Goal: Task Accomplishment & Management: Use online tool/utility

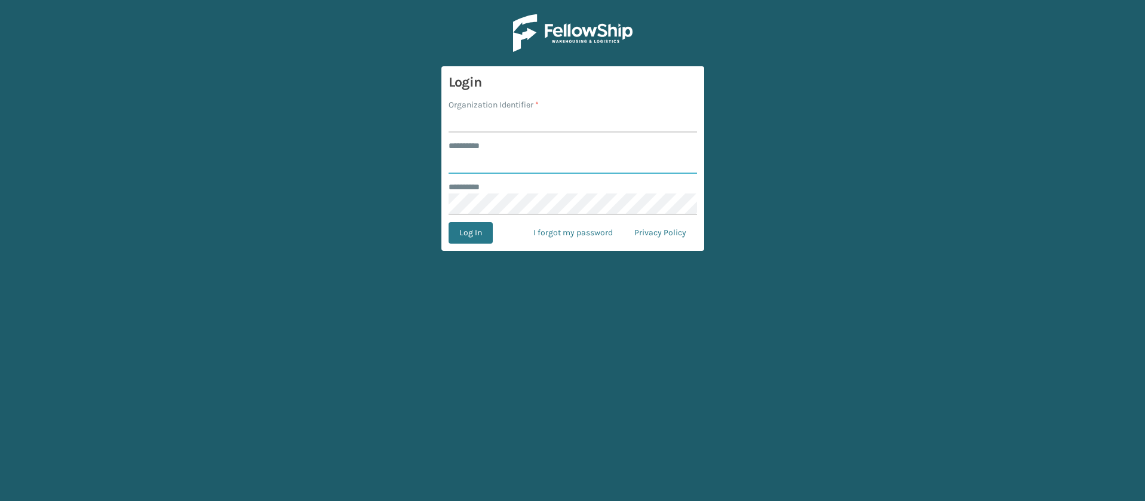
type input "**********"
click at [480, 115] on input "Organization Identifier *" at bounding box center [572, 121] width 248 height 21
type input "SuperAdminOrganization"
click at [478, 238] on button "Log In" at bounding box center [470, 232] width 44 height 21
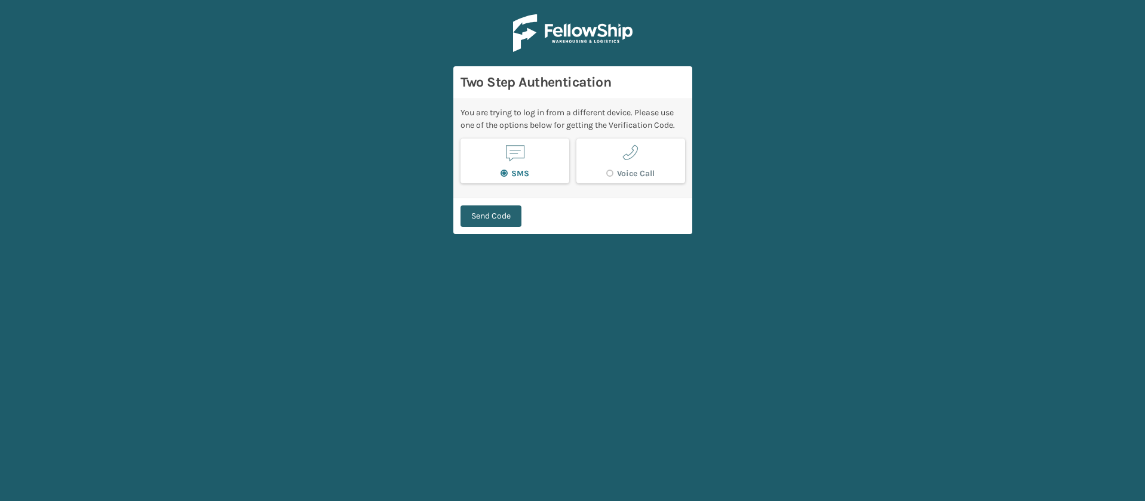
click at [483, 222] on button "Send Code" at bounding box center [490, 215] width 61 height 21
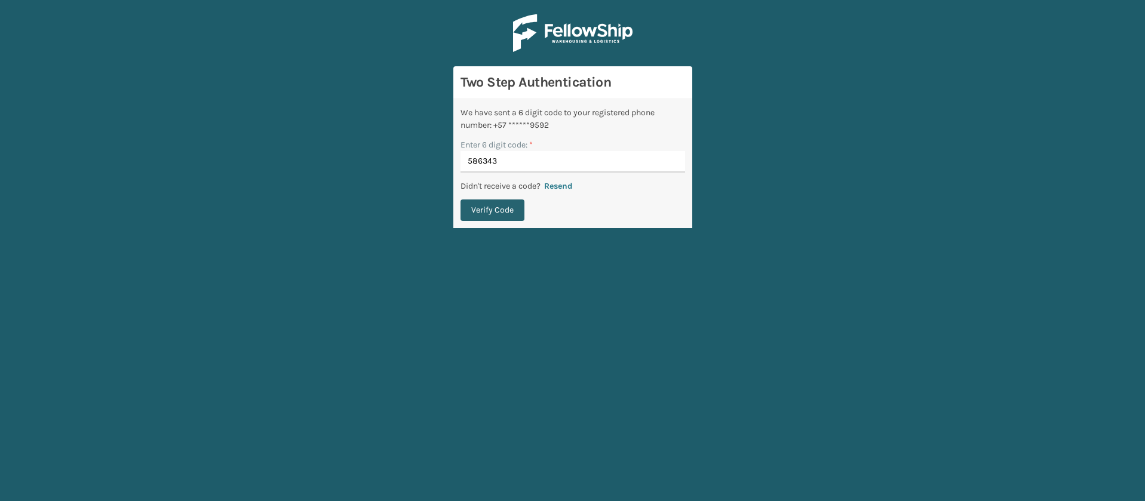
type input "586343"
click at [489, 213] on button "Verify Code" at bounding box center [492, 209] width 64 height 21
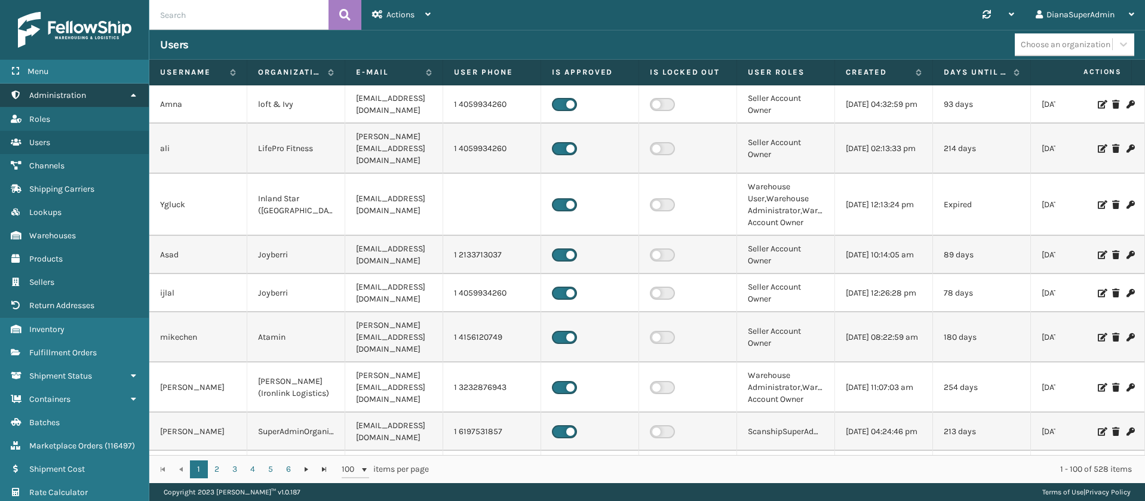
click at [116, 90] on link "Shipping Carriers Administration" at bounding box center [74, 95] width 149 height 23
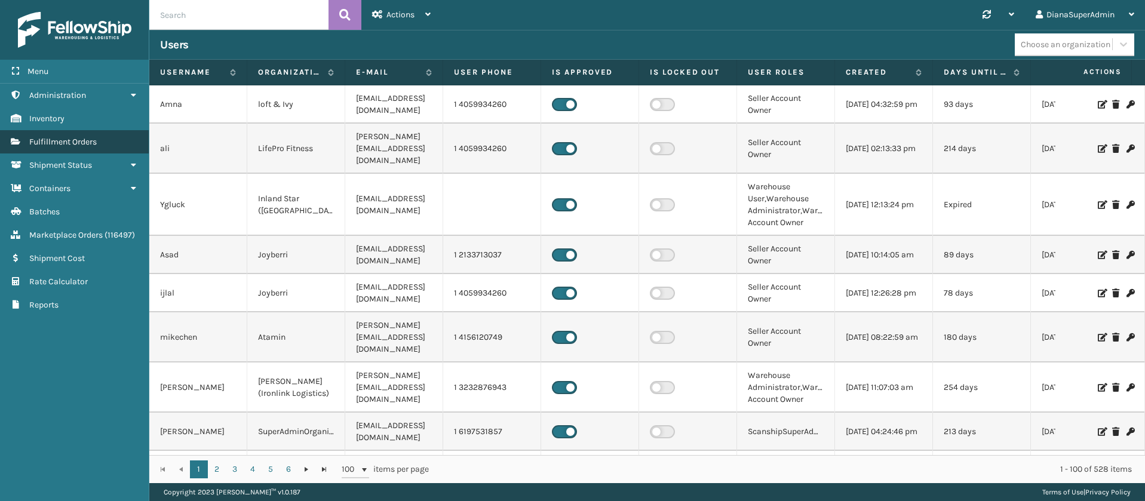
click at [120, 134] on link "Shipping Carriers Fulfillment Orders" at bounding box center [74, 141] width 149 height 23
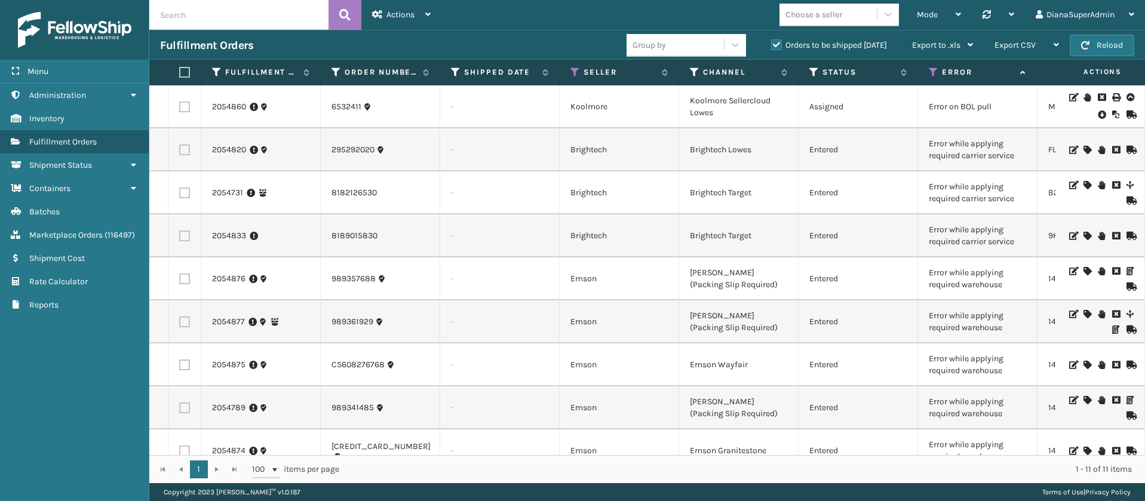
click at [1083, 149] on icon at bounding box center [1086, 150] width 7 height 8
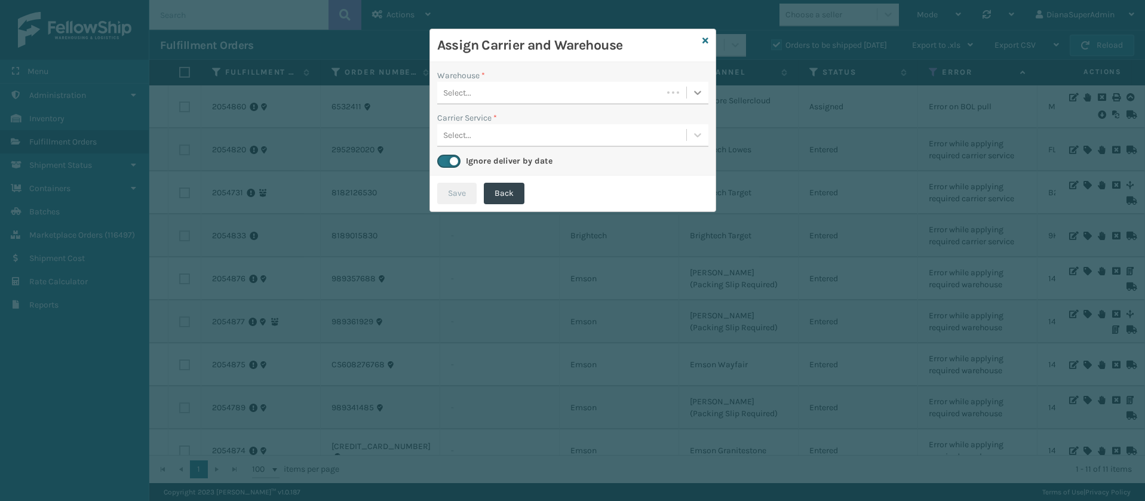
click at [699, 91] on icon at bounding box center [698, 93] width 12 height 12
click at [643, 115] on div "Fellowship - West" at bounding box center [572, 123] width 271 height 22
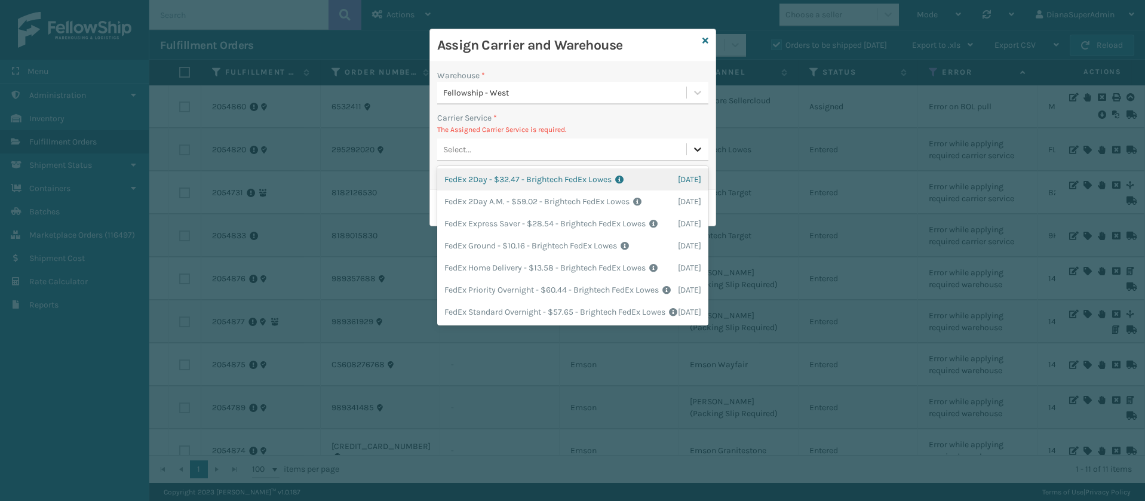
click at [690, 143] on div at bounding box center [697, 149] width 21 height 21
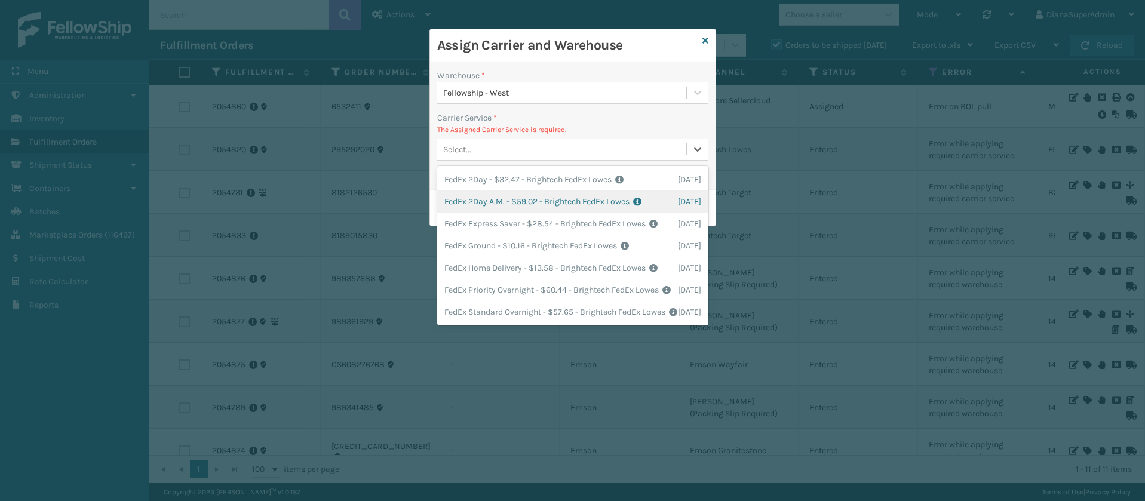
scroll to position [43, 0]
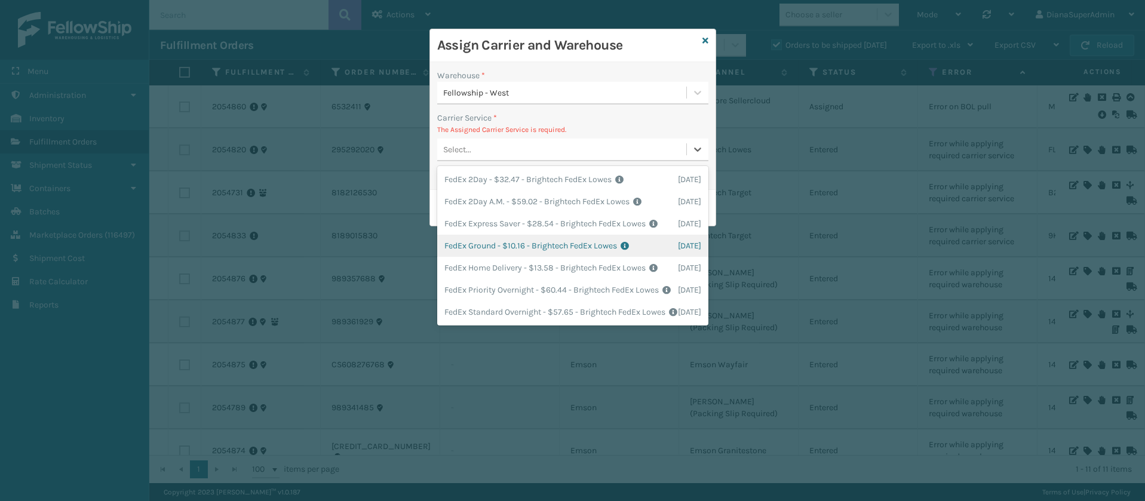
click at [477, 235] on div "FedEx Ground - $10.16 - Brightech FedEx Lowes Shipping Cost $10.16 Surplus Cost…" at bounding box center [572, 246] width 271 height 22
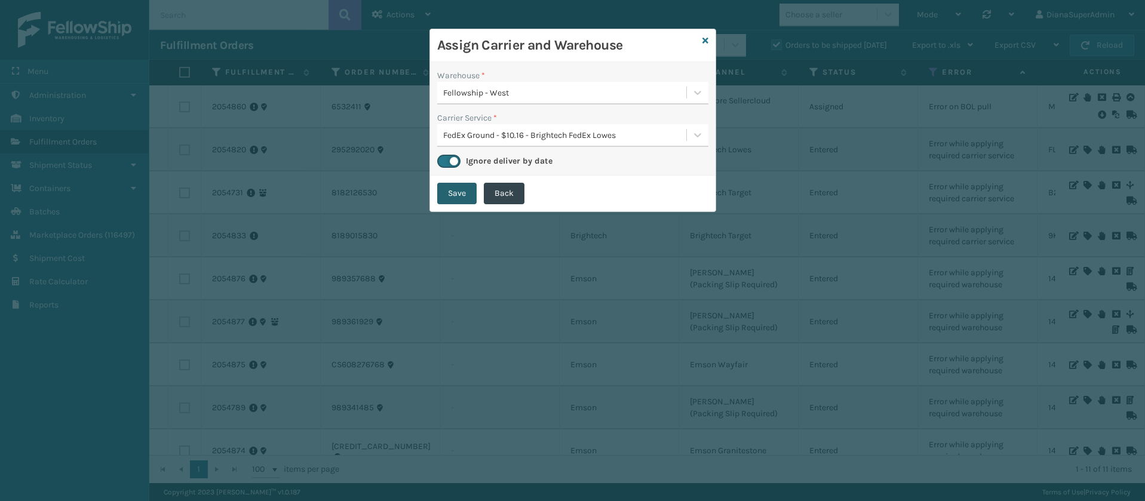
click at [463, 191] on button "Save" at bounding box center [456, 193] width 39 height 21
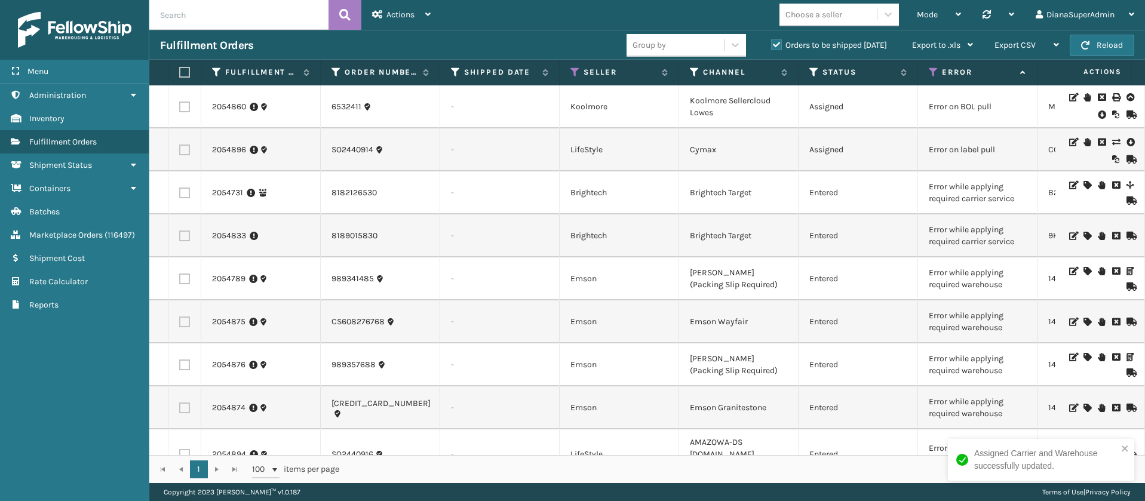
click at [1083, 184] on icon at bounding box center [1086, 185] width 7 height 8
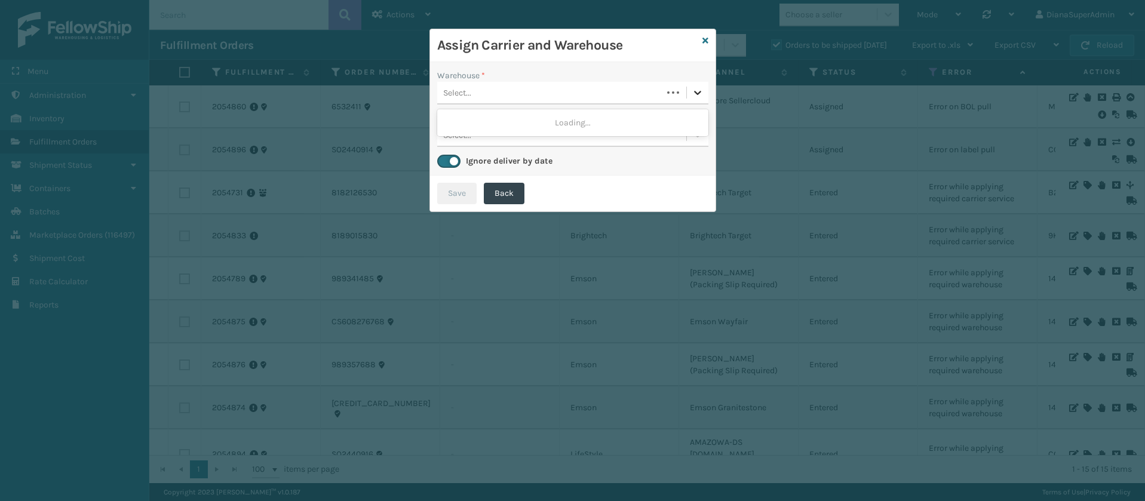
click at [696, 89] on icon at bounding box center [698, 93] width 12 height 12
click at [656, 117] on div "Fellowship - West" at bounding box center [572, 123] width 271 height 22
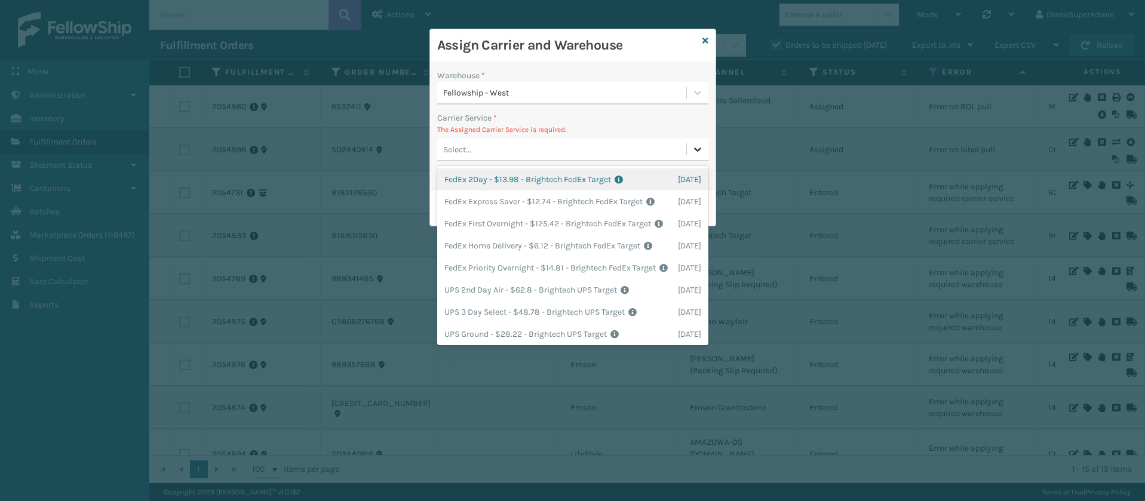
click at [689, 145] on div at bounding box center [697, 149] width 21 height 21
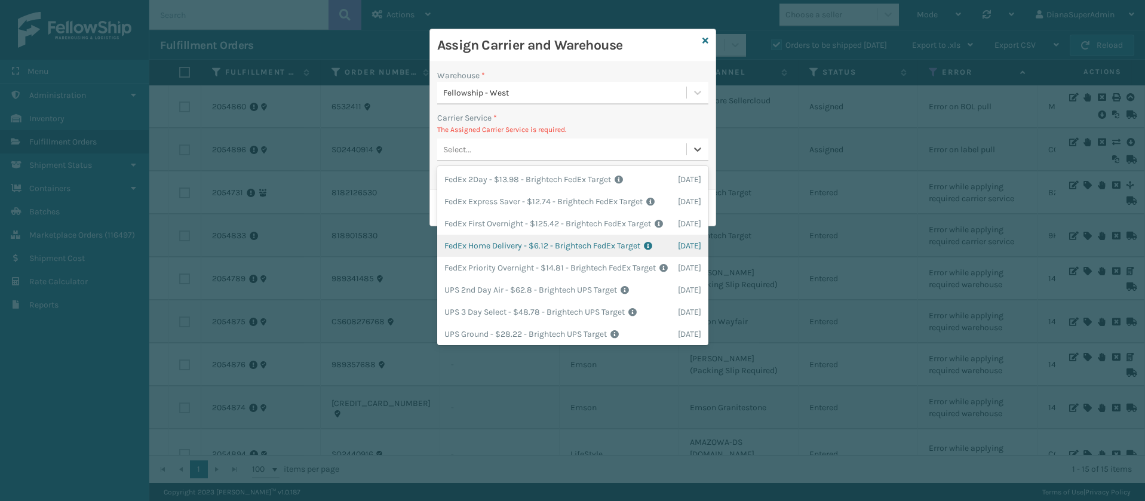
click at [487, 257] on div "FedEx Home Delivery - $6.12 - Brightech FedEx Target Shipping Cost $6.12 Surplu…" at bounding box center [572, 246] width 271 height 22
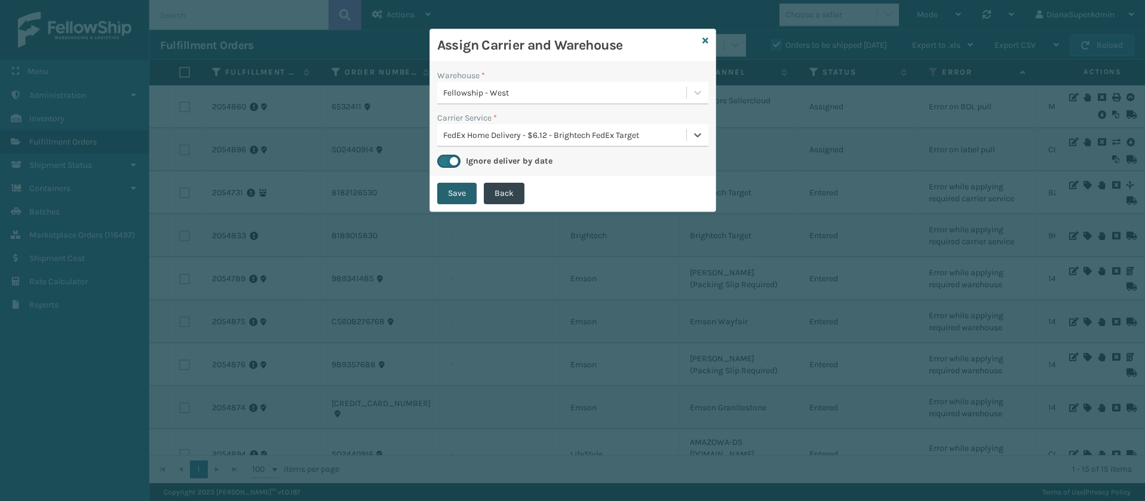
click at [457, 194] on button "Save" at bounding box center [456, 193] width 39 height 21
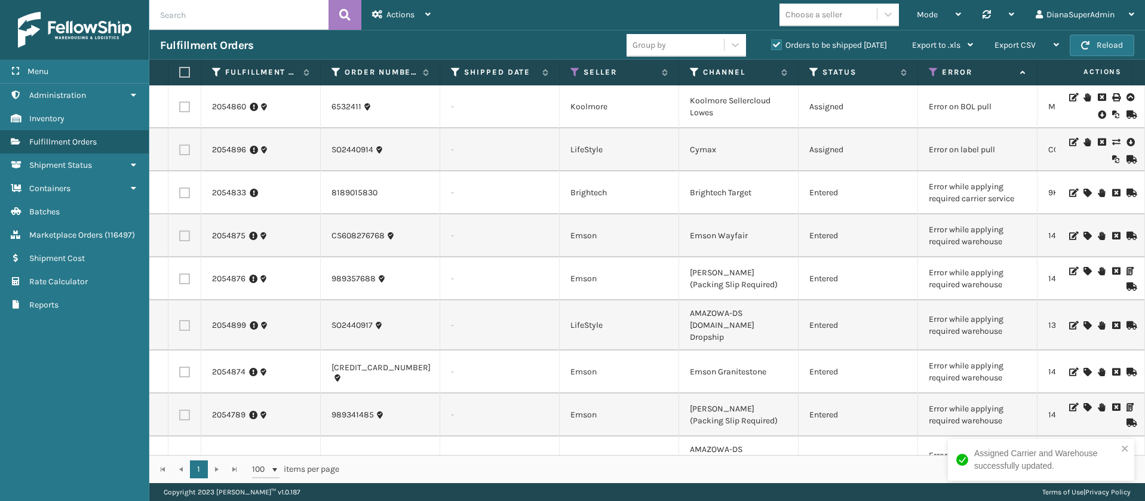
click at [1083, 193] on icon at bounding box center [1086, 193] width 7 height 8
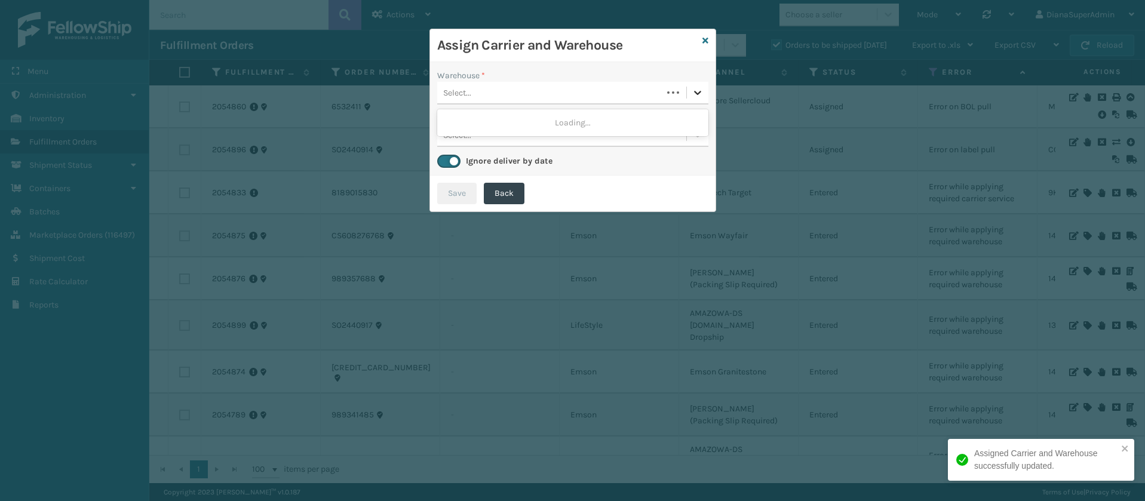
click at [701, 96] on icon at bounding box center [698, 93] width 12 height 12
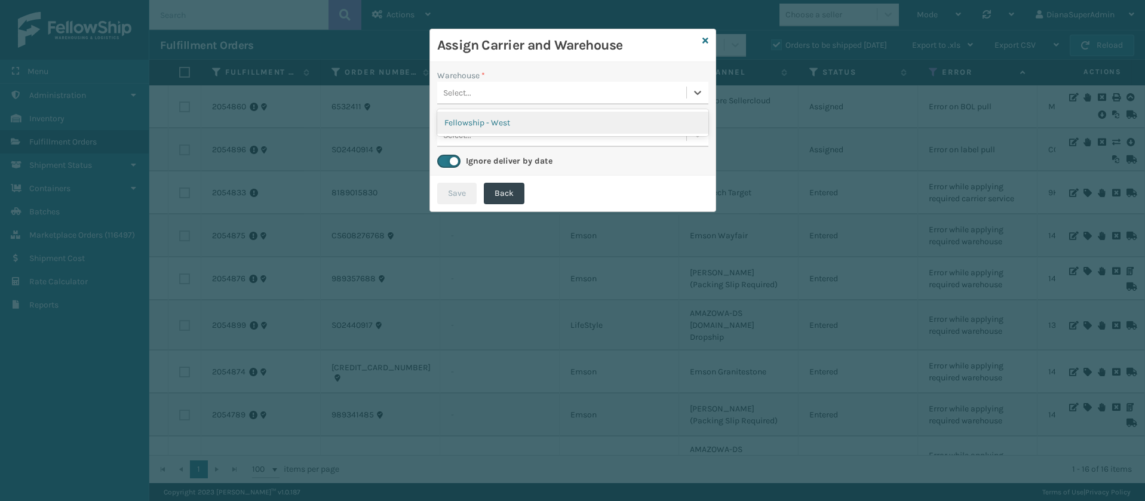
click at [631, 122] on div "Fellowship - West" at bounding box center [572, 123] width 271 height 22
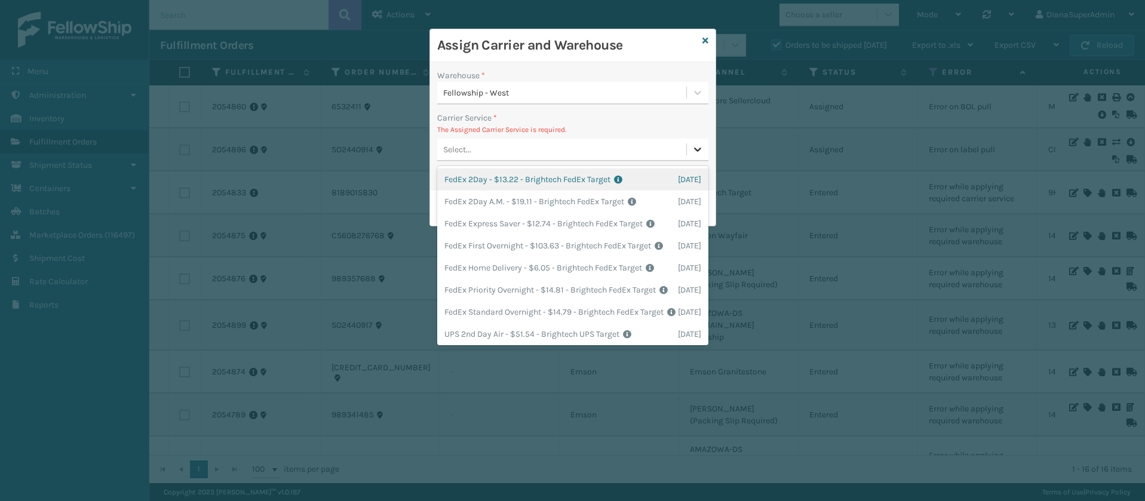
click at [693, 142] on div at bounding box center [697, 149] width 21 height 21
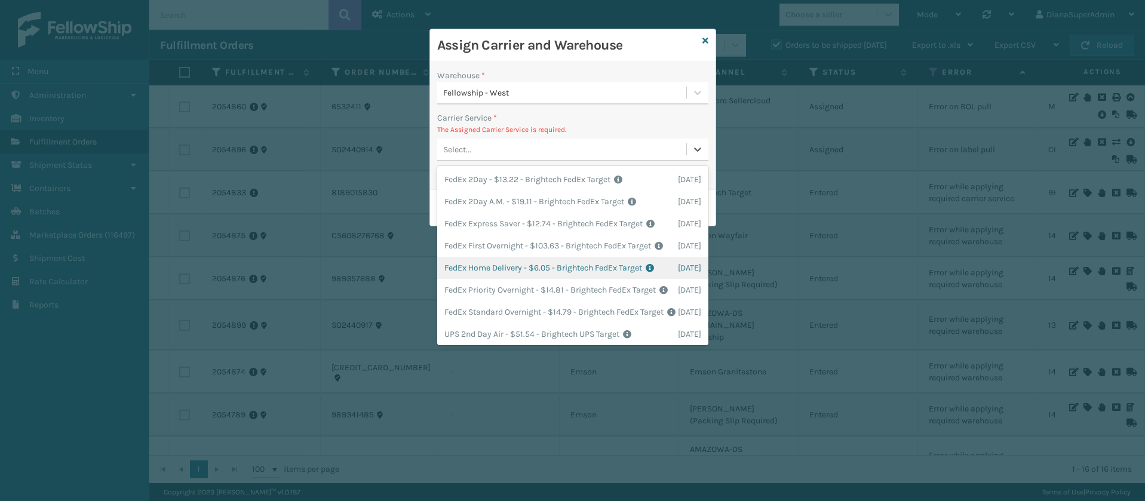
click at [482, 279] on div "FedEx Home Delivery - $6.05 - Brightech FedEx Target Shipping Cost $6.05 Surplu…" at bounding box center [572, 268] width 271 height 22
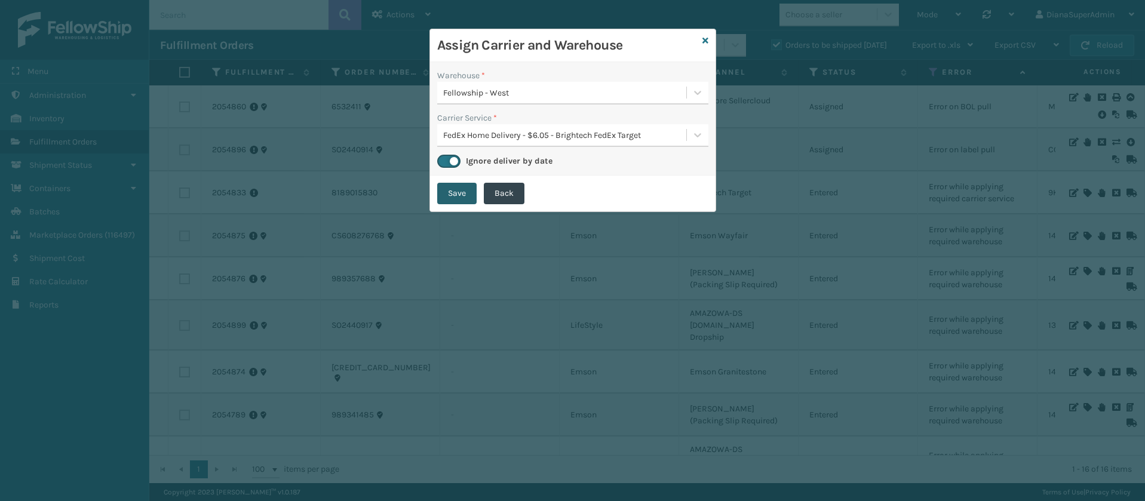
click at [448, 201] on button "Save" at bounding box center [456, 193] width 39 height 21
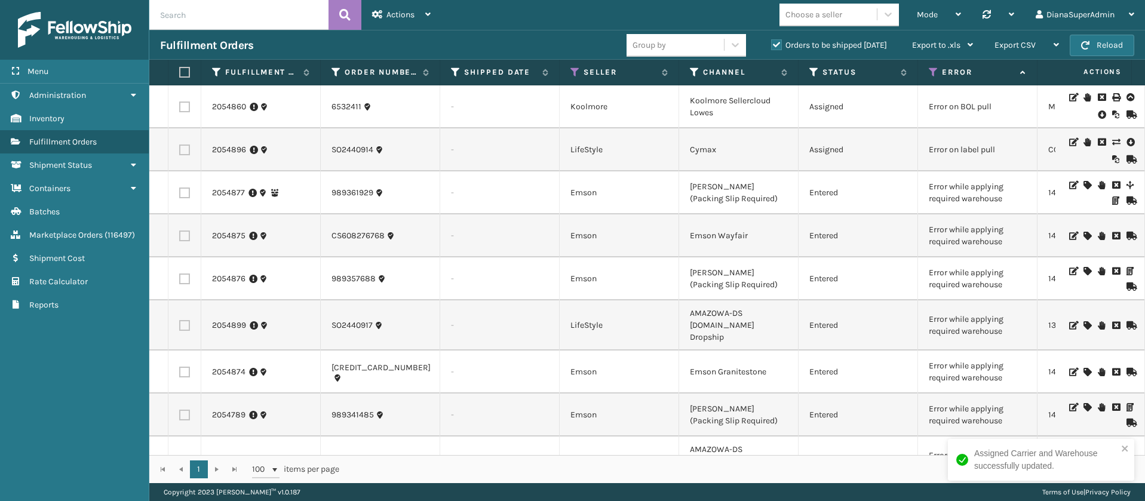
click at [1083, 184] on icon at bounding box center [1086, 185] width 7 height 8
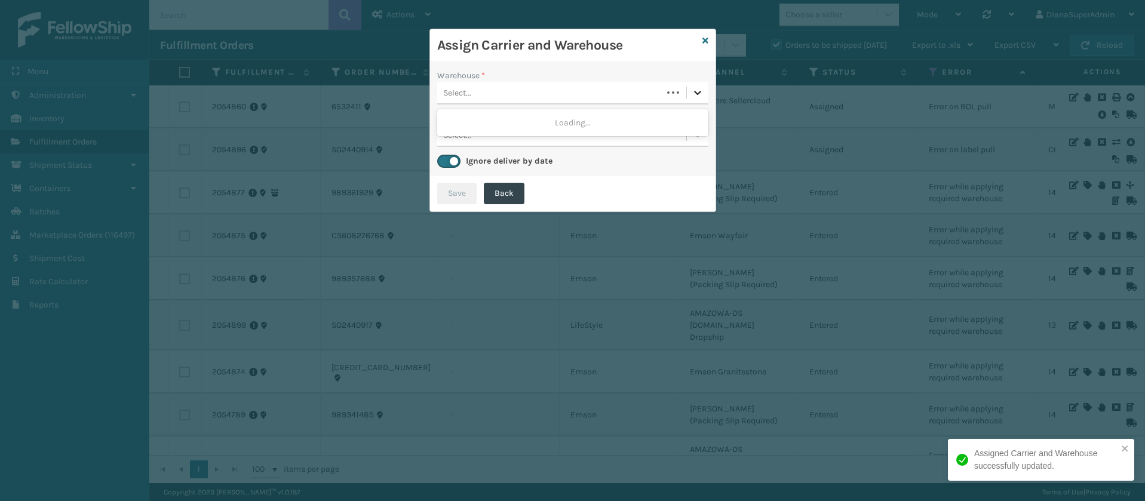
click at [694, 91] on icon at bounding box center [697, 93] width 7 height 4
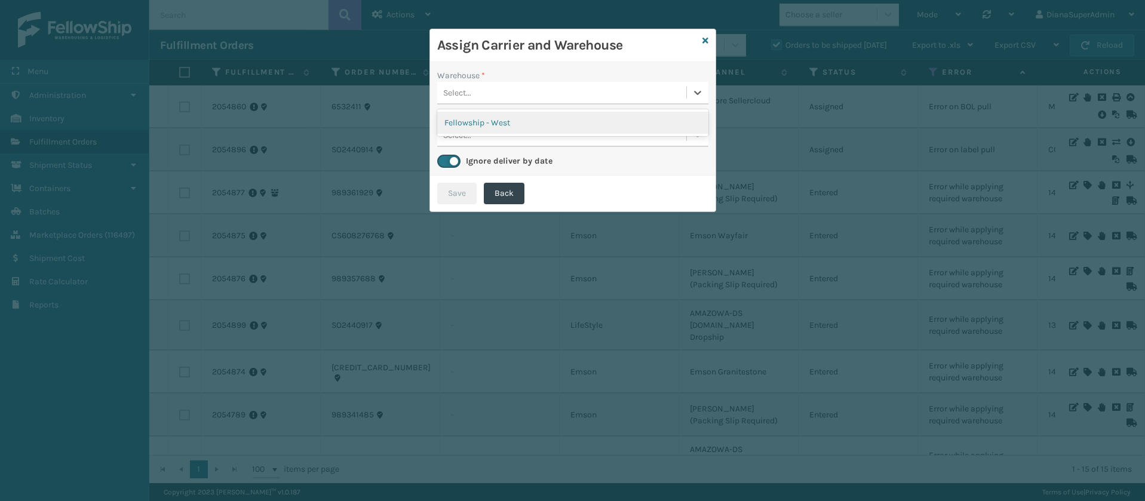
click at [576, 117] on div "Fellowship - West" at bounding box center [572, 123] width 271 height 22
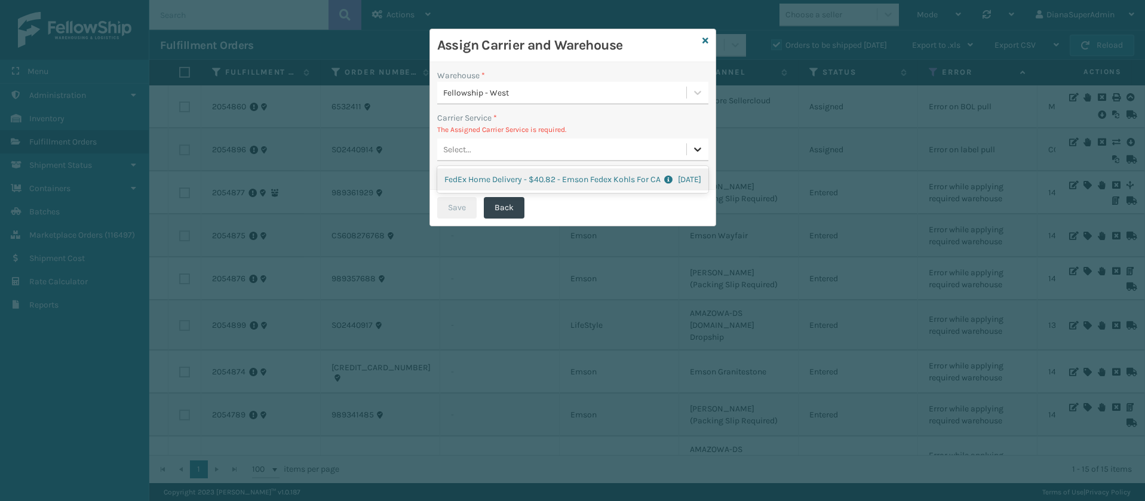
click at [701, 149] on icon at bounding box center [698, 149] width 12 height 12
click at [620, 173] on div "FedEx Home Delivery - $40.82 - Emson Fedex Kohls For CA Shipping Cost $40.82 Su…" at bounding box center [572, 179] width 271 height 22
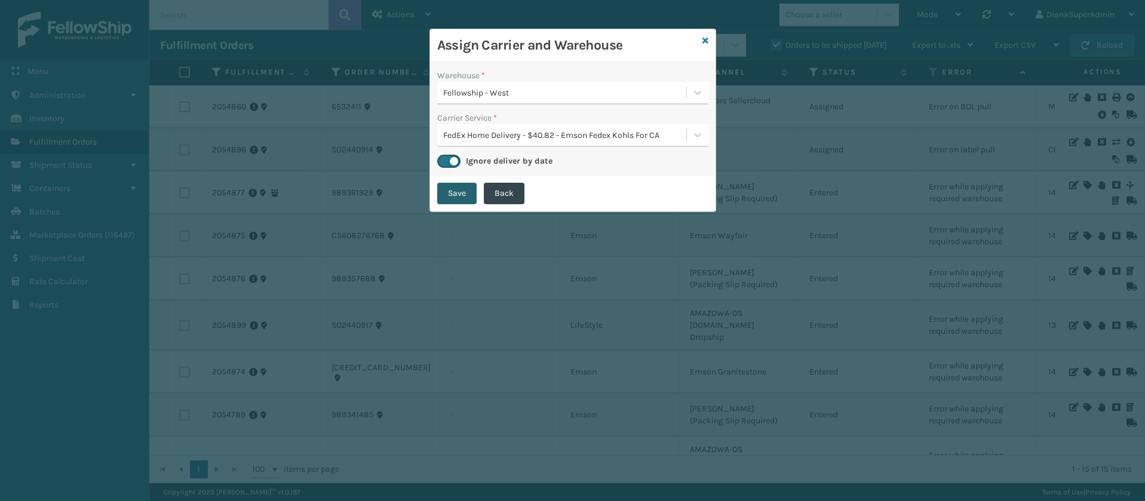
click at [457, 189] on button "Save" at bounding box center [456, 193] width 39 height 21
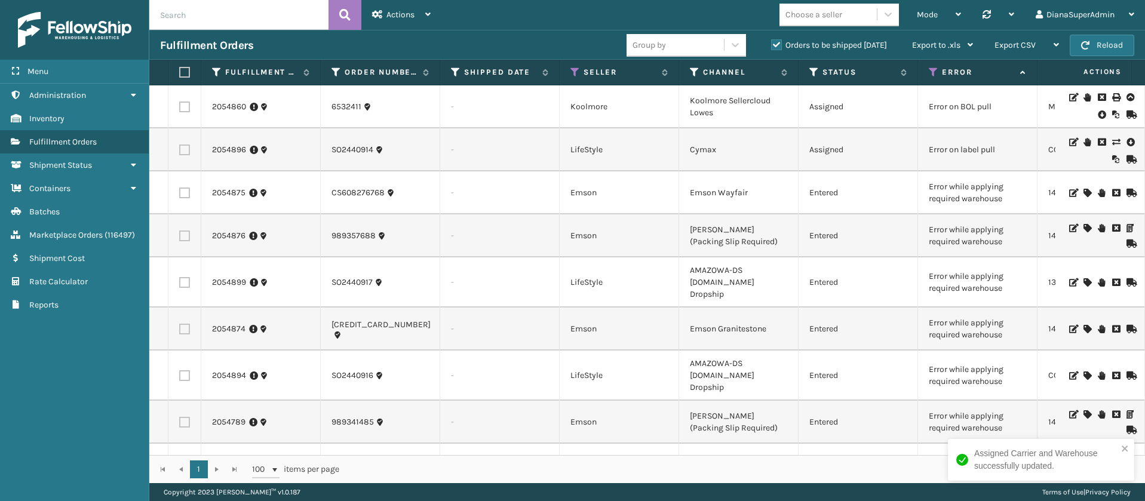
click at [1083, 191] on icon at bounding box center [1086, 193] width 7 height 8
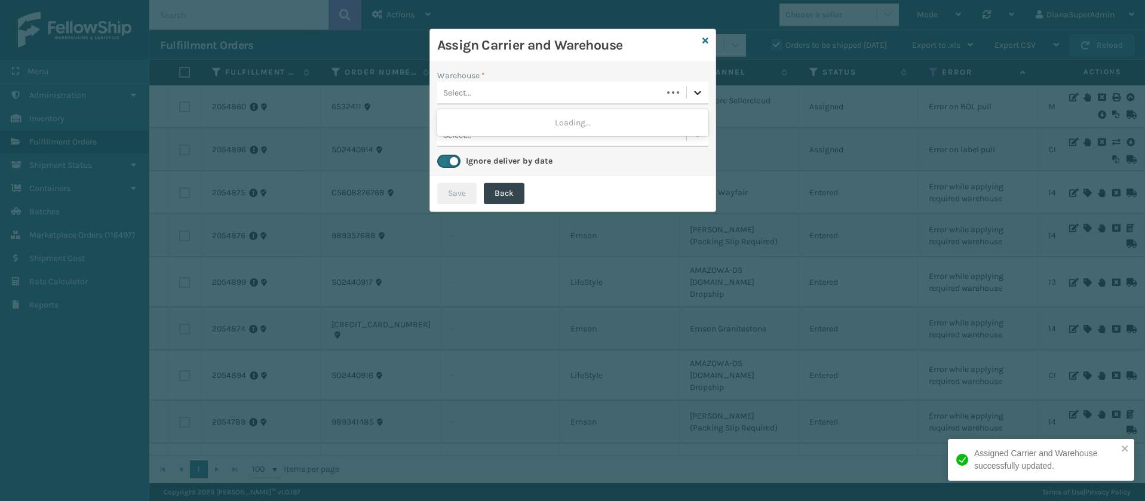
click at [696, 89] on icon at bounding box center [698, 93] width 12 height 12
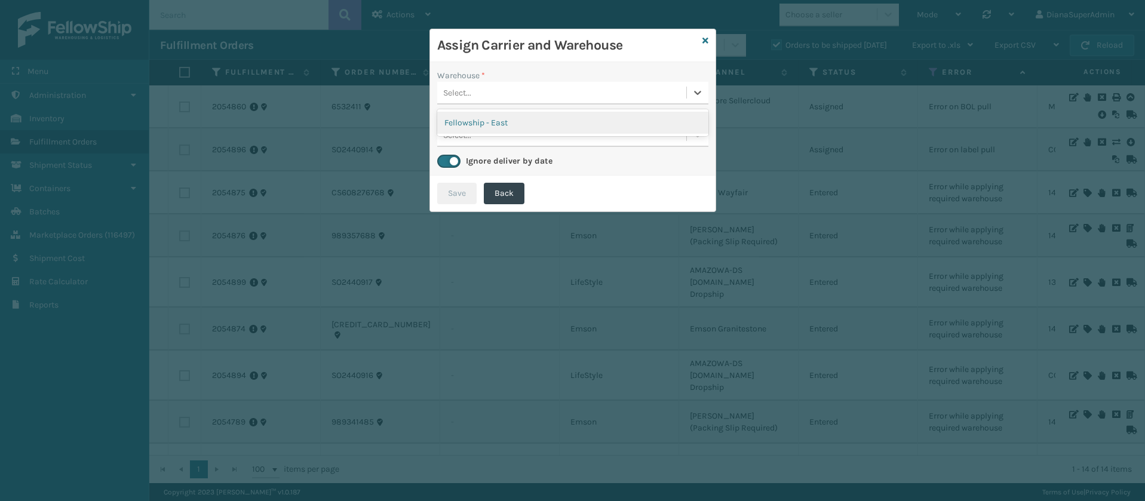
click at [597, 119] on div "Fellowship - East" at bounding box center [572, 123] width 271 height 22
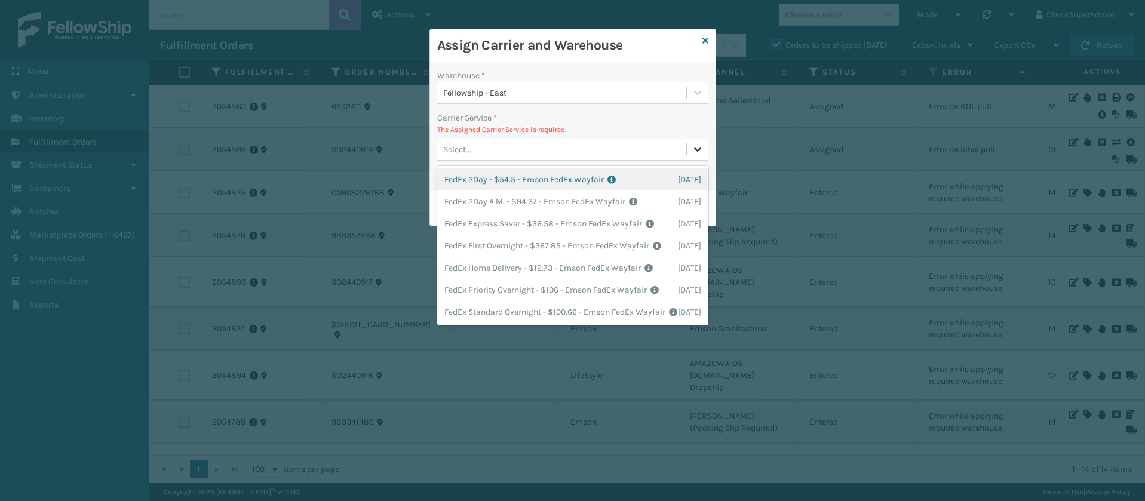
click at [695, 147] on icon at bounding box center [698, 149] width 12 height 12
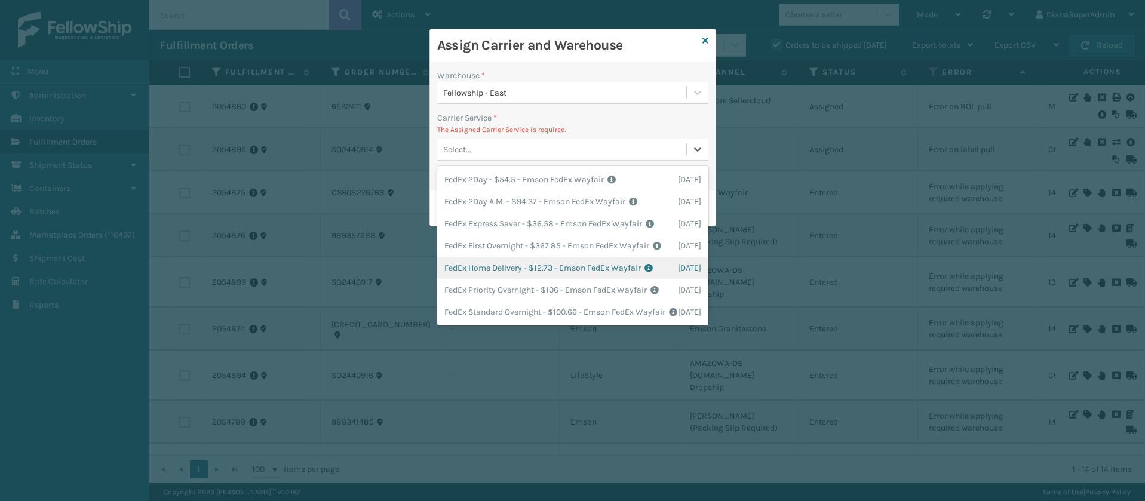
click at [500, 279] on div "FedEx Home Delivery - $12.73 - Emson FedEx Wayfair Shipping Cost $12.73 Surplus…" at bounding box center [572, 268] width 271 height 22
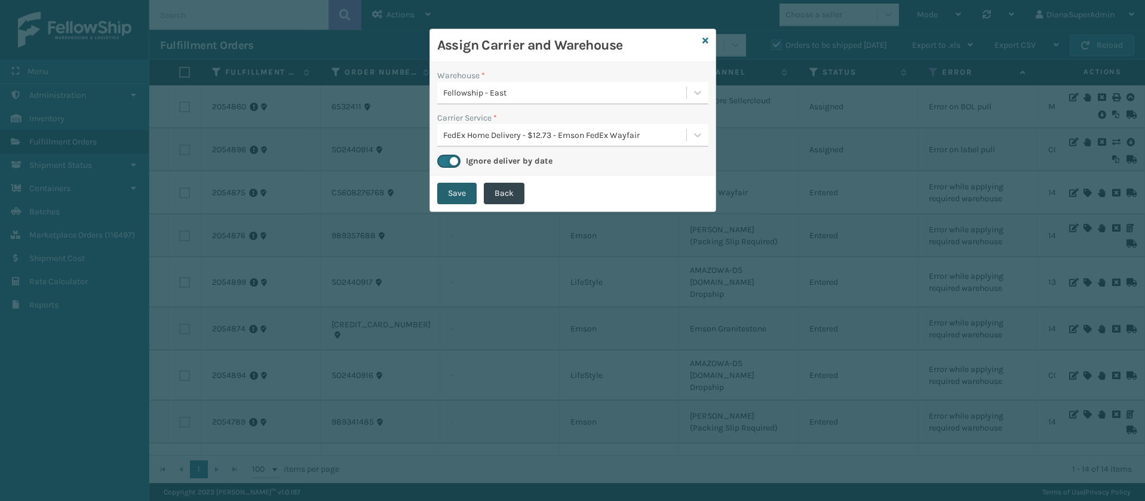
click at [452, 194] on button "Save" at bounding box center [456, 193] width 39 height 21
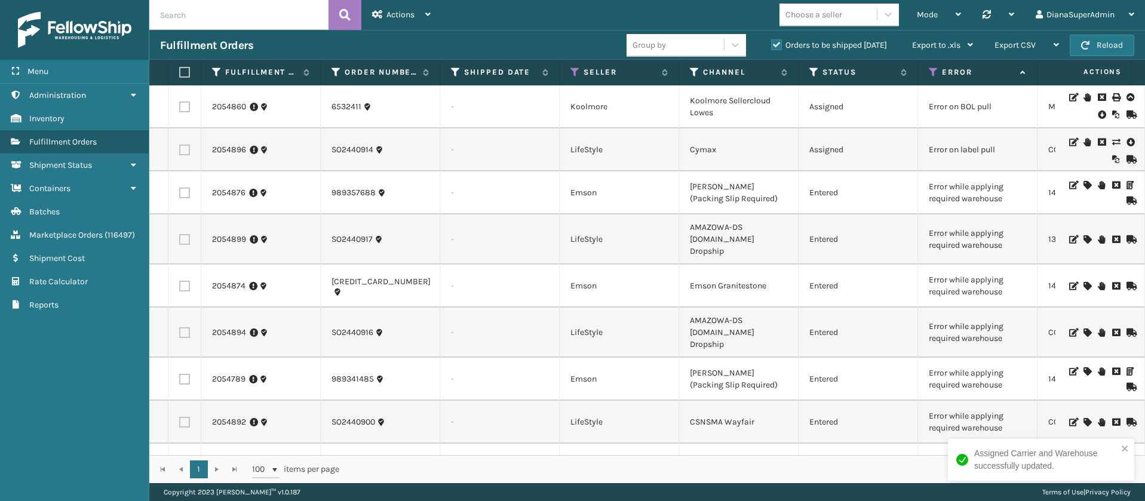
click at [1083, 185] on icon at bounding box center [1086, 185] width 7 height 8
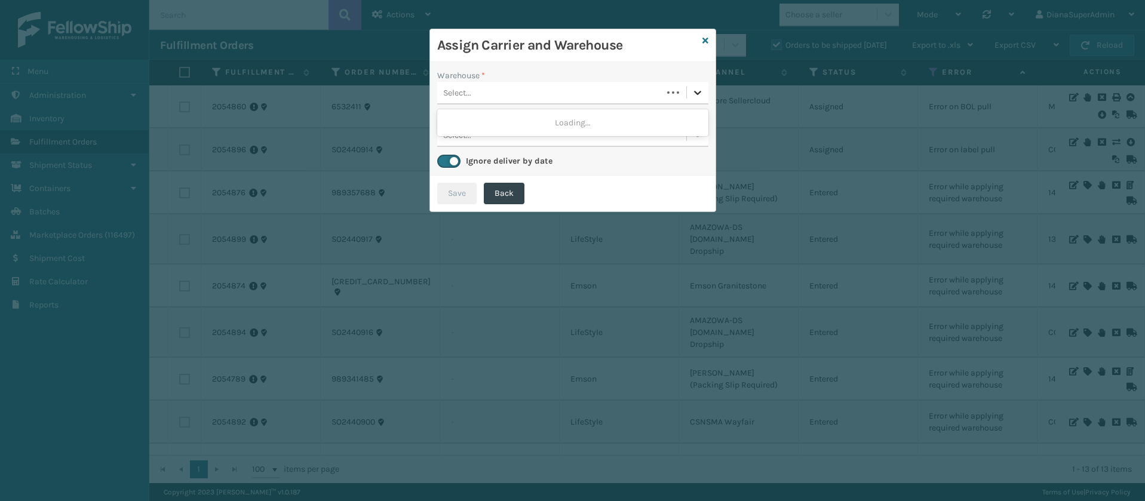
click at [690, 88] on div at bounding box center [697, 92] width 21 height 21
click at [608, 124] on div "Fellowship - West" at bounding box center [572, 123] width 271 height 22
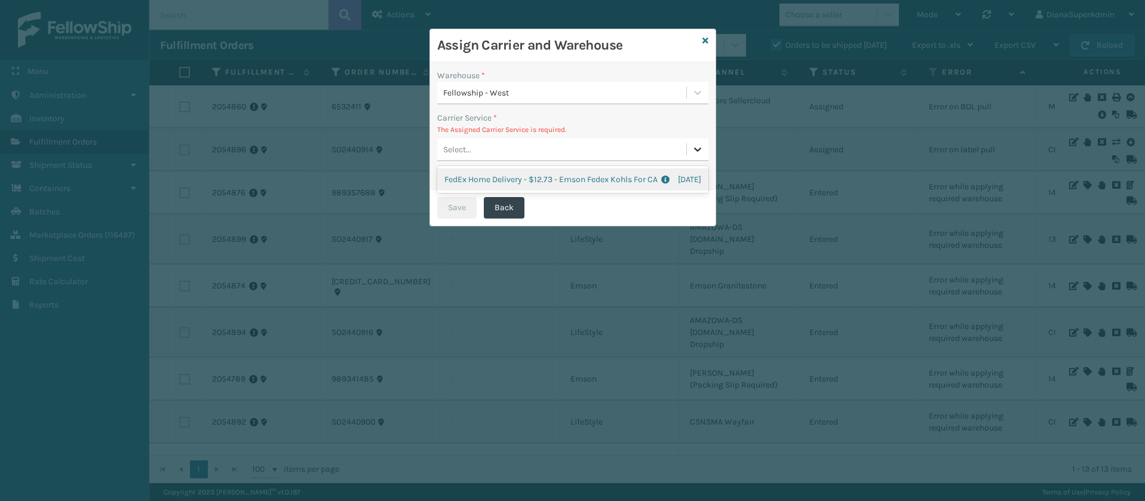
click at [693, 149] on icon at bounding box center [698, 149] width 12 height 12
click at [577, 184] on div "FedEx Home Delivery - $12.73 - Emson Fedex Kohls For CA Shipping Cost $12.73 Su…" at bounding box center [572, 179] width 271 height 22
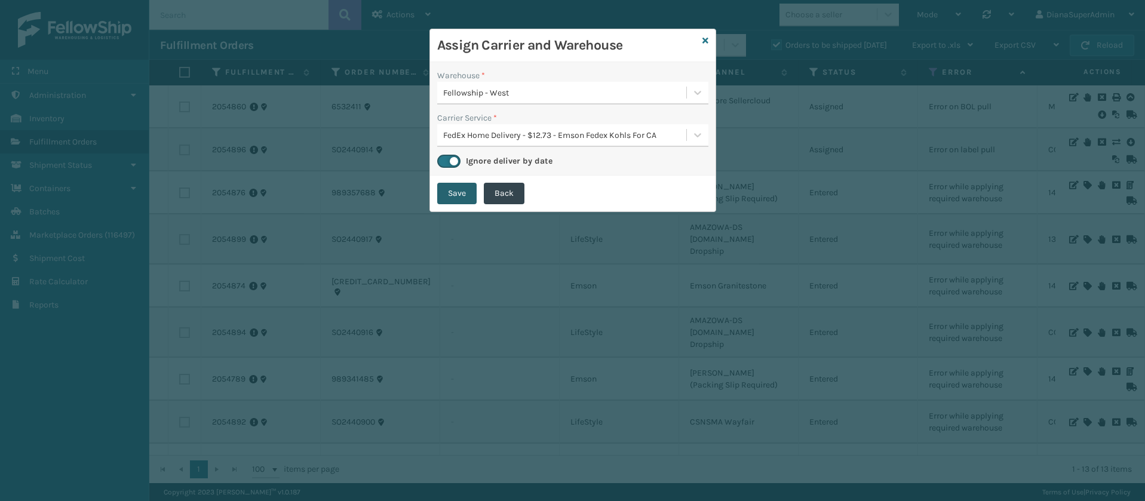
click at [465, 195] on button "Save" at bounding box center [456, 193] width 39 height 21
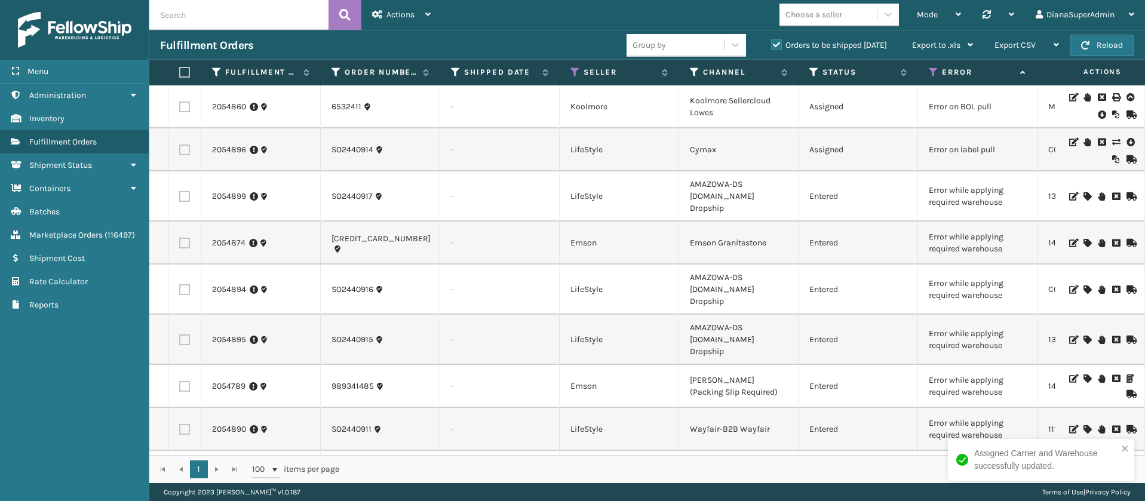
click at [1083, 192] on icon at bounding box center [1086, 196] width 7 height 8
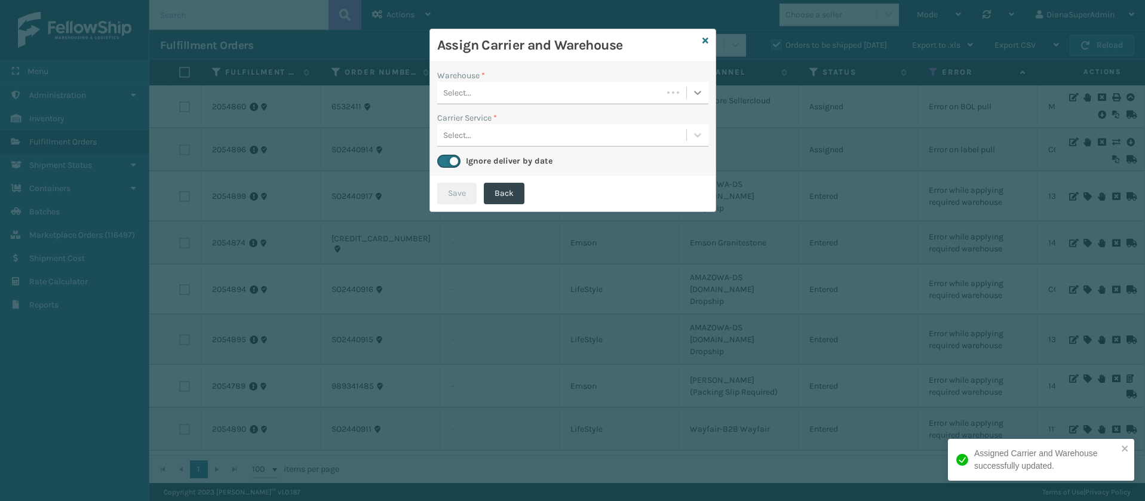
click at [690, 87] on div at bounding box center [697, 92] width 21 height 21
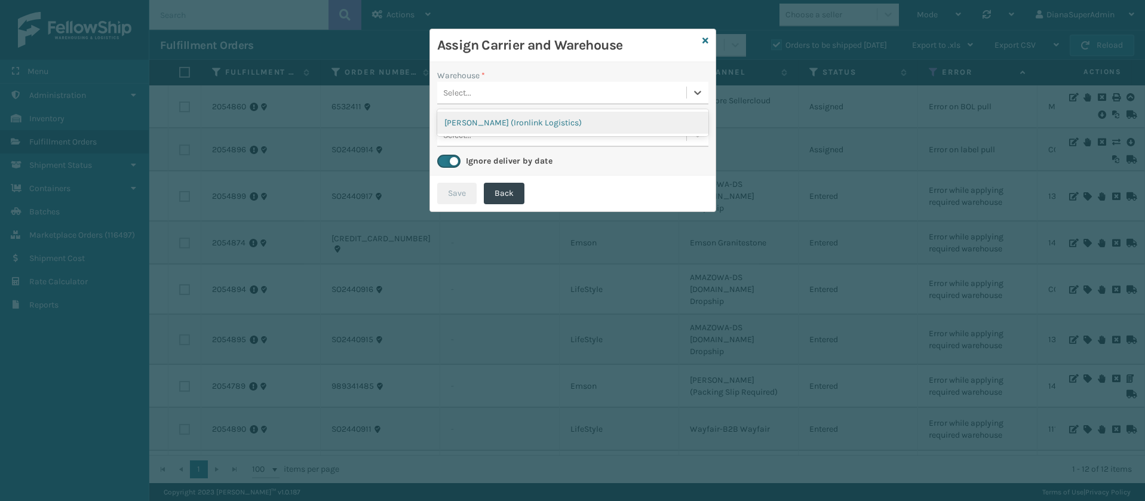
click at [610, 121] on div "[PERSON_NAME] (Ironlink Logistics)" at bounding box center [572, 123] width 271 height 22
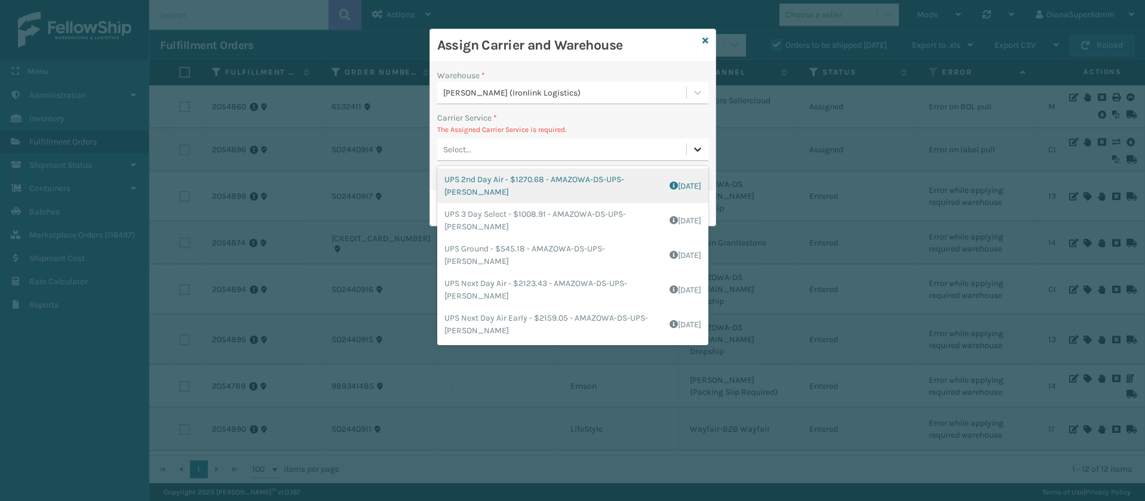
click at [694, 149] on icon at bounding box center [698, 149] width 12 height 12
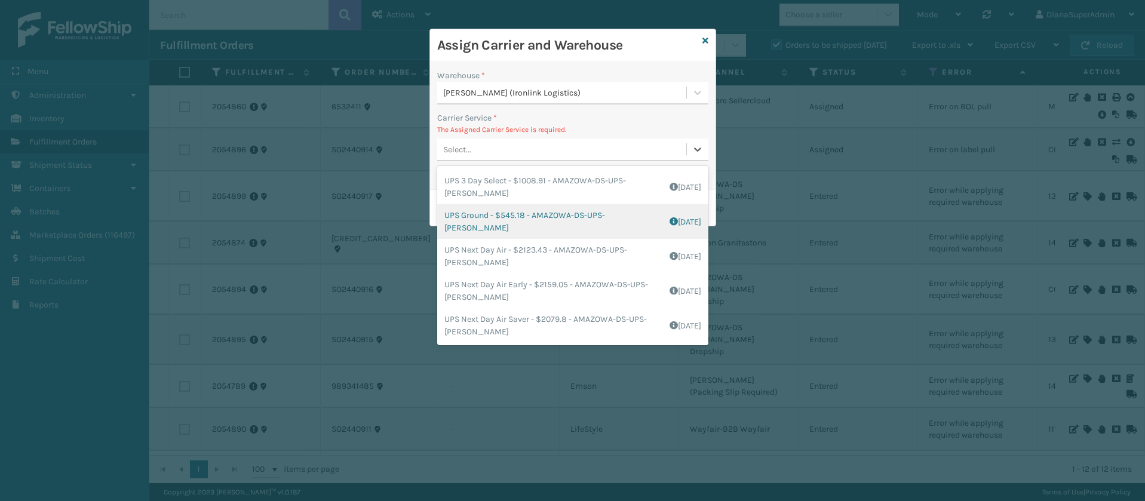
scroll to position [0, 0]
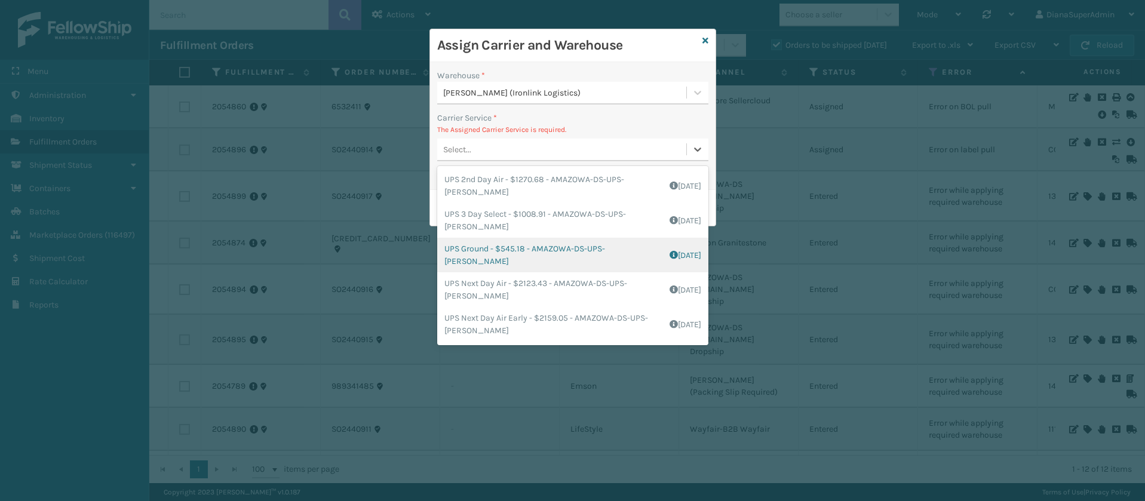
click at [531, 254] on div "UPS Ground - $545.18 - AMAZOWA-DS-UPS-[PERSON_NAME] Shipping Cost $545.18 Surpl…" at bounding box center [572, 255] width 271 height 35
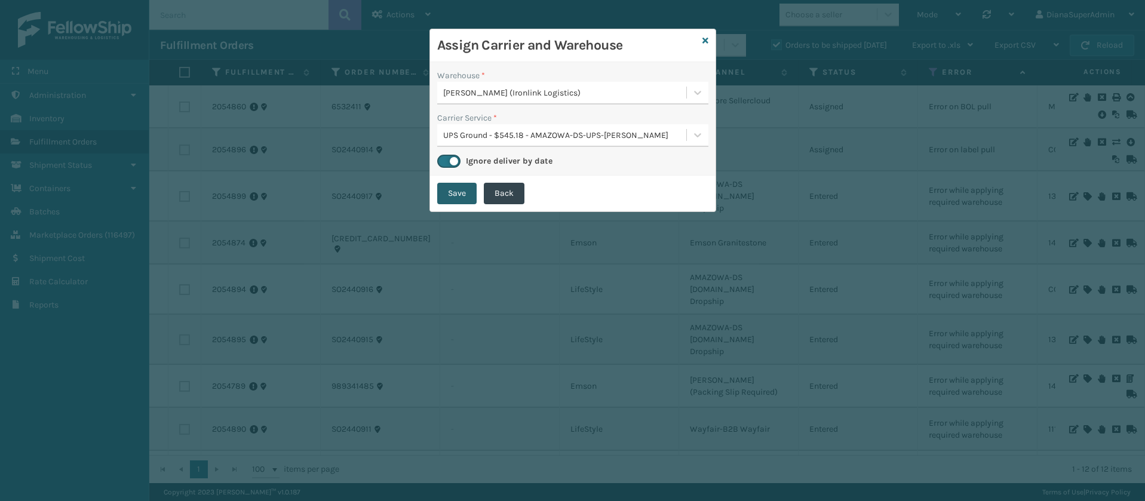
click at [440, 186] on button "Save" at bounding box center [456, 193] width 39 height 21
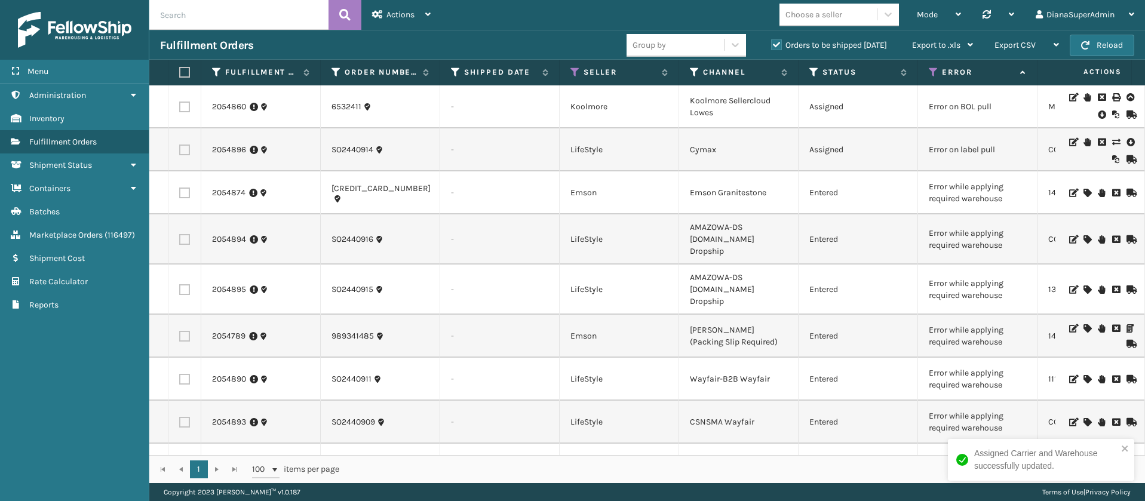
click at [1083, 195] on icon at bounding box center [1086, 193] width 7 height 8
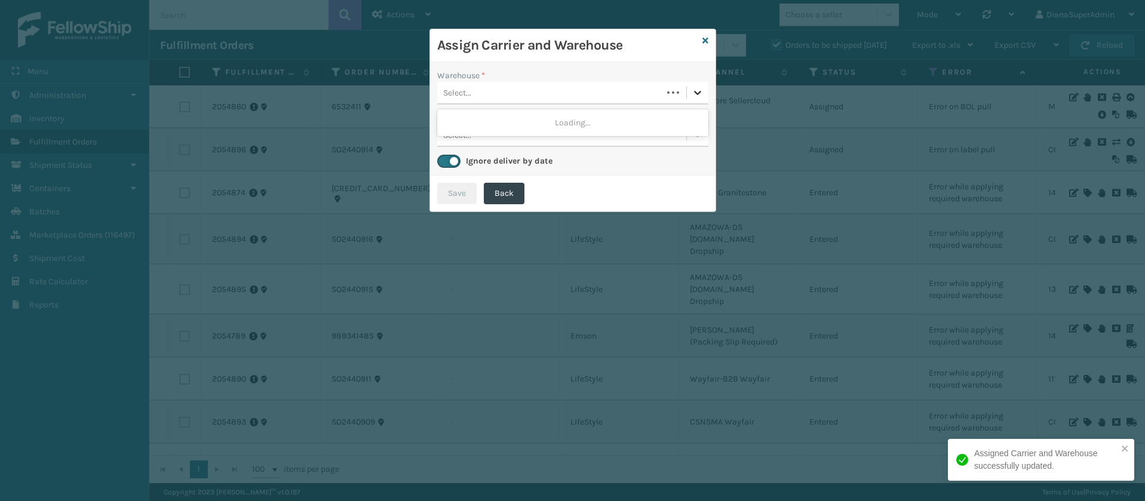
click at [694, 94] on icon at bounding box center [698, 93] width 12 height 12
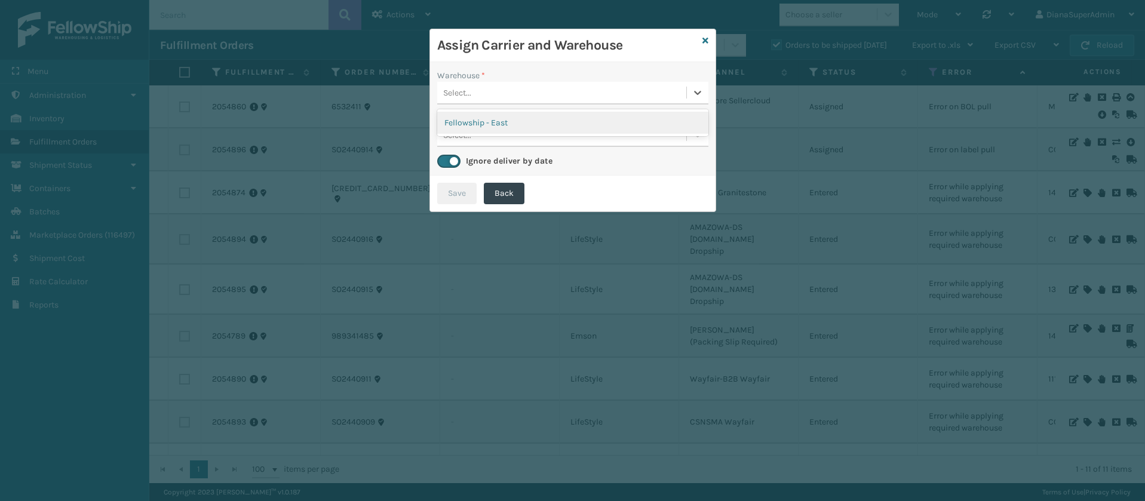
click at [597, 122] on div "Fellowship - East" at bounding box center [572, 123] width 271 height 22
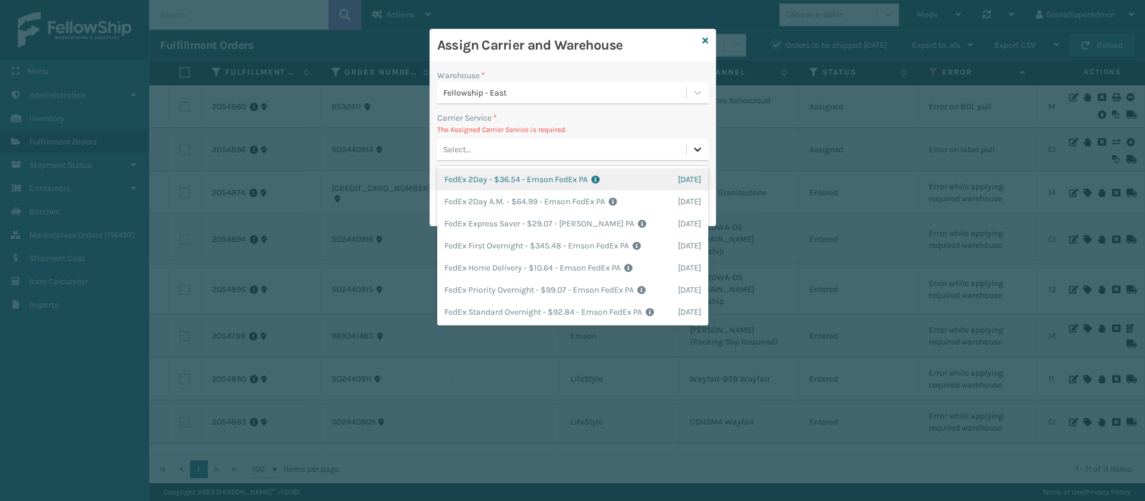
click at [695, 145] on icon at bounding box center [698, 149] width 12 height 12
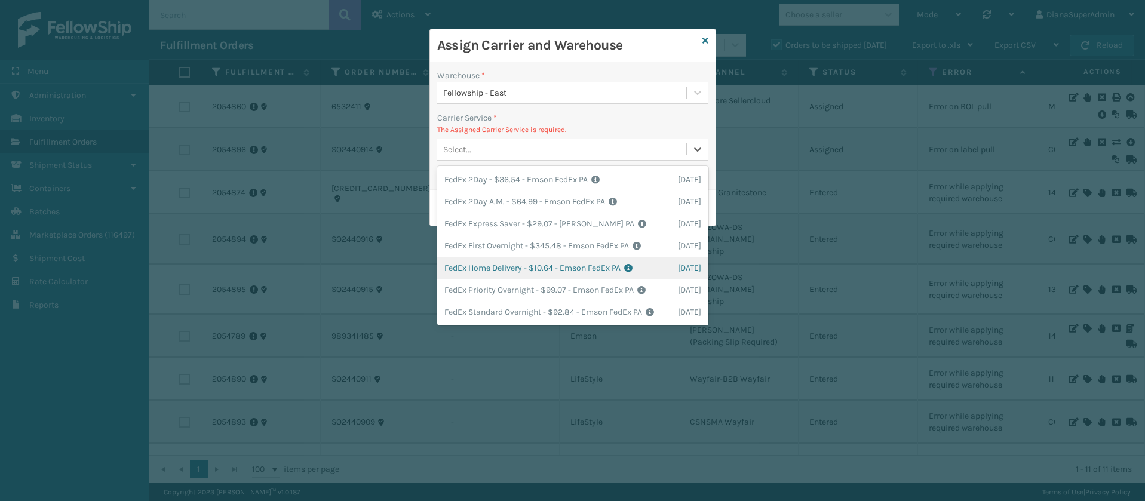
click at [502, 264] on div "FedEx Home Delivery - $10.64 - Emson FedEx PA Shipping Cost $10.64 Surplus Cost…" at bounding box center [572, 268] width 271 height 22
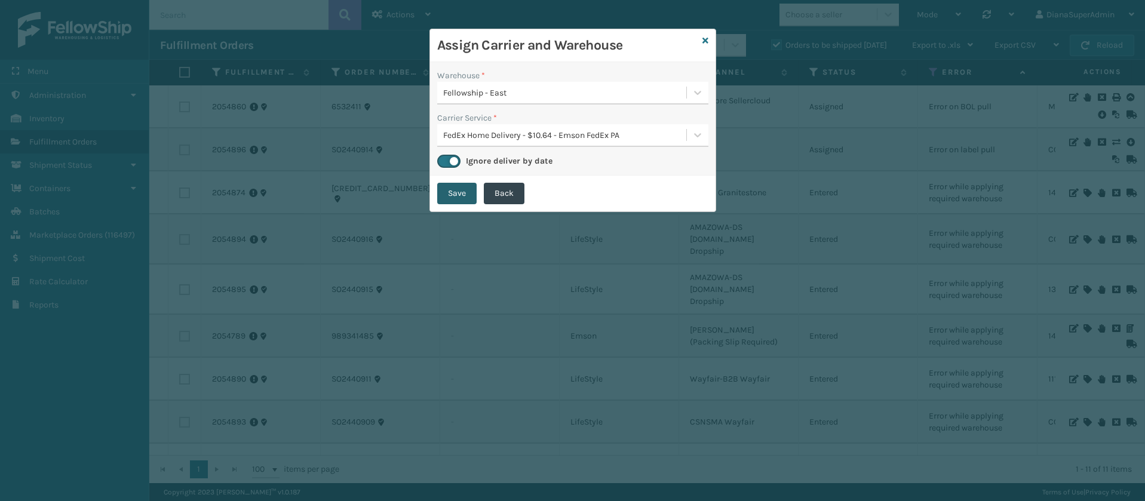
click at [453, 196] on button "Save" at bounding box center [456, 193] width 39 height 21
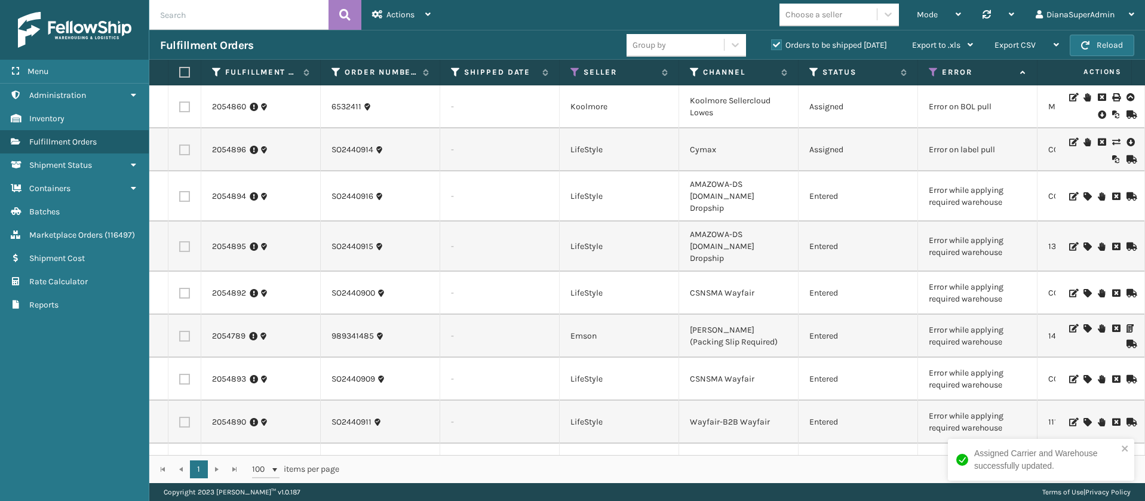
click at [1078, 194] on div at bounding box center [1099, 196] width 67 height 8
click at [1083, 192] on icon at bounding box center [1086, 196] width 7 height 8
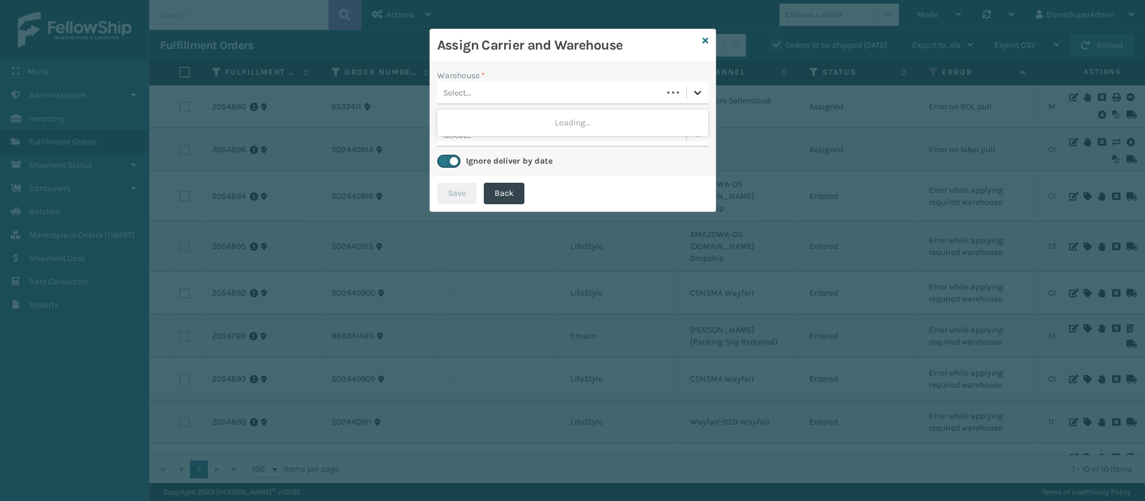
click at [703, 98] on icon at bounding box center [698, 93] width 12 height 12
click at [576, 116] on div "[PERSON_NAME] (Ironlink Logistics)" at bounding box center [572, 123] width 271 height 22
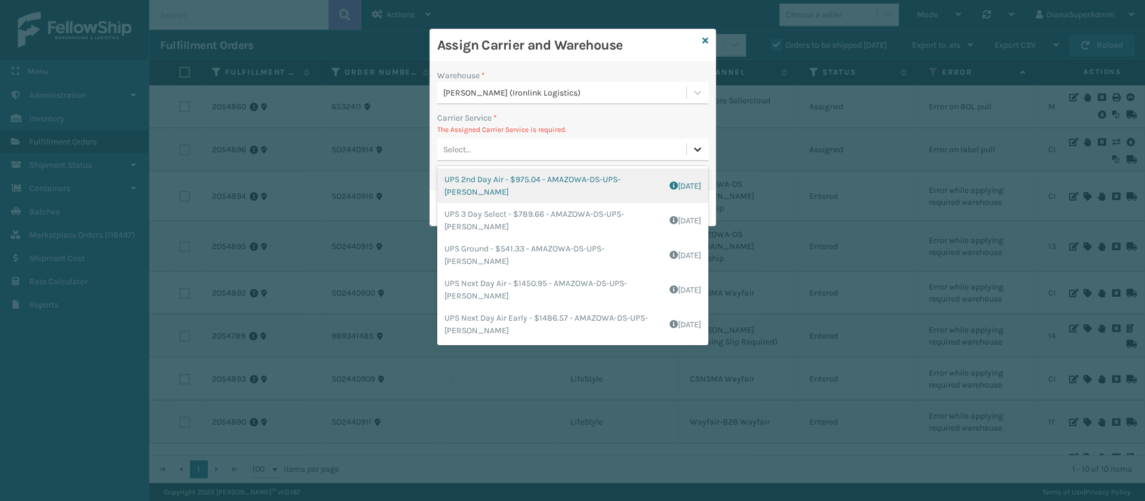
click at [699, 145] on icon at bounding box center [698, 149] width 12 height 12
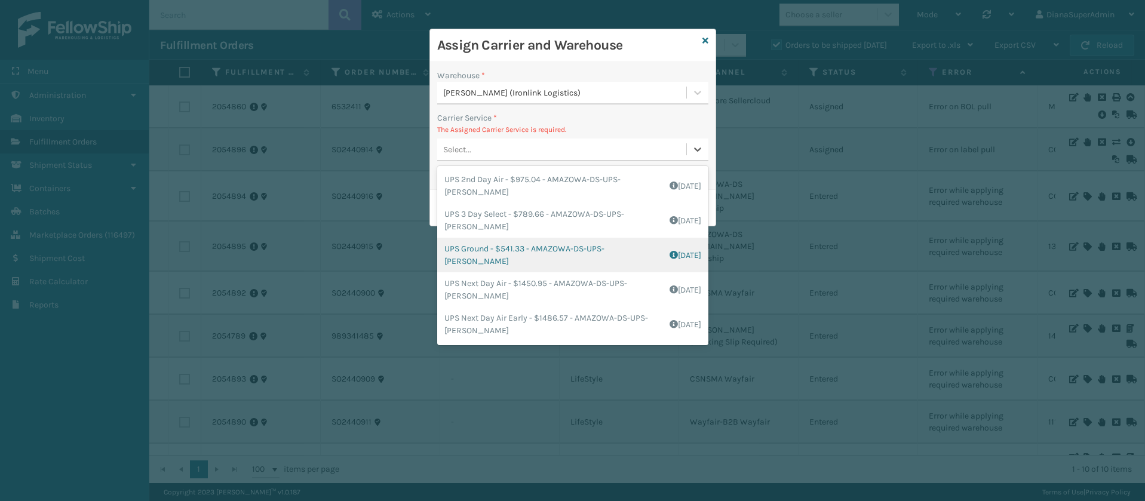
click at [506, 251] on div "UPS Ground - $541.33 - AMAZOWA-DS-UPS-[PERSON_NAME] Shipping Cost $541.33 Surpl…" at bounding box center [572, 255] width 271 height 35
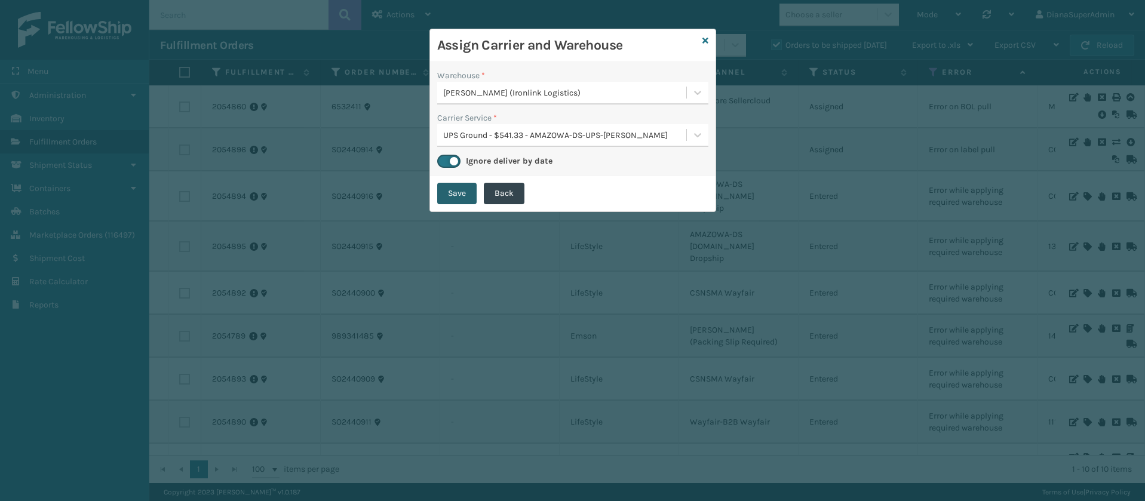
click at [463, 199] on button "Save" at bounding box center [456, 193] width 39 height 21
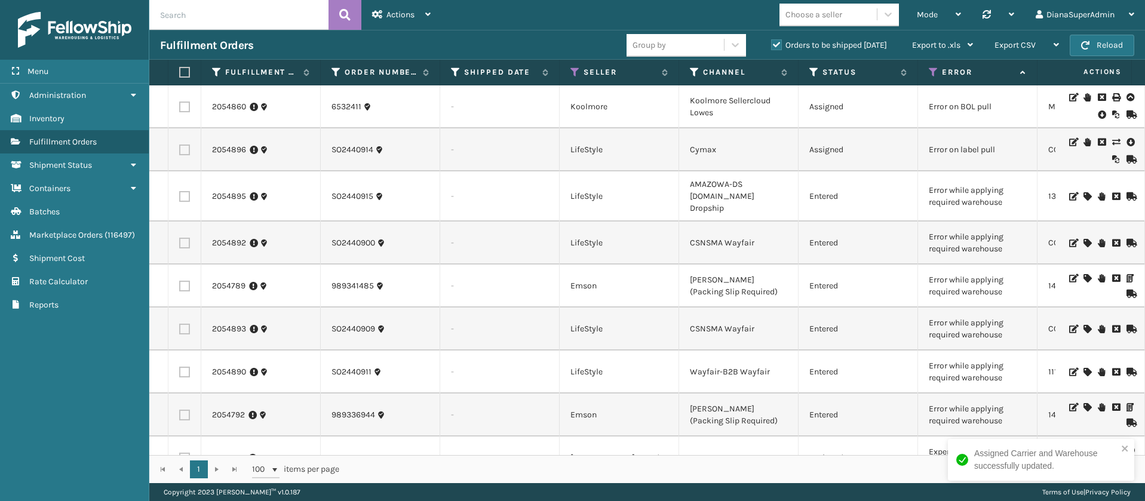
click at [1083, 193] on icon at bounding box center [1086, 196] width 7 height 8
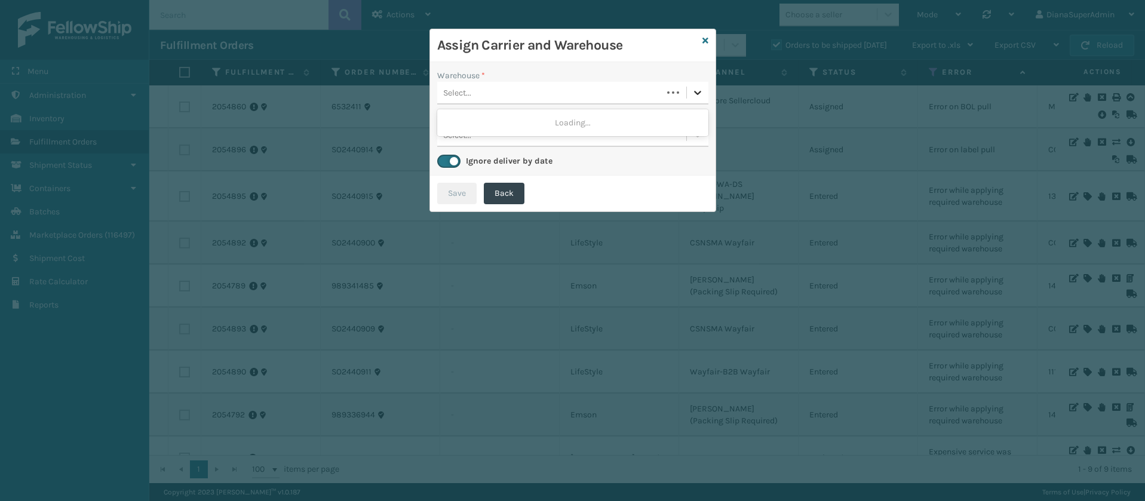
click at [701, 95] on icon at bounding box center [698, 93] width 12 height 12
click at [632, 131] on div "[PERSON_NAME] (Ironlink Logistics)" at bounding box center [572, 123] width 271 height 22
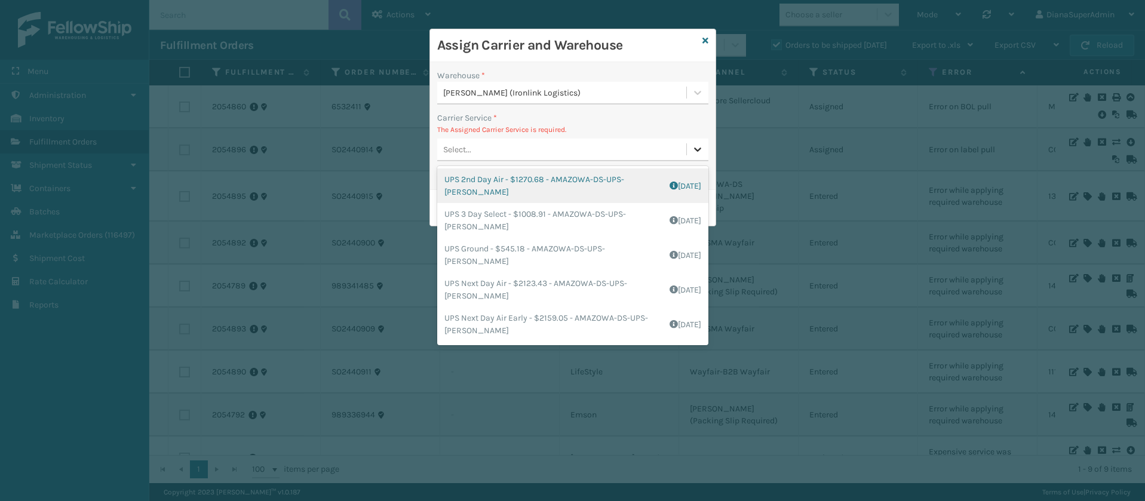
click at [700, 157] on div at bounding box center [697, 149] width 21 height 21
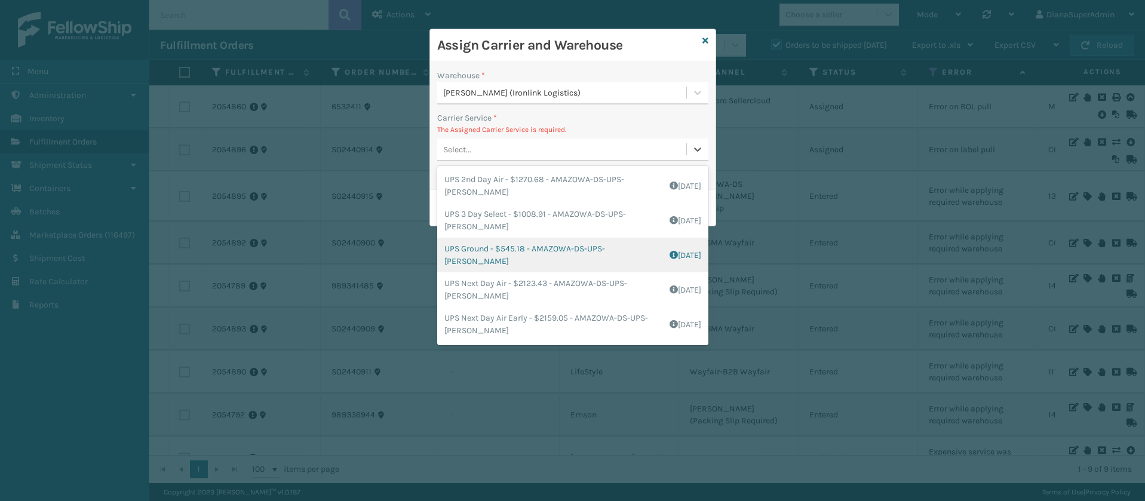
click at [510, 249] on div "UPS Ground - $545.18 - AMAZOWA-DS-UPS-[PERSON_NAME] Shipping Cost $545.18 Surpl…" at bounding box center [572, 255] width 271 height 35
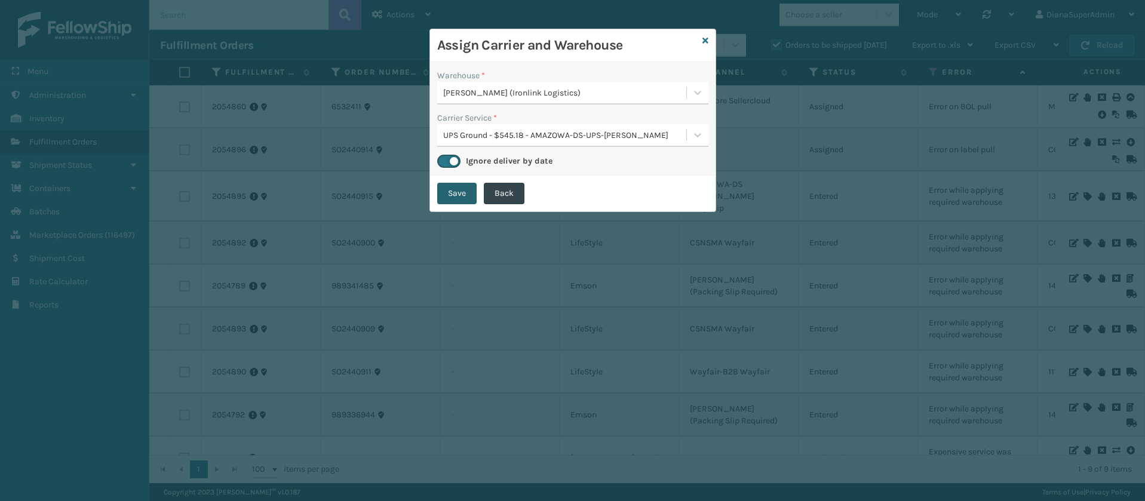
click at [465, 194] on button "Save" at bounding box center [456, 193] width 39 height 21
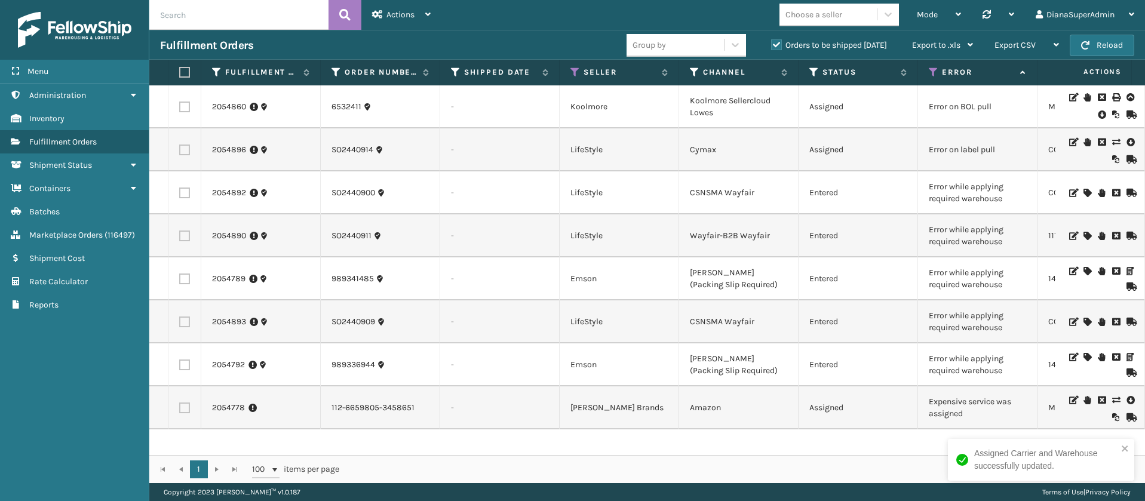
click at [1083, 193] on icon at bounding box center [1086, 193] width 7 height 8
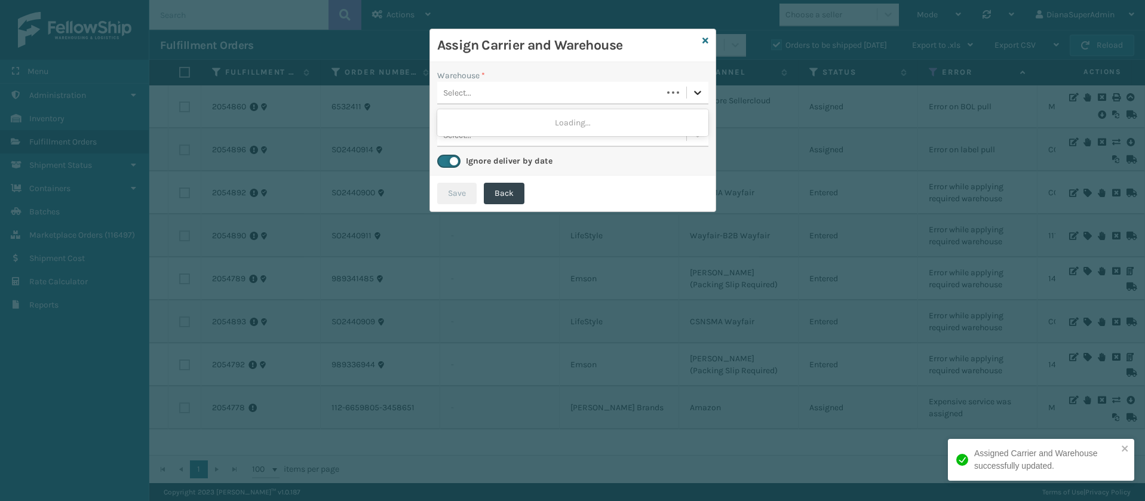
click at [703, 94] on icon at bounding box center [698, 93] width 12 height 12
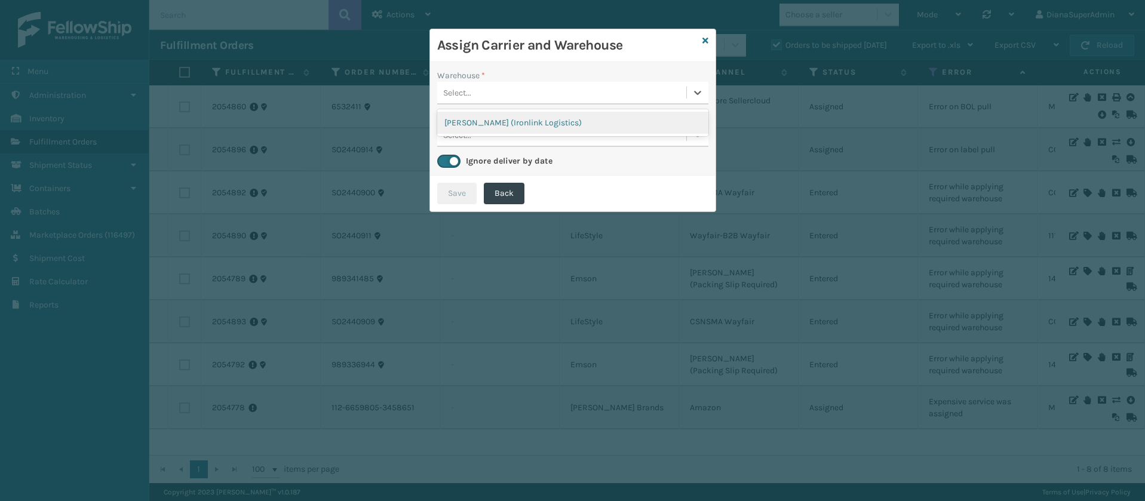
click at [591, 117] on div "[PERSON_NAME] (Ironlink Logistics)" at bounding box center [572, 123] width 271 height 22
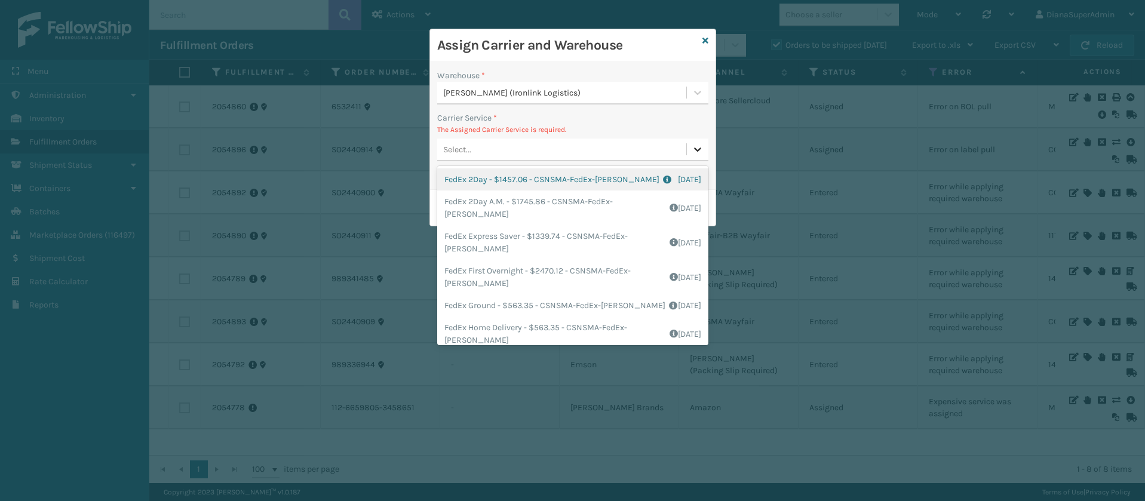
click at [692, 144] on icon at bounding box center [698, 149] width 12 height 12
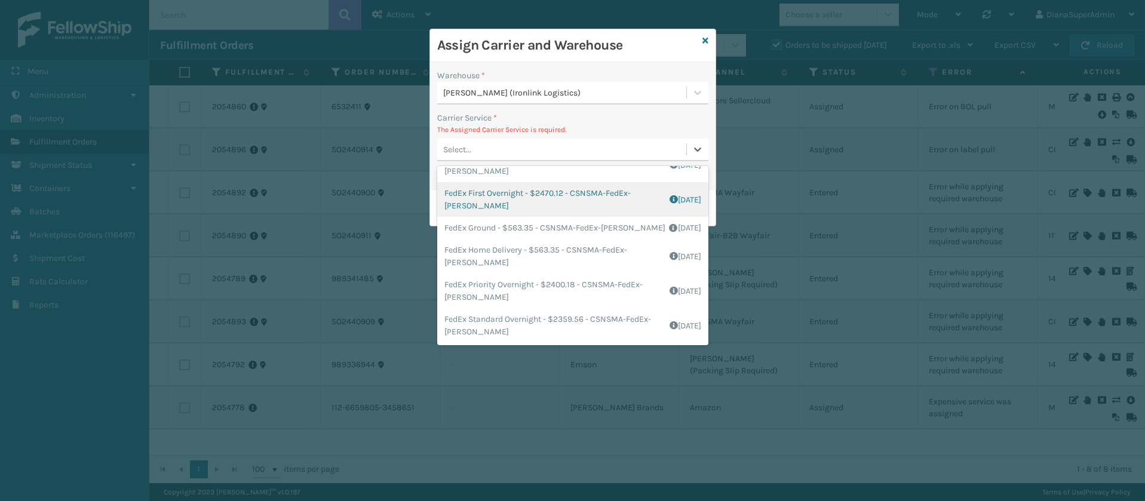
scroll to position [90, 0]
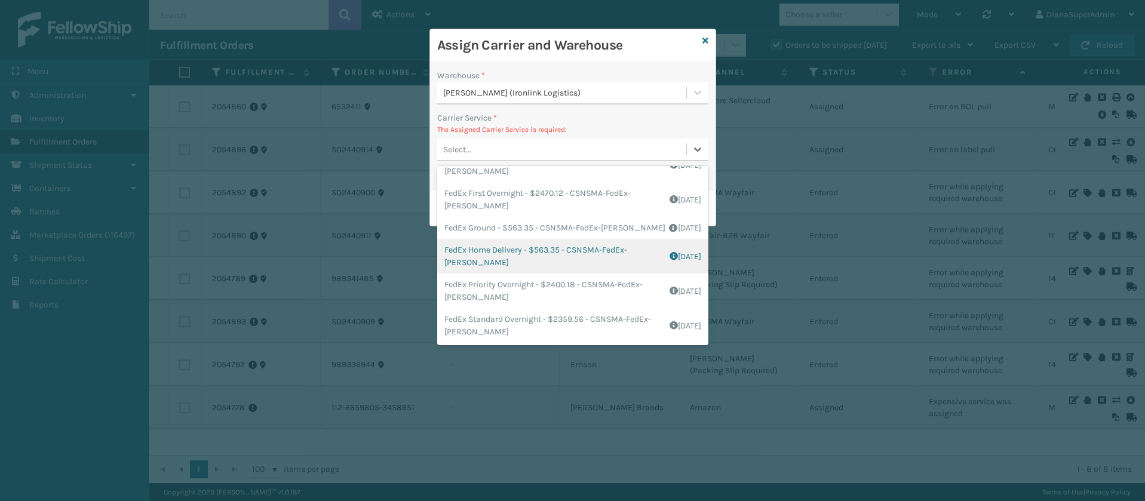
click at [488, 255] on div "FedEx Home Delivery - $563.35 - CSNSMA-FedEx-[PERSON_NAME] Shipping Cost $563.3…" at bounding box center [572, 256] width 271 height 35
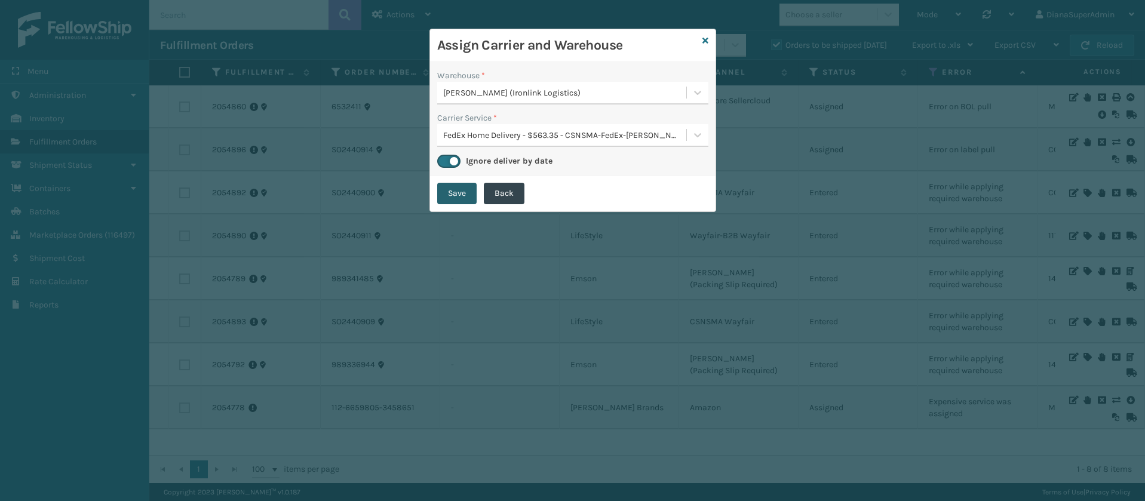
click at [463, 191] on button "Save" at bounding box center [456, 193] width 39 height 21
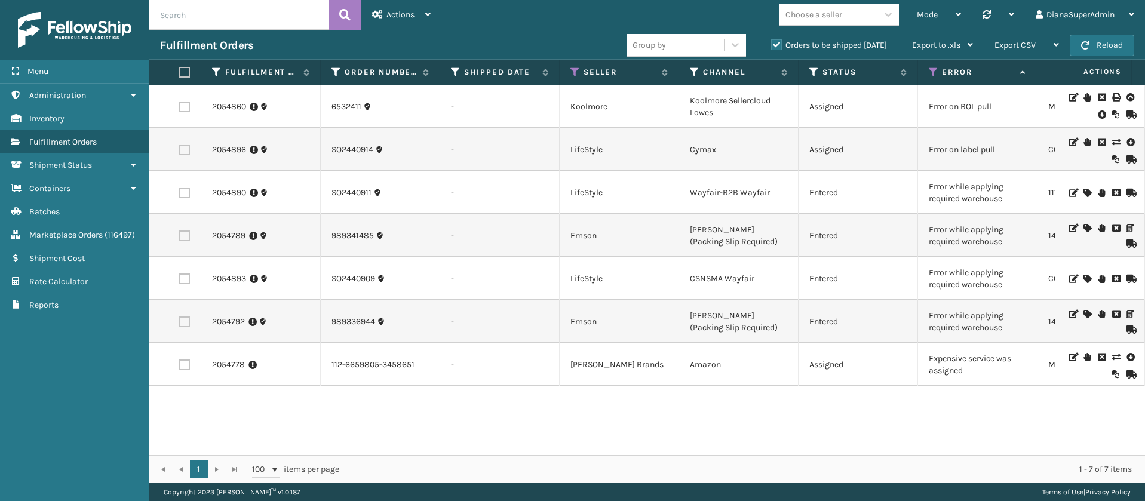
click at [1083, 192] on icon at bounding box center [1086, 193] width 7 height 8
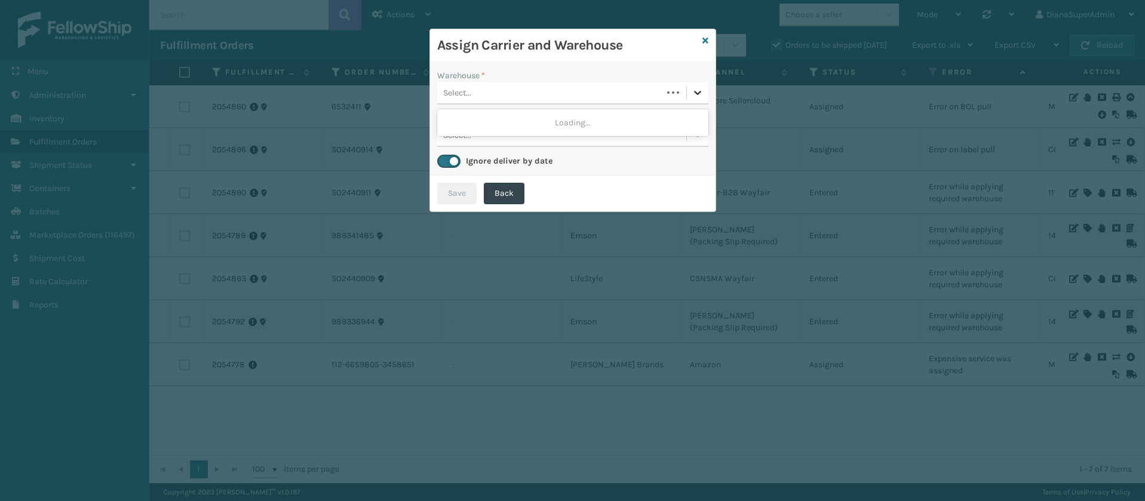
click at [699, 95] on icon at bounding box center [698, 93] width 12 height 12
click at [580, 116] on div "[PERSON_NAME] (Ironlink Logistics)" at bounding box center [572, 123] width 271 height 22
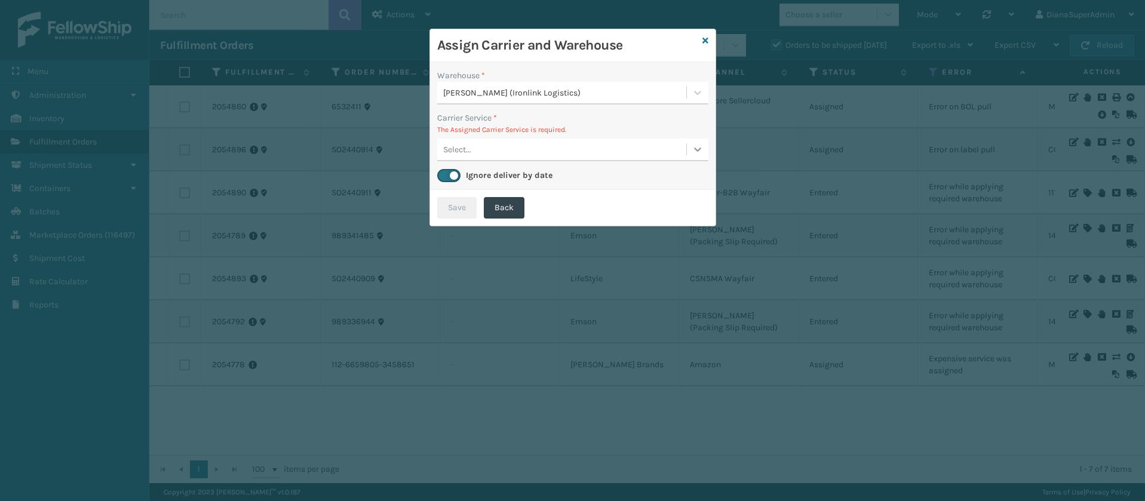
click at [703, 153] on icon at bounding box center [698, 149] width 12 height 12
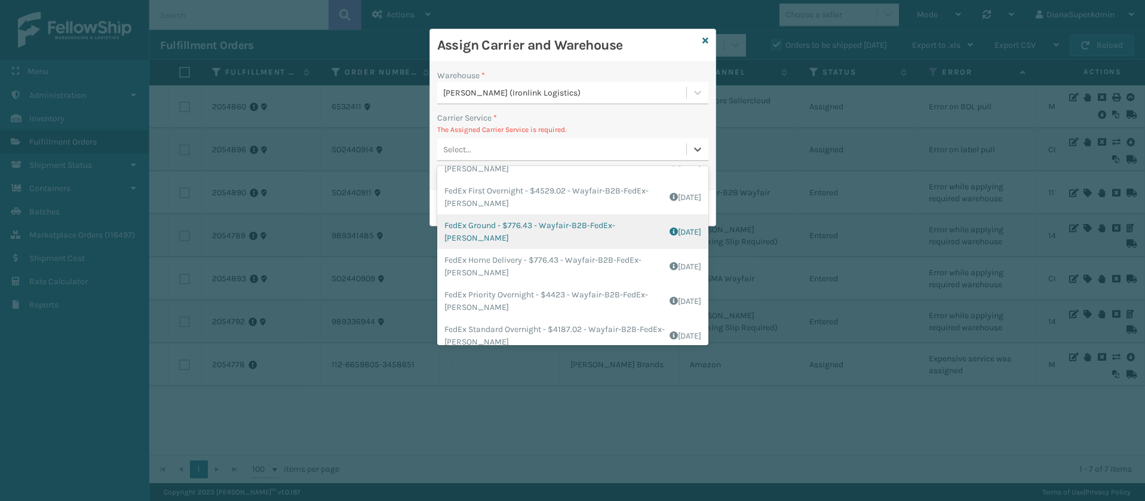
scroll to position [103, 0]
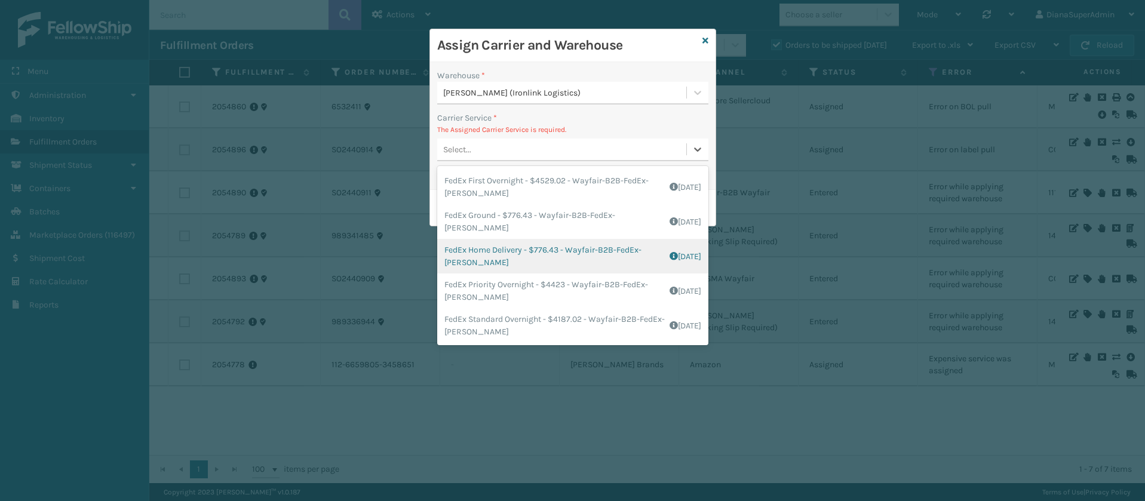
click at [490, 263] on div "FedEx Home Delivery - $776.43 - Wayfair-B2B-FedEx-[PERSON_NAME] Shipping Cost $…" at bounding box center [572, 256] width 271 height 35
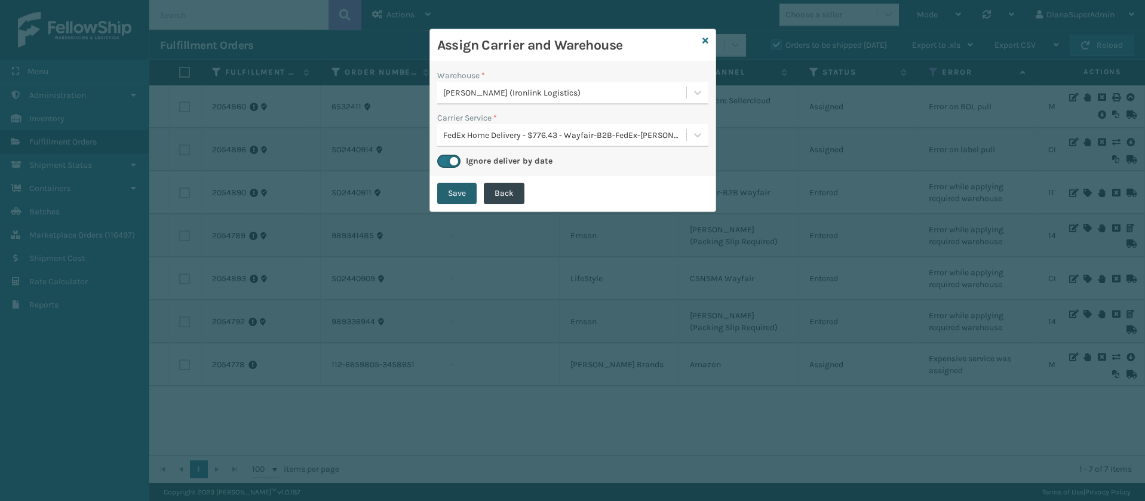
click at [459, 198] on button "Save" at bounding box center [456, 193] width 39 height 21
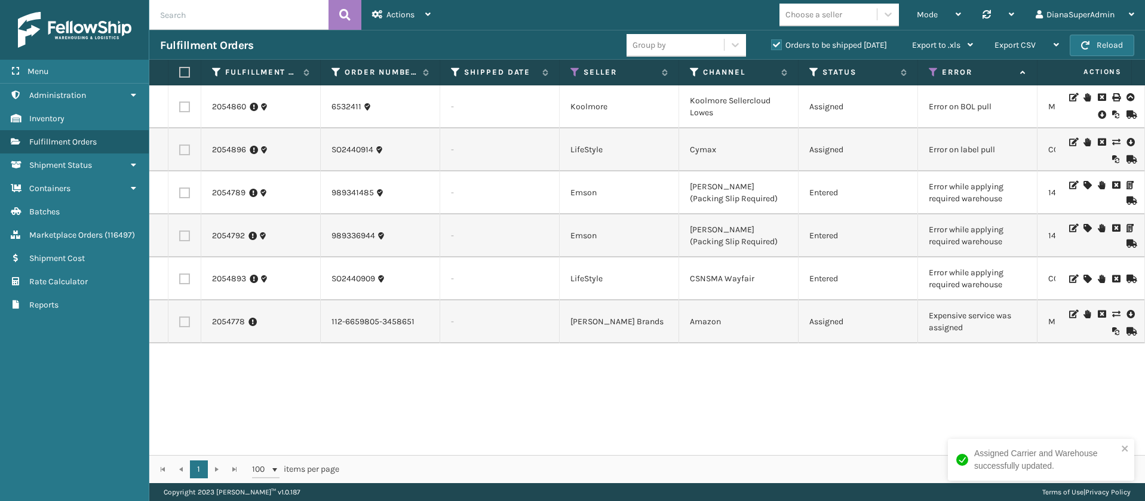
click at [1083, 183] on icon at bounding box center [1086, 185] width 7 height 8
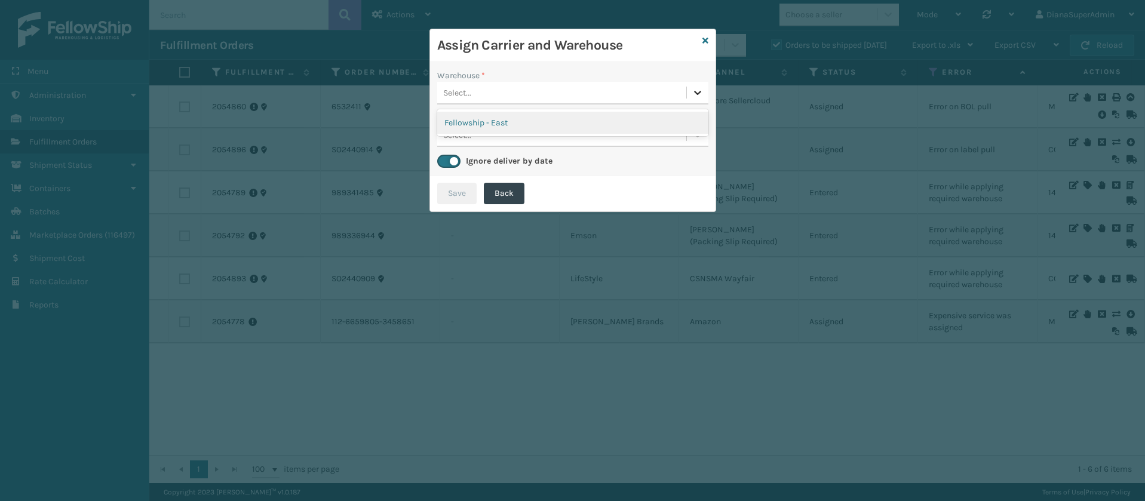
click at [694, 92] on icon at bounding box center [698, 93] width 12 height 12
click at [661, 118] on div "Fellowship - East" at bounding box center [572, 123] width 271 height 22
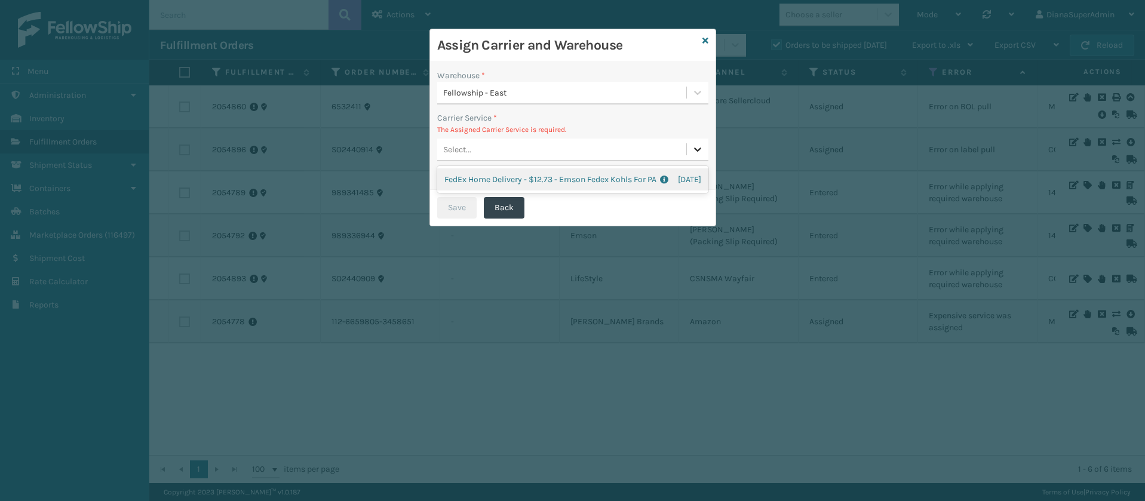
click at [699, 149] on icon at bounding box center [697, 149] width 7 height 4
click at [597, 184] on div "FedEx Home Delivery - $12.73 - Emson Fedex Kohls For PA Shipping Cost $12.73 Su…" at bounding box center [572, 179] width 271 height 22
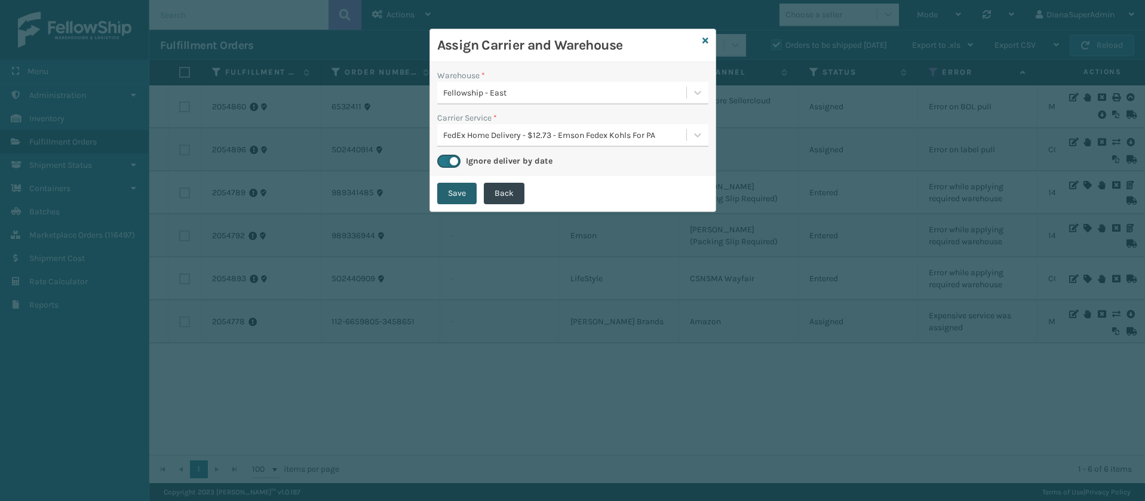
click at [448, 197] on button "Save" at bounding box center [456, 193] width 39 height 21
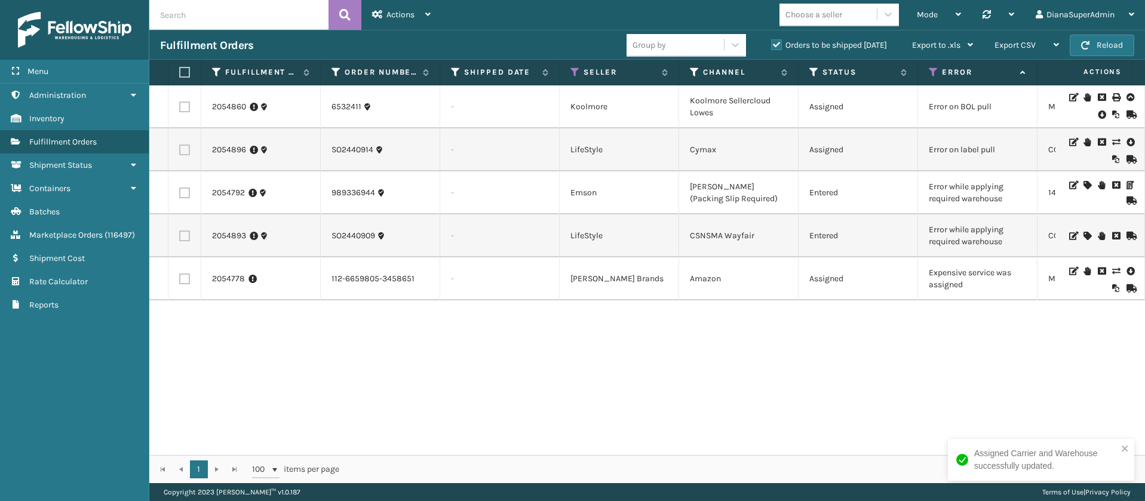
click at [1083, 182] on icon at bounding box center [1086, 185] width 7 height 8
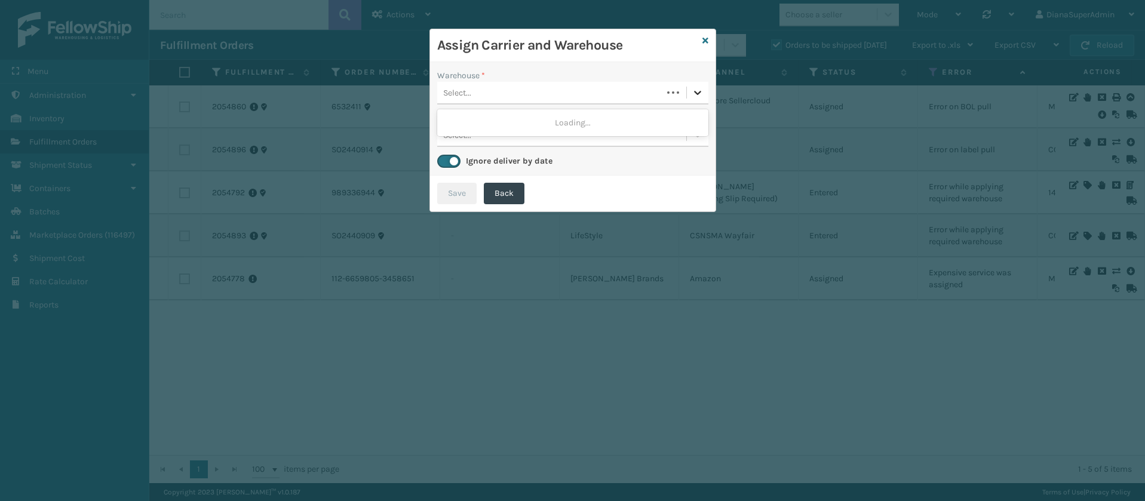
click at [702, 96] on icon at bounding box center [698, 93] width 12 height 12
click at [580, 121] on div "Fellowship - East" at bounding box center [572, 123] width 271 height 22
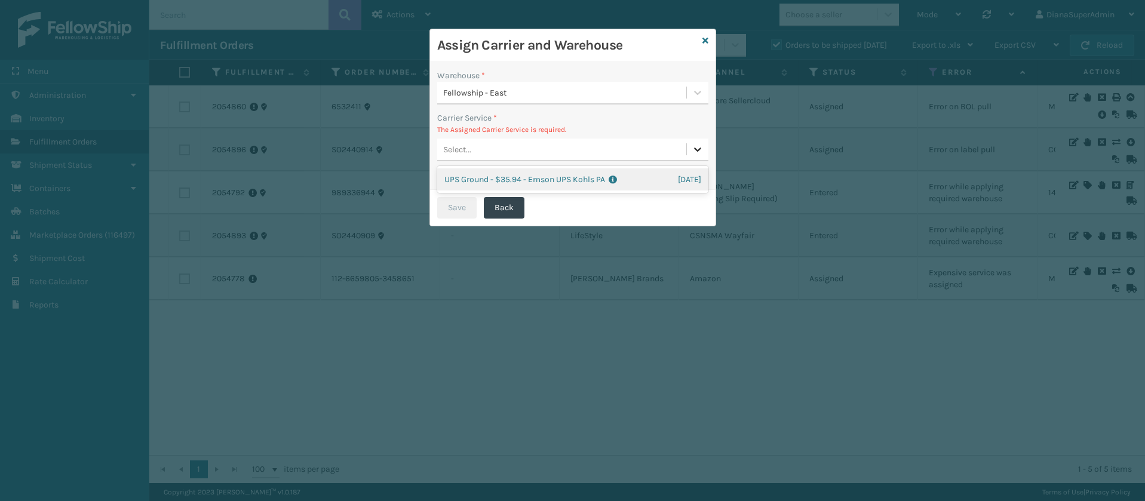
click at [702, 149] on icon at bounding box center [698, 149] width 12 height 12
click at [582, 174] on div "UPS Ground - $35.94 - Emson UPS Kohls PA Shipping Cost $35.94 Surplus Cost $0 T…" at bounding box center [572, 179] width 271 height 22
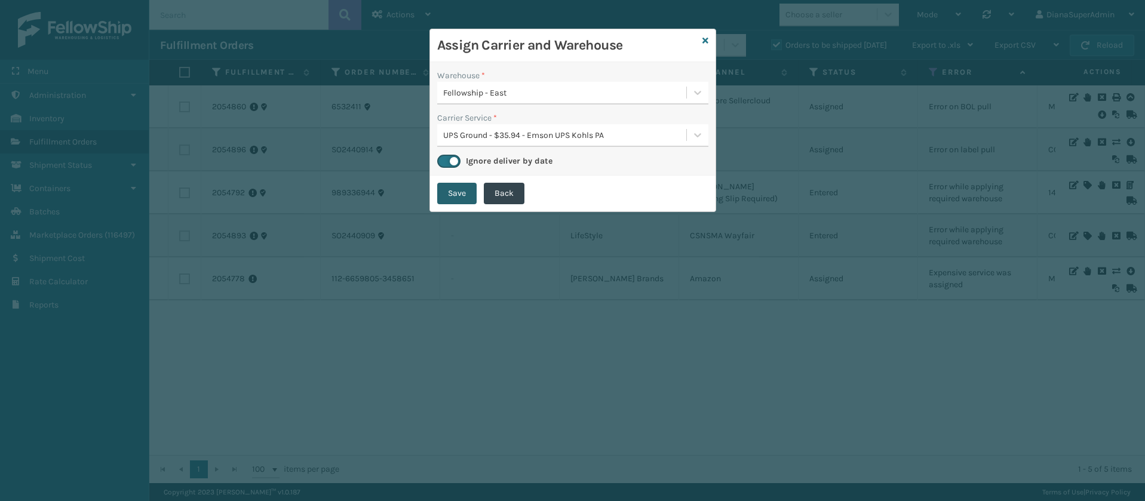
click at [451, 196] on button "Save" at bounding box center [456, 193] width 39 height 21
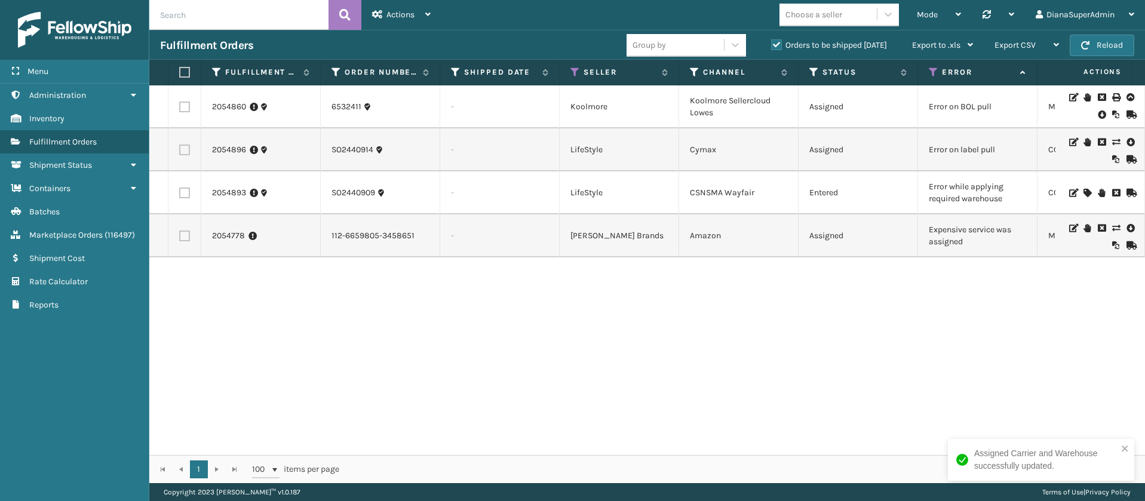
click at [1083, 189] on icon at bounding box center [1086, 193] width 7 height 8
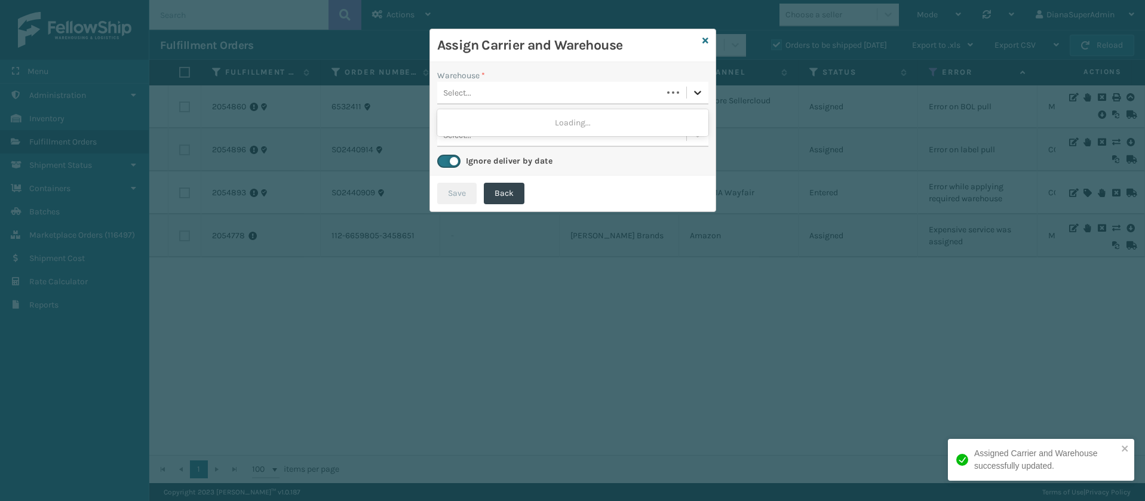
click at [697, 90] on icon at bounding box center [698, 93] width 12 height 12
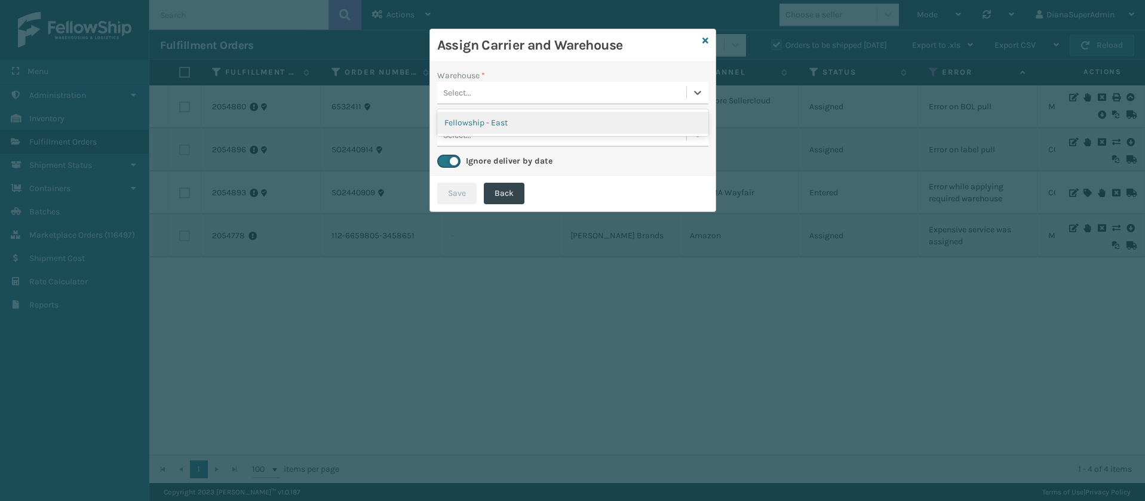
click at [557, 121] on div "Fellowship - East" at bounding box center [572, 123] width 271 height 22
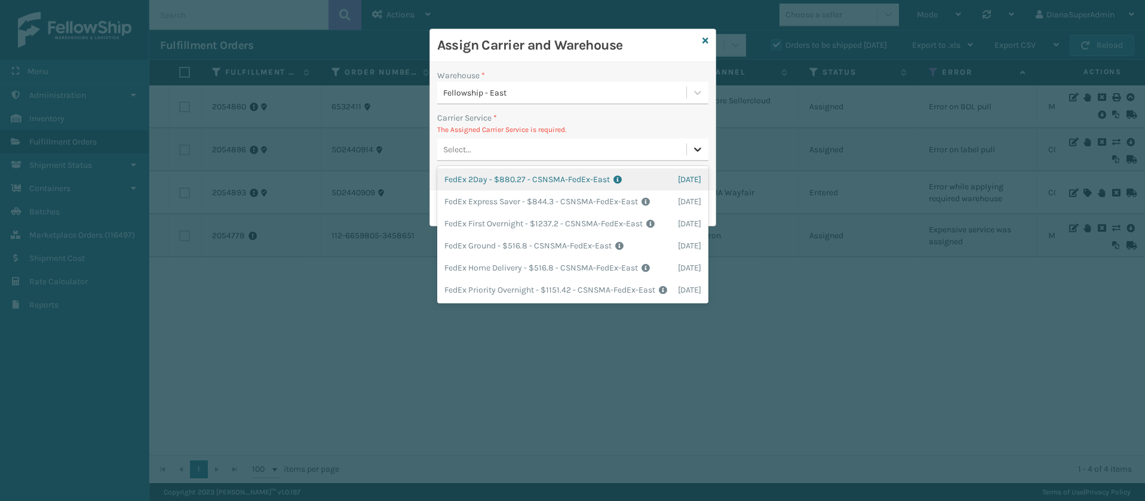
click at [699, 149] on icon at bounding box center [697, 149] width 7 height 4
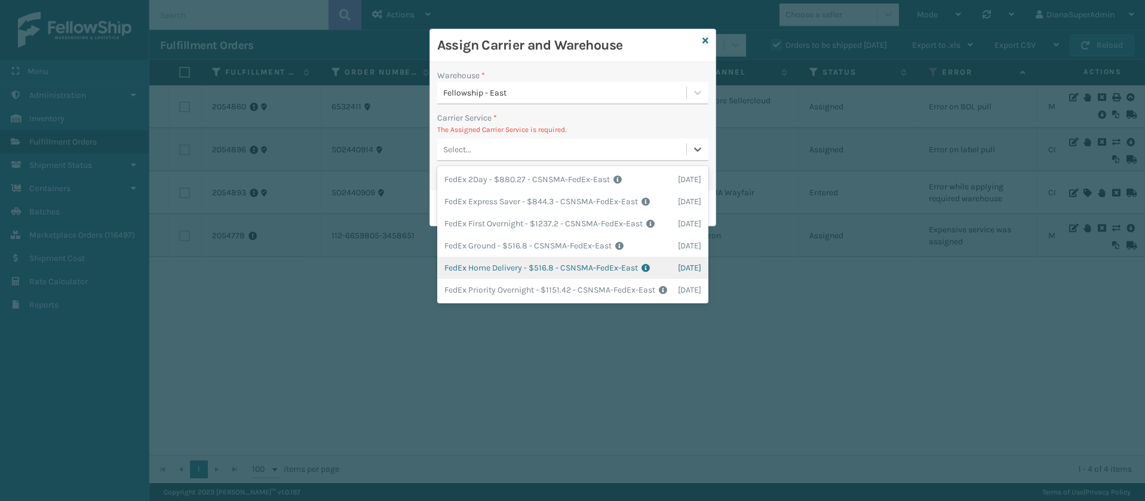
click at [490, 277] on div "FedEx Home Delivery - $516.8 - CSNSMA-FedEx-East Shipping Cost $516.8 Surplus C…" at bounding box center [572, 268] width 271 height 22
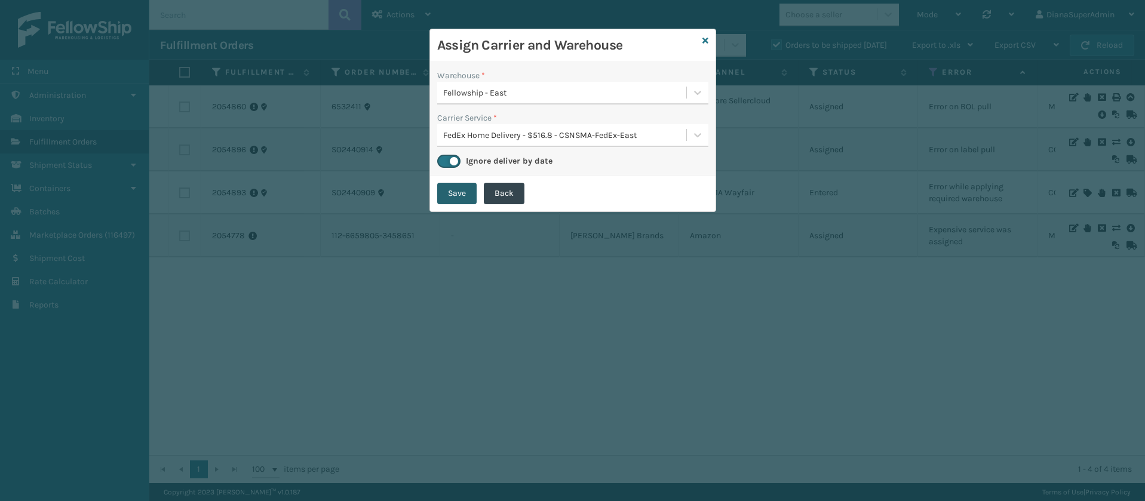
click at [463, 188] on button "Save" at bounding box center [456, 193] width 39 height 21
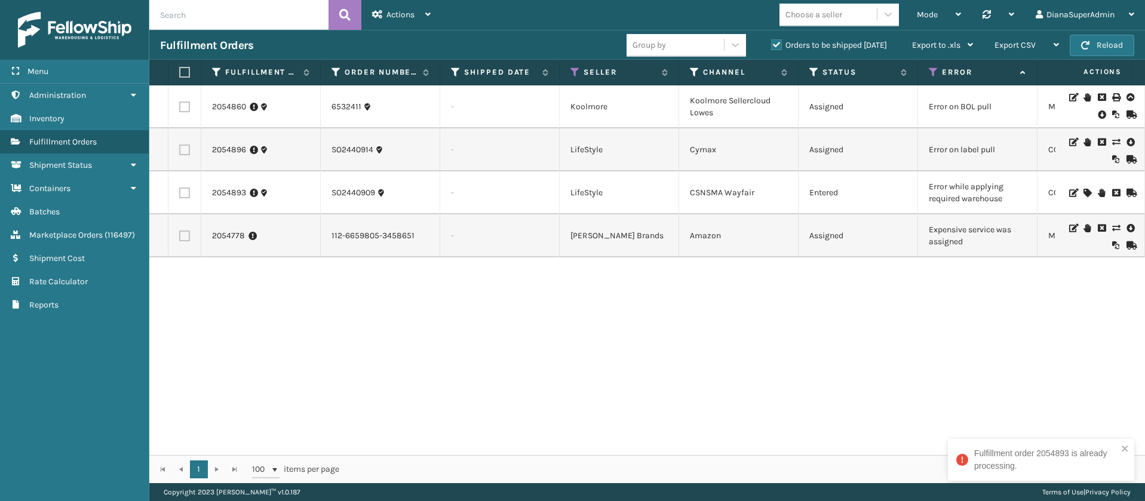
click at [1083, 191] on icon at bounding box center [1086, 193] width 7 height 8
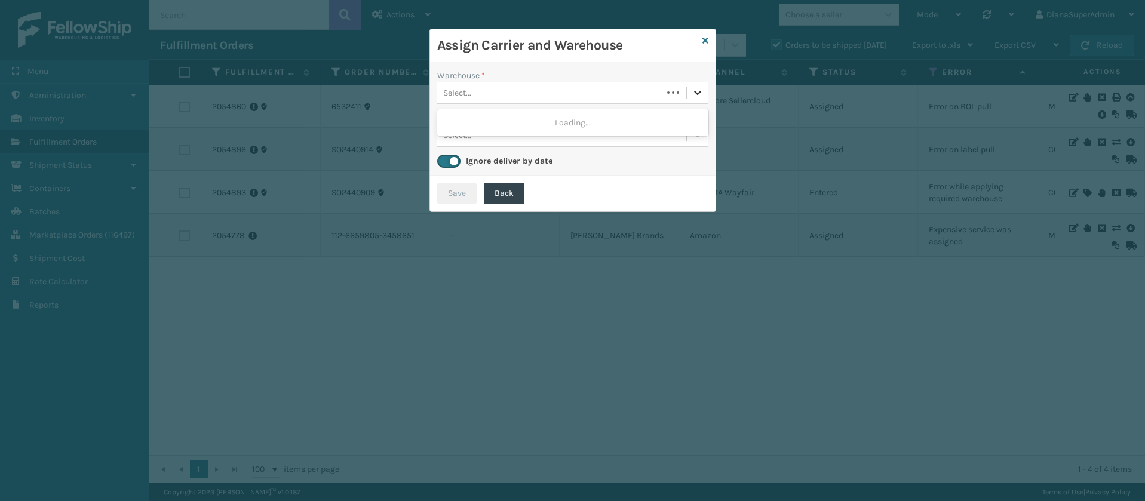
click at [696, 93] on icon at bounding box center [697, 93] width 7 height 4
click at [583, 120] on div "Fellowship - East" at bounding box center [572, 123] width 271 height 22
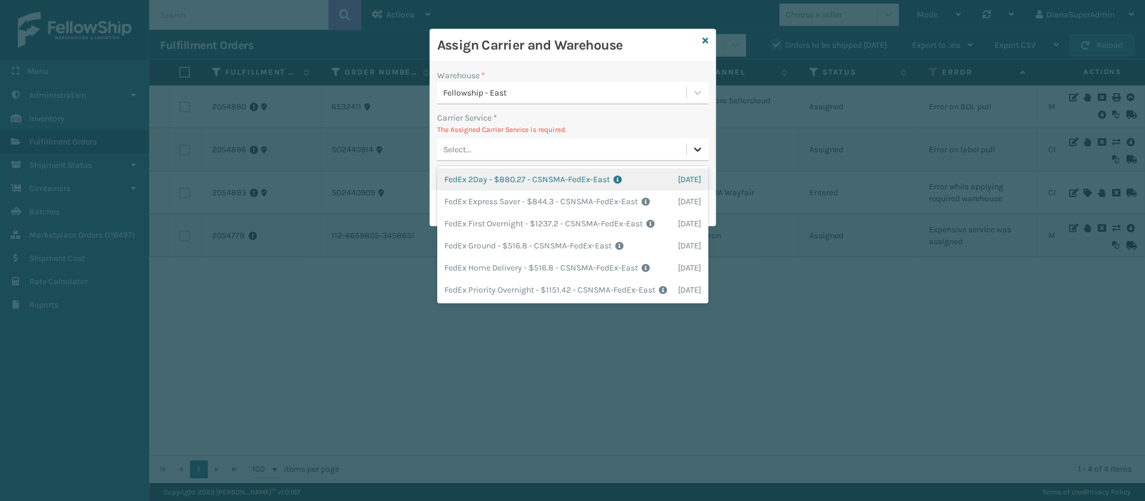
click at [693, 149] on icon at bounding box center [698, 149] width 12 height 12
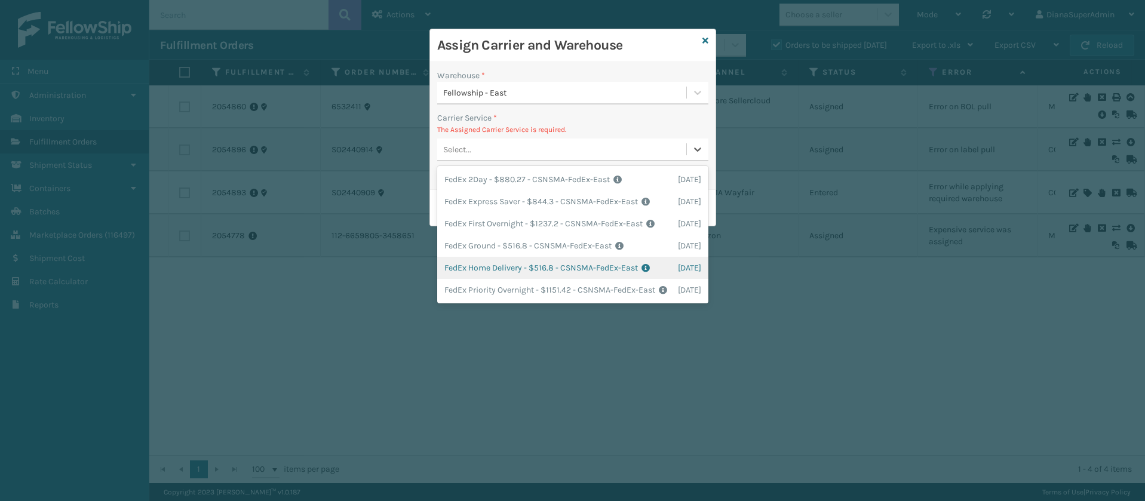
click at [485, 278] on div "FedEx Home Delivery - $516.8 - CSNSMA-FedEx-East Shipping Cost $516.8 Surplus C…" at bounding box center [572, 268] width 271 height 22
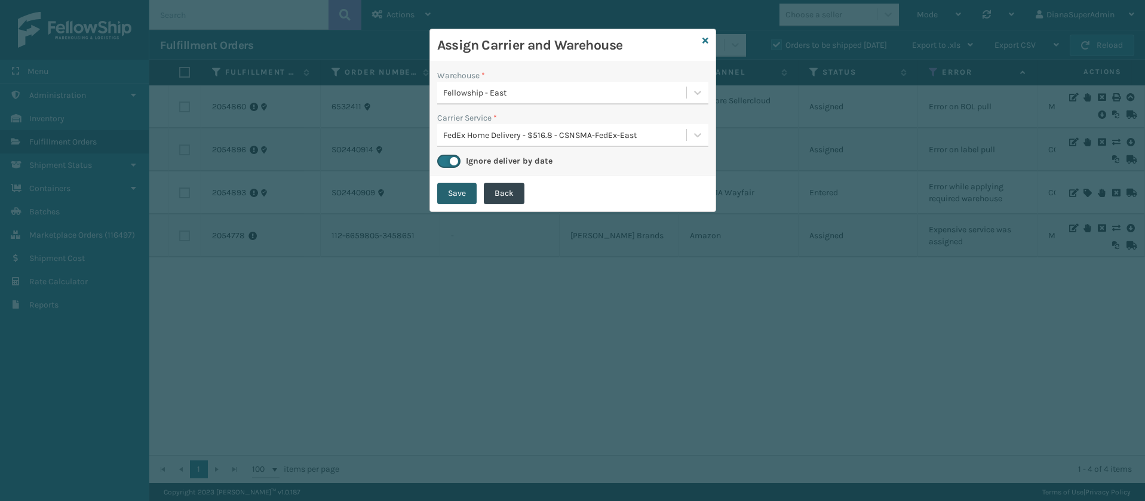
click at [465, 183] on button "Save" at bounding box center [456, 193] width 39 height 21
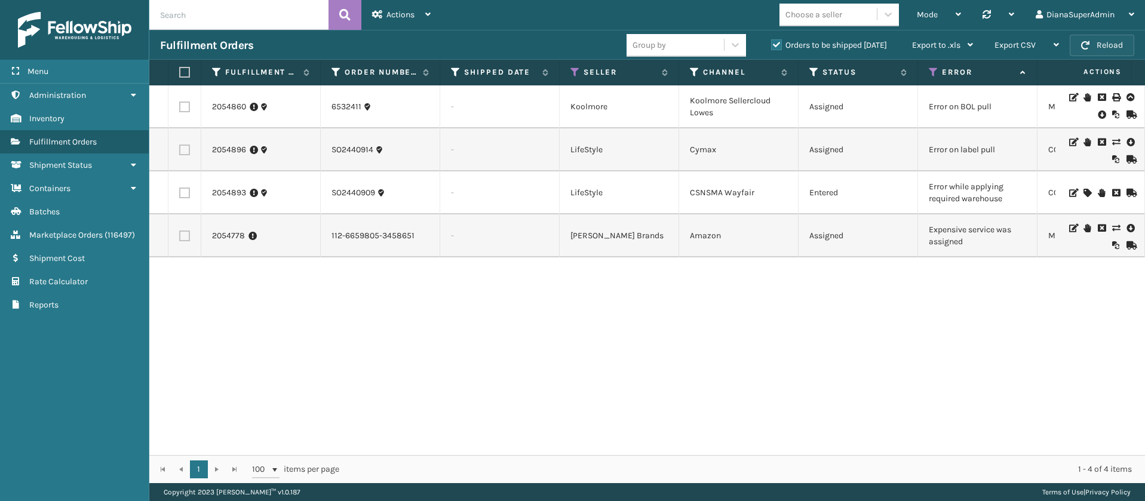
click at [1096, 41] on button "Reload" at bounding box center [1101, 45] width 64 height 21
click at [223, 151] on link "2054896" at bounding box center [229, 150] width 34 height 12
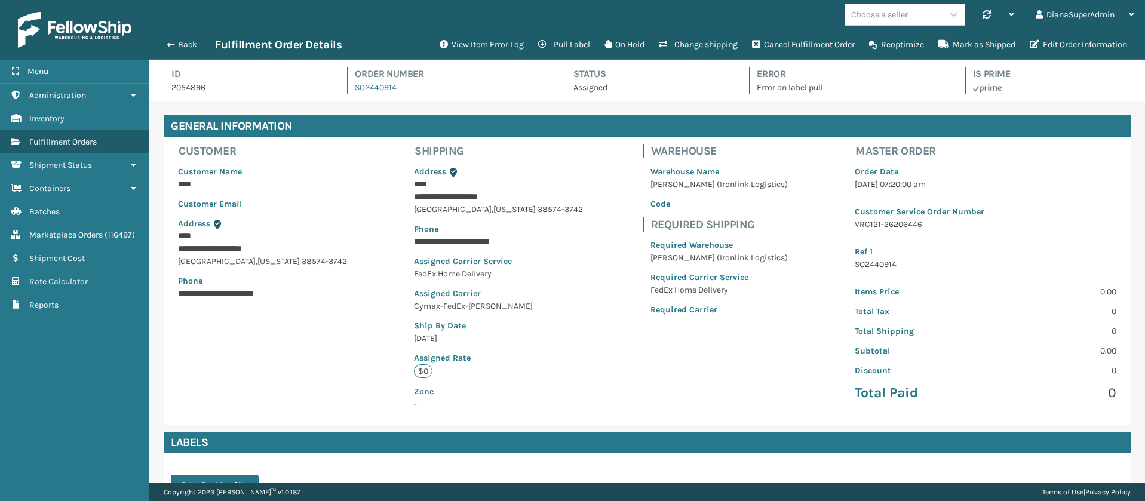
scroll to position [29, 995]
click at [483, 45] on button "View Item Error Log" at bounding box center [481, 45] width 99 height 24
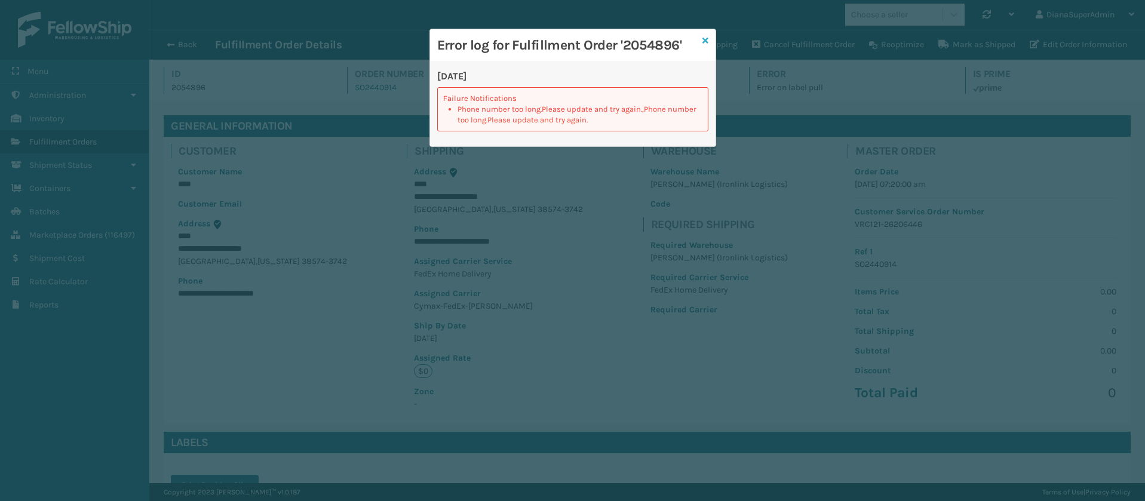
click at [702, 38] on icon at bounding box center [705, 40] width 6 height 8
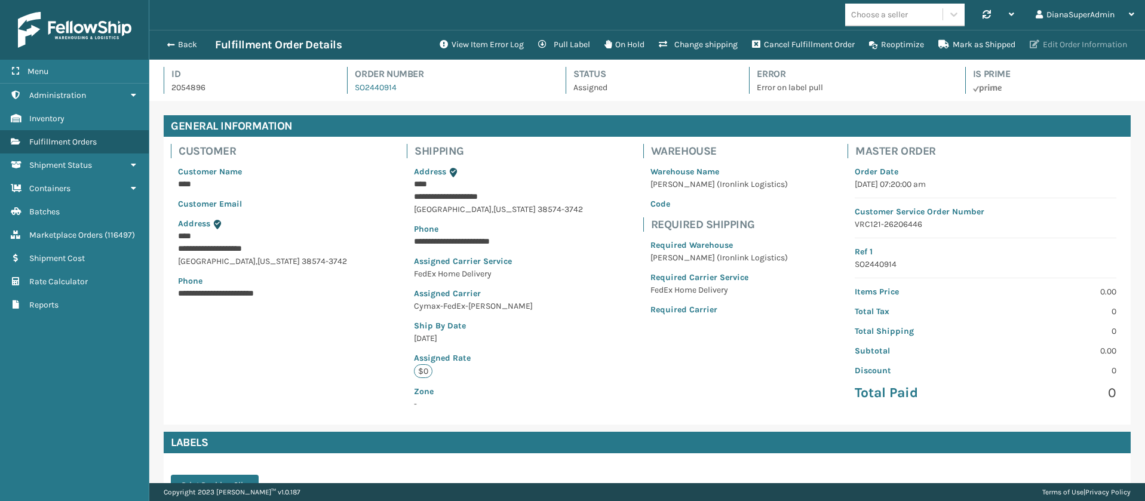
click at [1078, 44] on button "Edit Order Information" at bounding box center [1078, 45] width 112 height 24
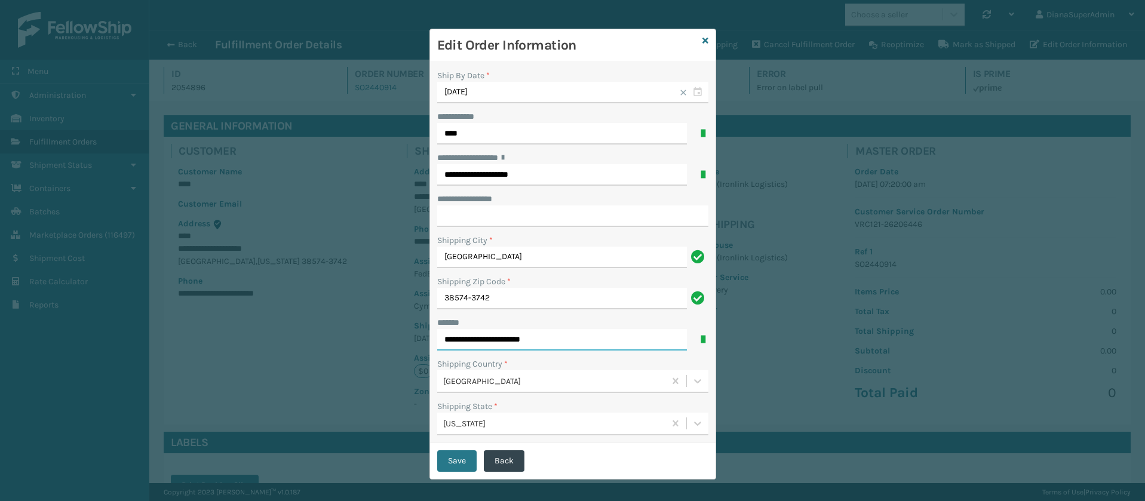
click at [441, 339] on input "**********" at bounding box center [562, 339] width 250 height 21
type input "**********"
click at [503, 217] on input "**********" at bounding box center [572, 215] width 271 height 21
paste input "********"
type input "********"
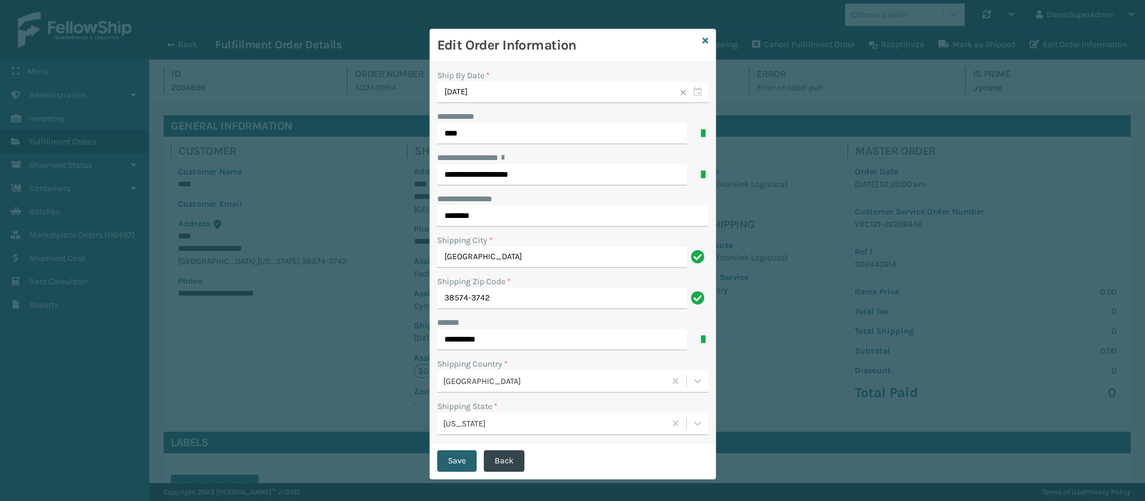
click at [442, 468] on button "Save" at bounding box center [456, 460] width 39 height 21
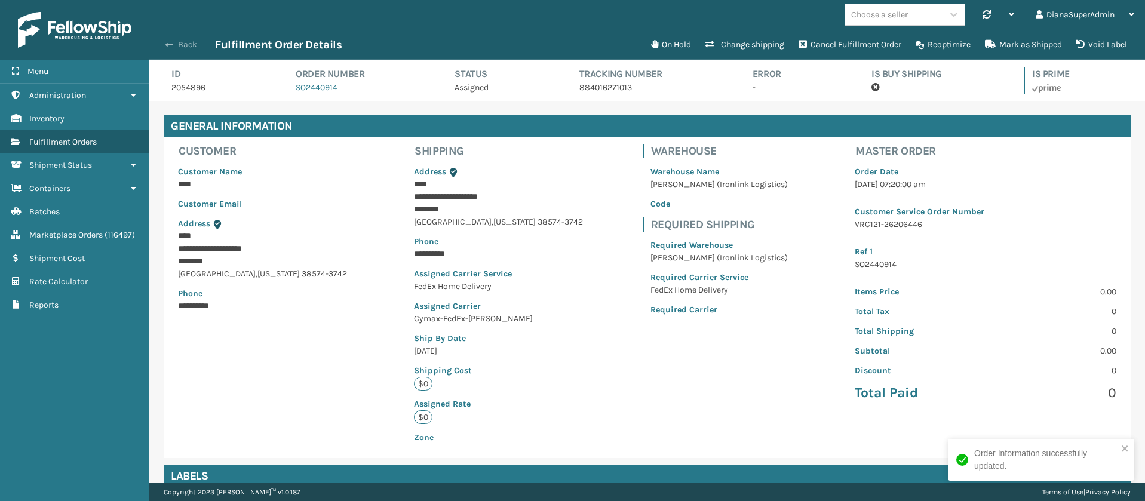
click at [185, 45] on button "Back" at bounding box center [187, 44] width 55 height 11
click at [181, 48] on button "Back" at bounding box center [187, 44] width 55 height 11
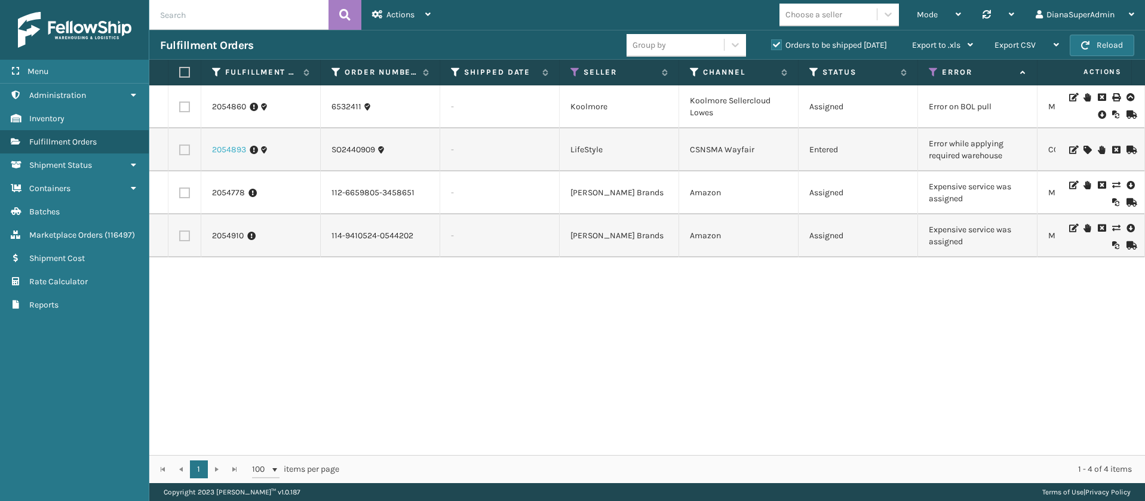
click at [235, 148] on link "2054893" at bounding box center [229, 150] width 34 height 12
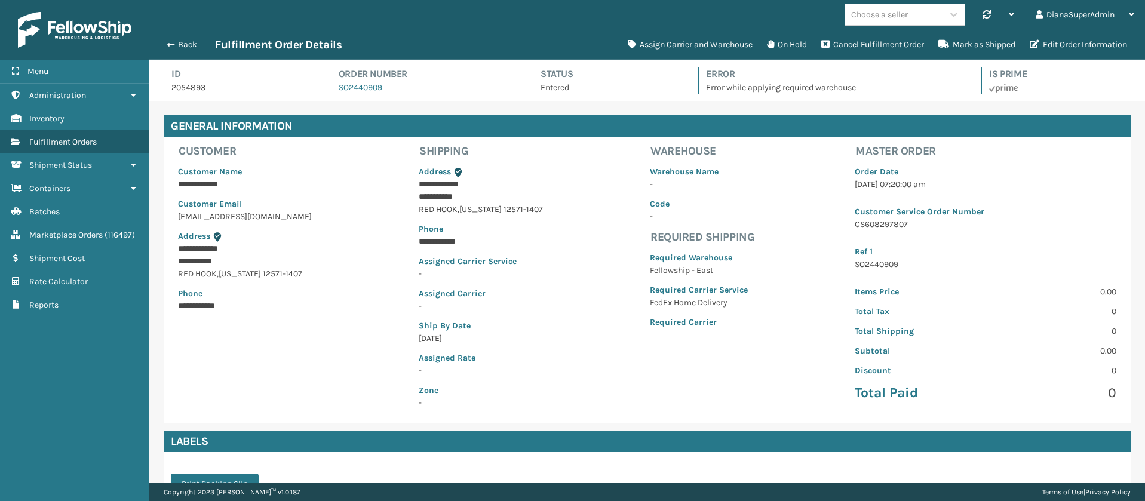
scroll to position [29, 995]
click at [669, 39] on button "Assign Carrier and Warehouse" at bounding box center [689, 45] width 139 height 24
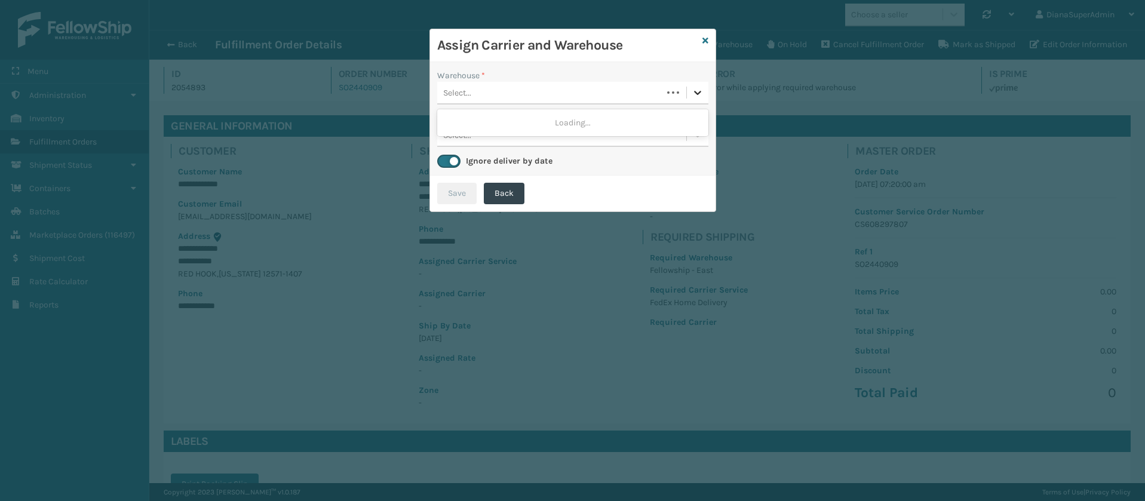
click at [696, 90] on icon at bounding box center [698, 93] width 12 height 12
click at [624, 118] on div "Fellowship - East" at bounding box center [572, 123] width 271 height 22
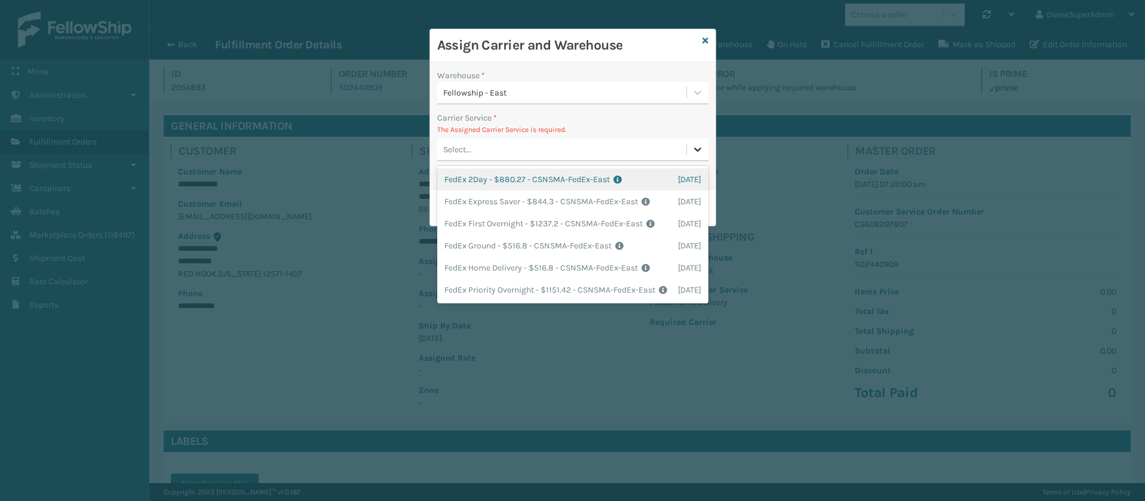
click at [692, 147] on icon at bounding box center [698, 149] width 12 height 12
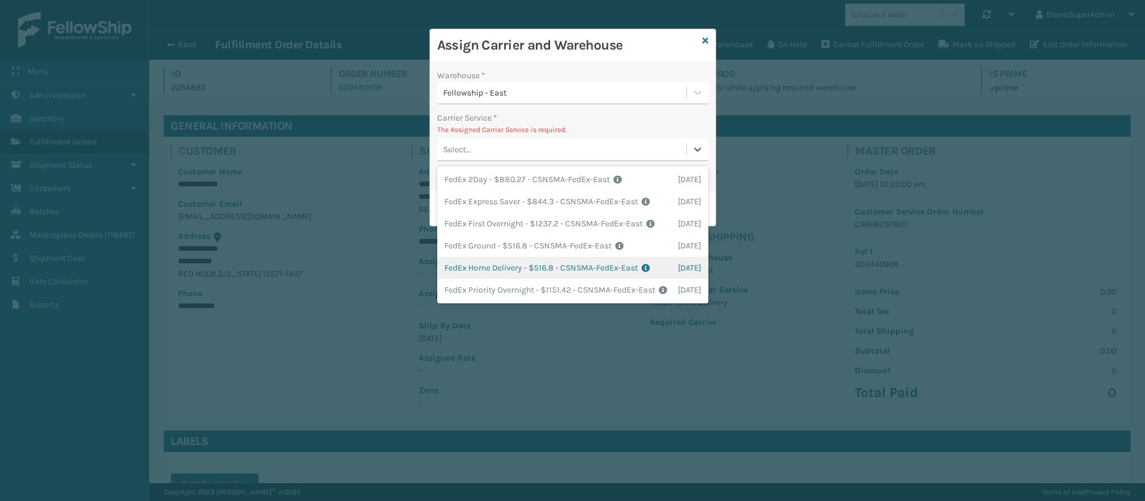
click at [489, 279] on div "FedEx Home Delivery - $516.8 - CSNSMA-FedEx-East Shipping Cost $516.8 Surplus C…" at bounding box center [572, 268] width 271 height 22
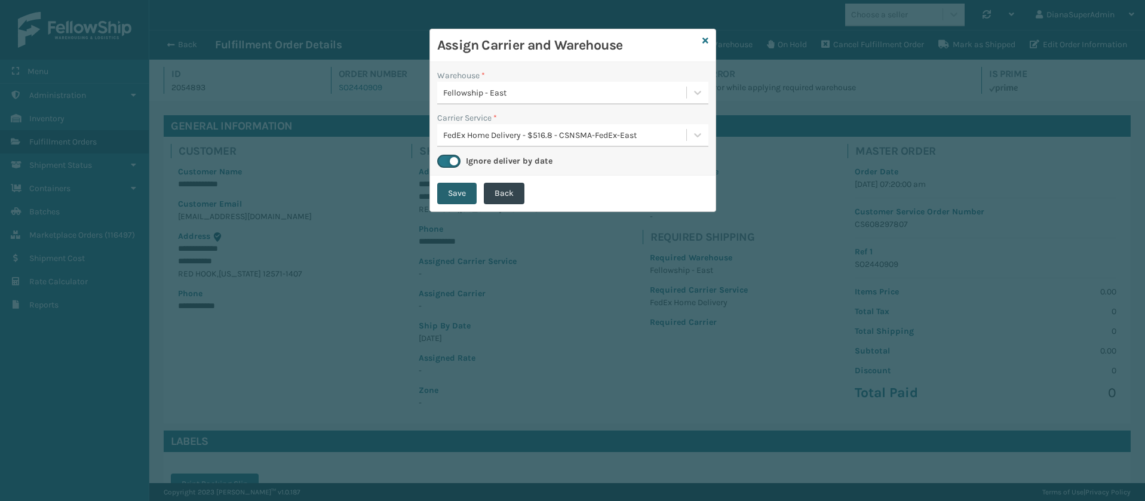
click at [460, 196] on button "Save" at bounding box center [456, 193] width 39 height 21
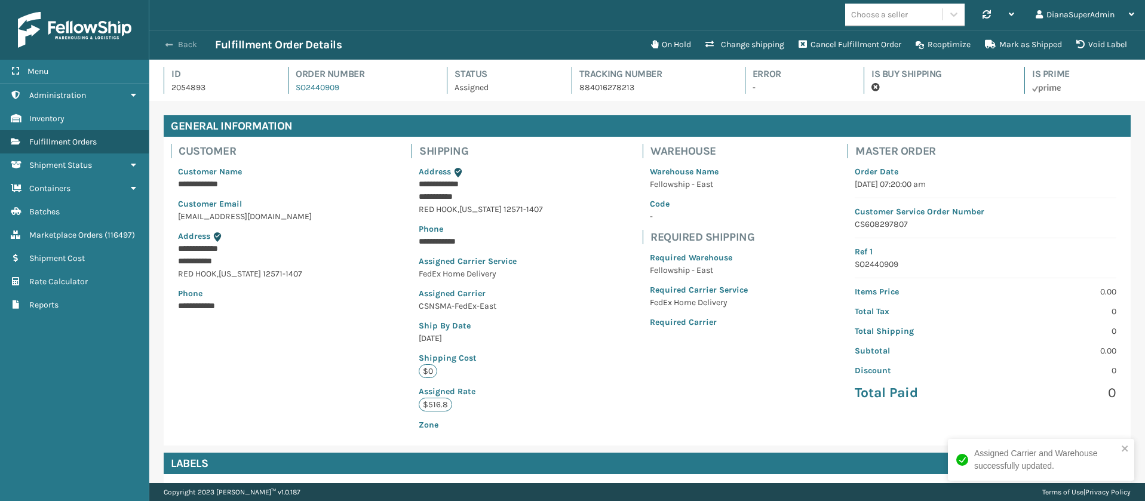
click at [177, 47] on button "Back" at bounding box center [187, 44] width 55 height 11
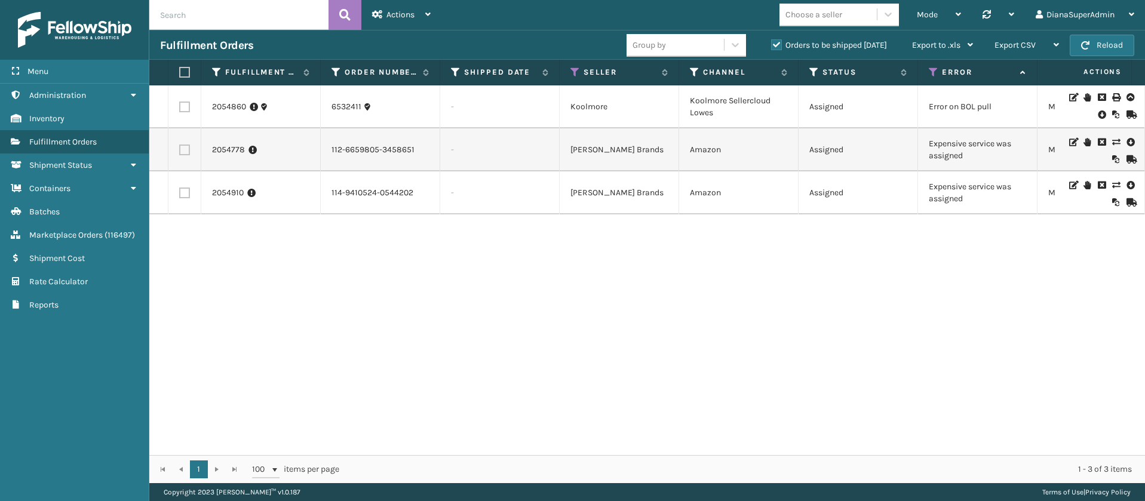
click at [1112, 141] on icon at bounding box center [1115, 142] width 7 height 8
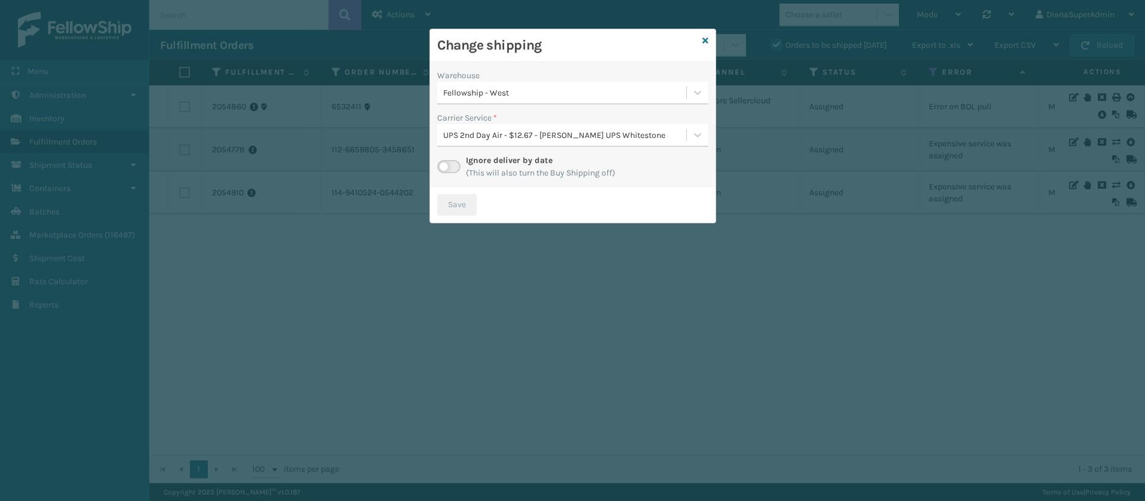
click at [455, 169] on label at bounding box center [448, 166] width 23 height 13
click at [445, 168] on input "checkbox" at bounding box center [441, 164] width 8 height 8
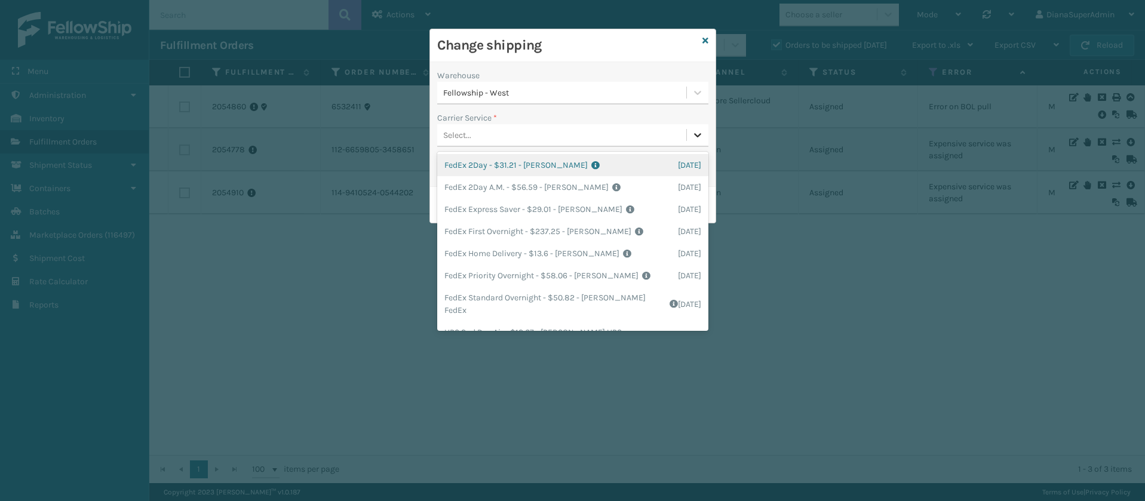
click at [696, 132] on icon at bounding box center [698, 135] width 12 height 12
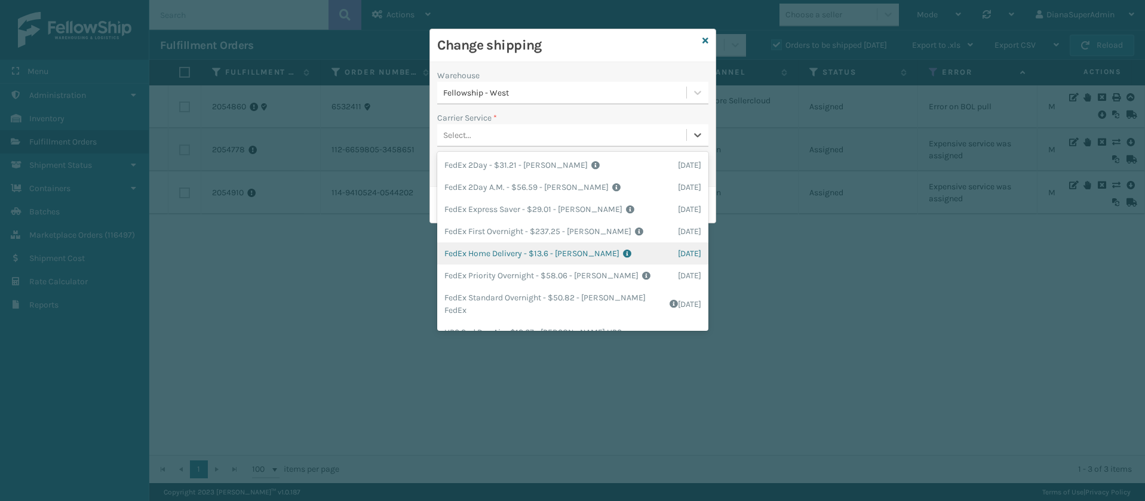
scroll to position [188, 0]
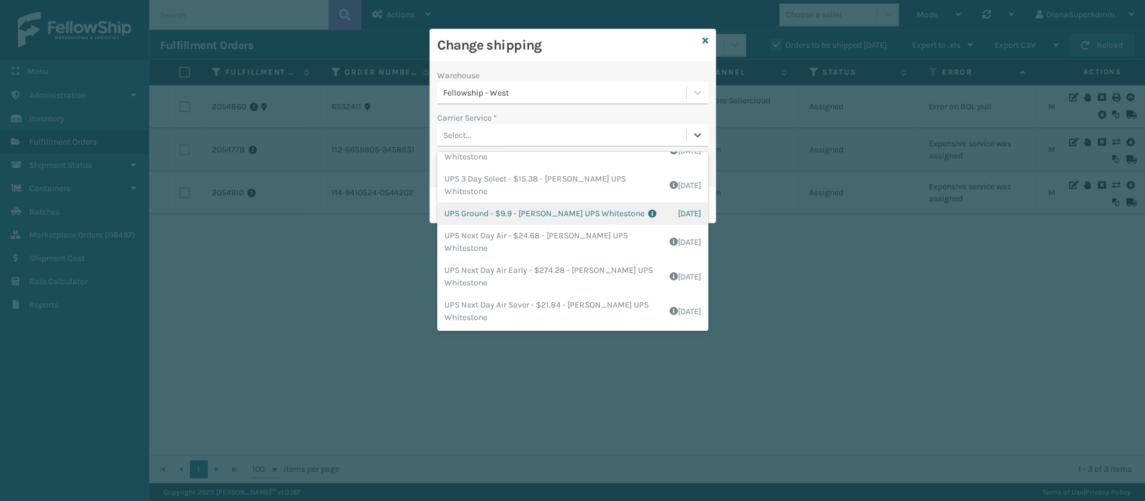
click at [496, 219] on div "UPS Ground - $9.9 - [PERSON_NAME] UPS Whitestone Shipping Cost $8.25 Surplus Co…" at bounding box center [572, 213] width 271 height 22
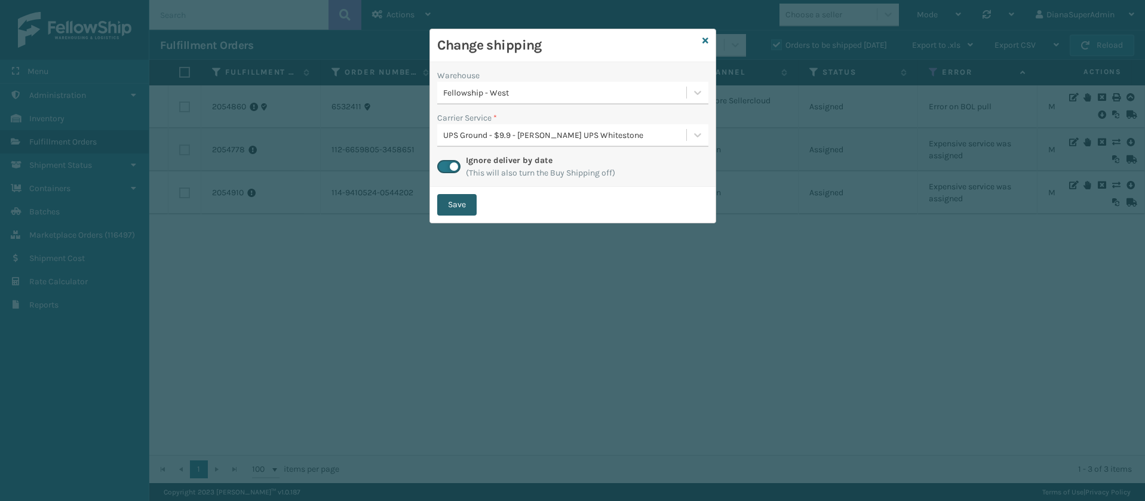
click at [453, 196] on button "Save" at bounding box center [456, 204] width 39 height 21
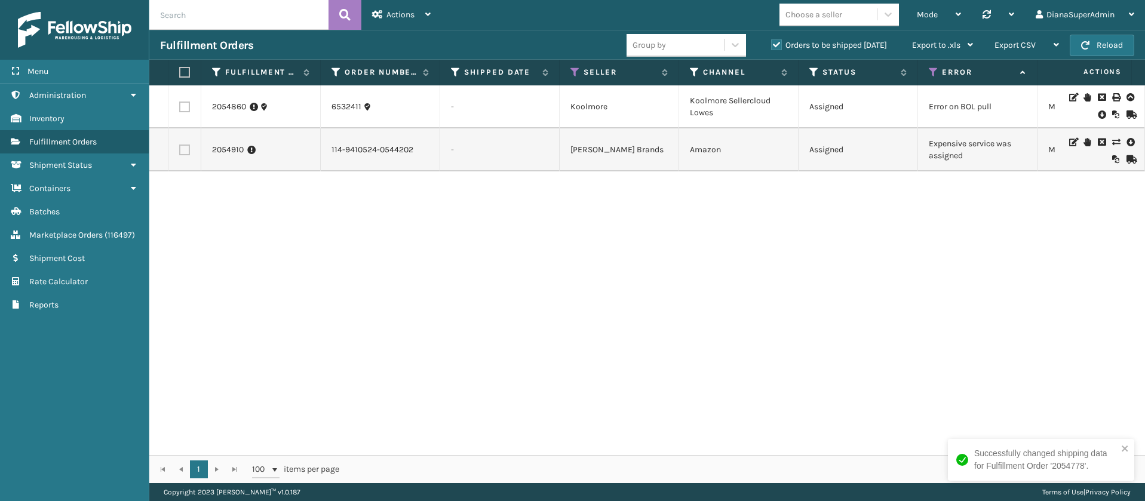
click at [1112, 142] on icon at bounding box center [1115, 142] width 7 height 8
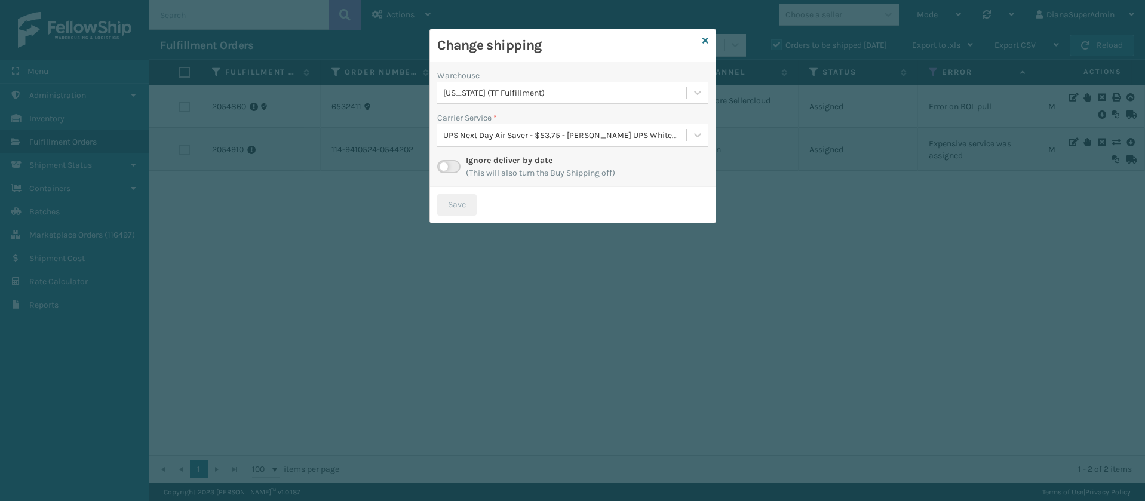
click at [448, 169] on label at bounding box center [448, 166] width 23 height 13
click at [445, 168] on input "checkbox" at bounding box center [441, 164] width 8 height 8
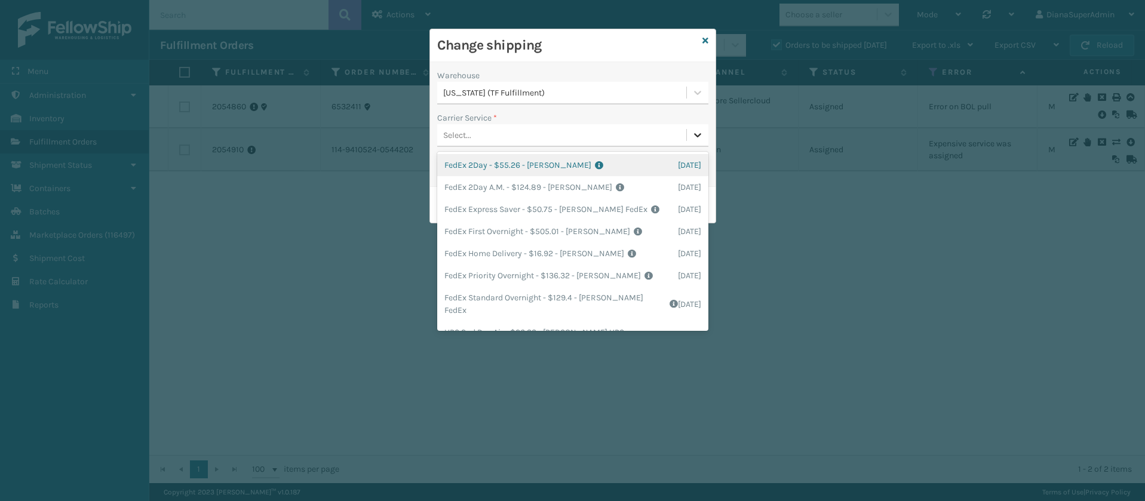
click at [695, 133] on icon at bounding box center [698, 135] width 12 height 12
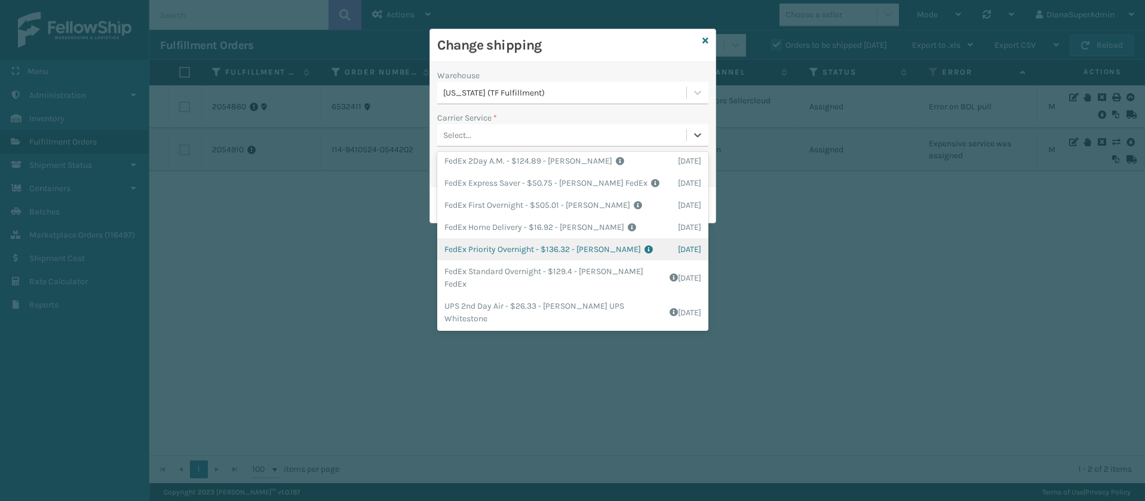
scroll to position [201, 0]
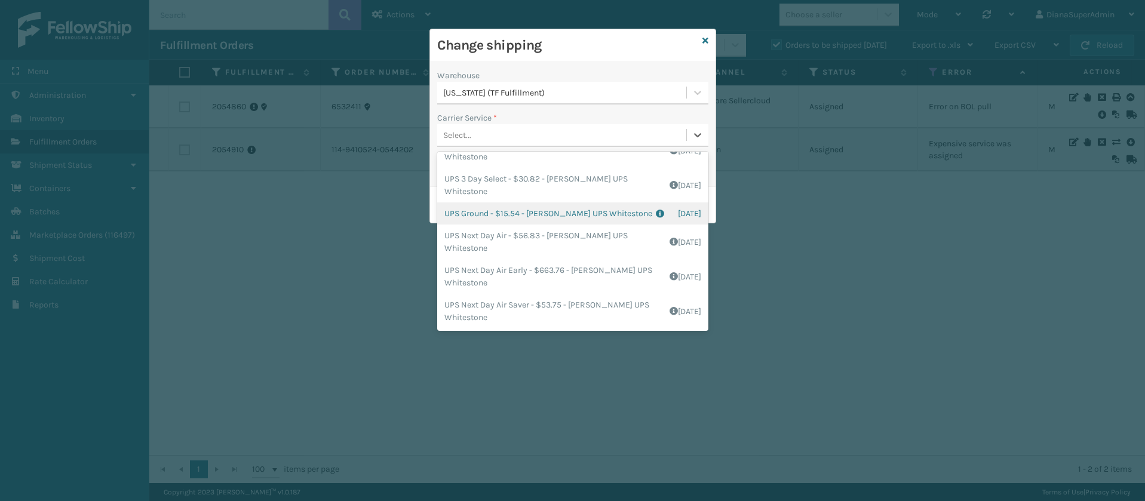
click at [481, 216] on div "UPS Ground - $15.54 - [PERSON_NAME] UPS Whitestone Shipping Cost $12.95 Surplus…" at bounding box center [572, 213] width 271 height 22
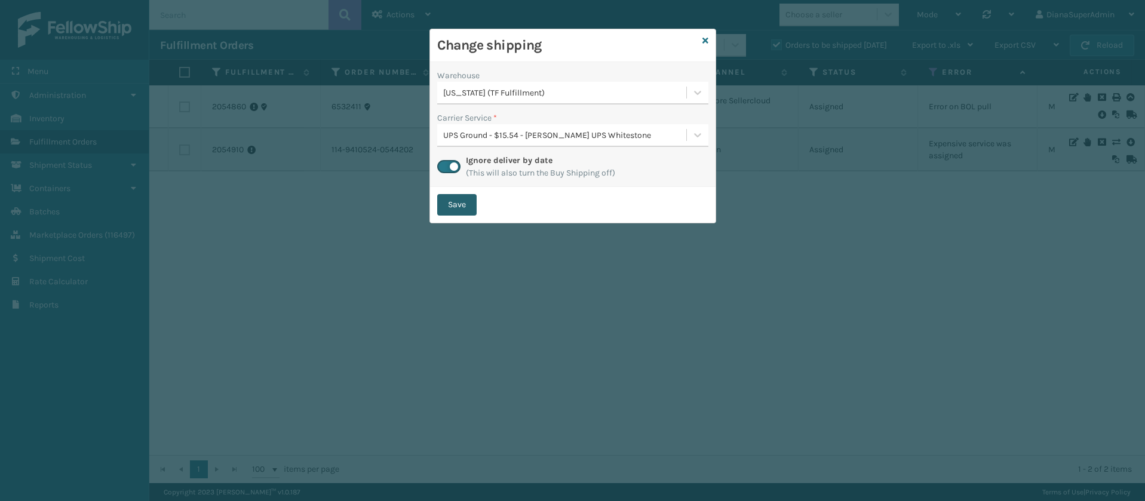
click at [463, 210] on button "Save" at bounding box center [456, 204] width 39 height 21
